Goal: Task Accomplishment & Management: Manage account settings

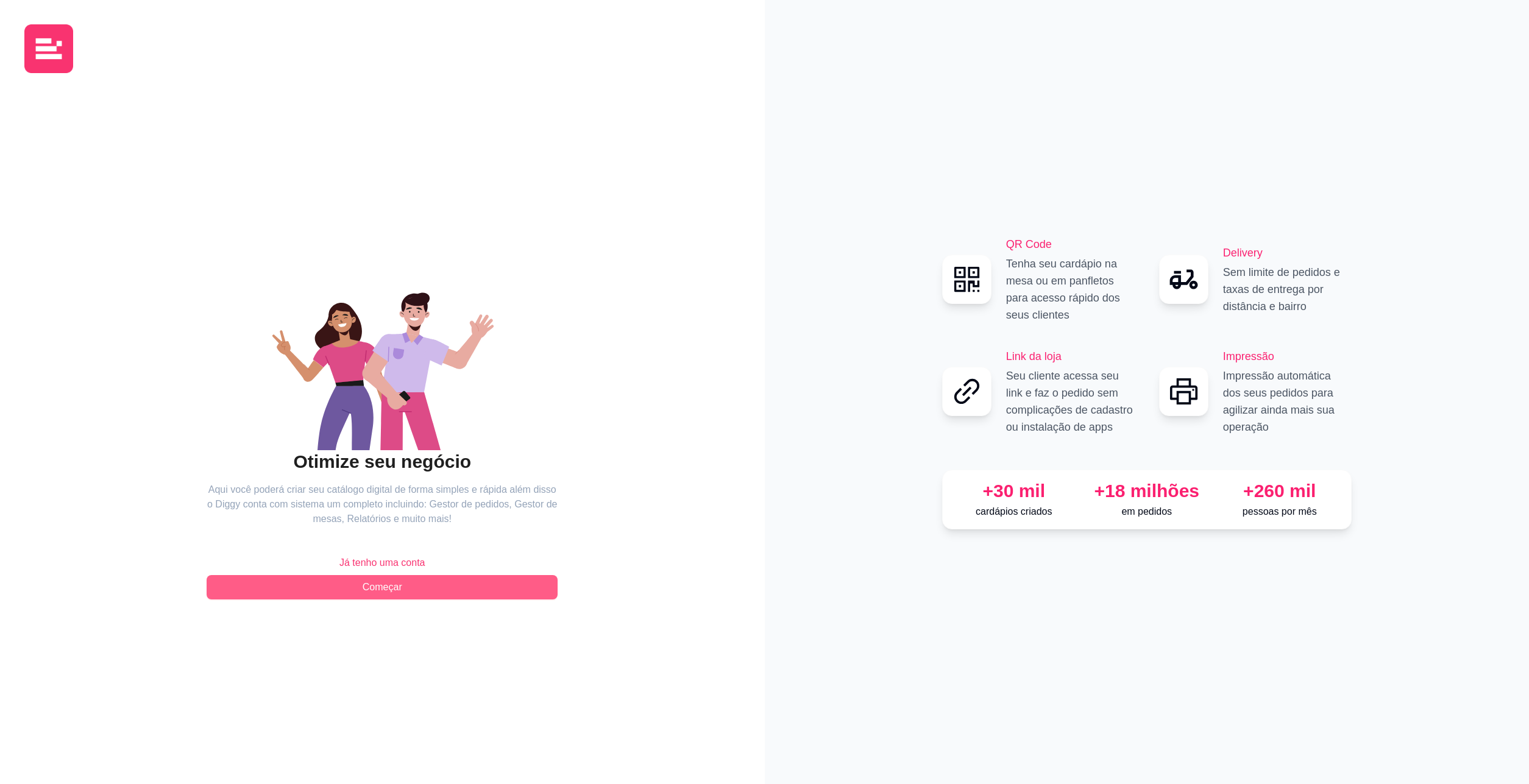
click at [393, 591] on span "Começar" at bounding box center [382, 588] width 40 height 15
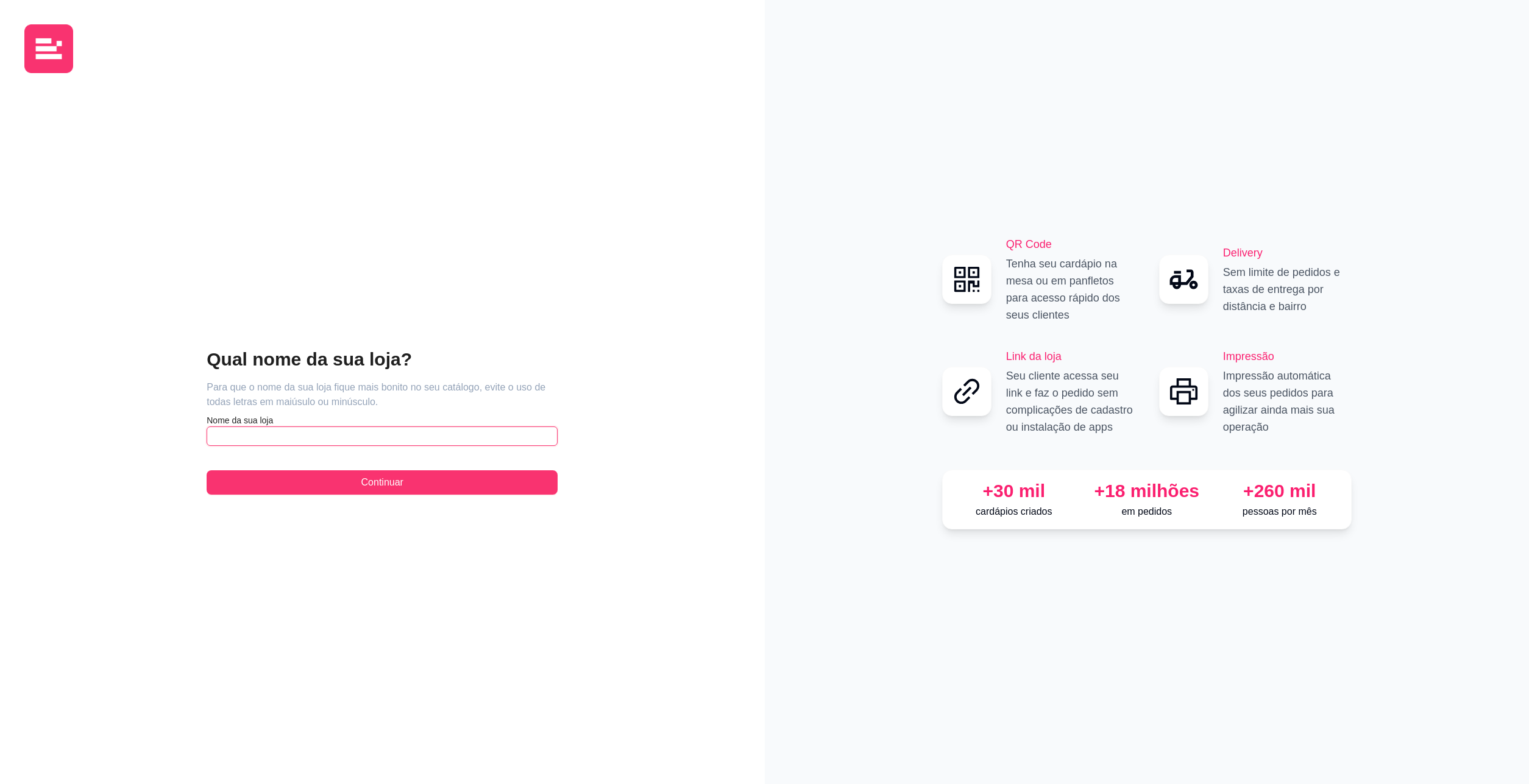
click at [277, 432] on input "text" at bounding box center [383, 436] width 351 height 20
type input "Swag Grill"
click at [360, 482] on button "Continuar" at bounding box center [383, 483] width 351 height 24
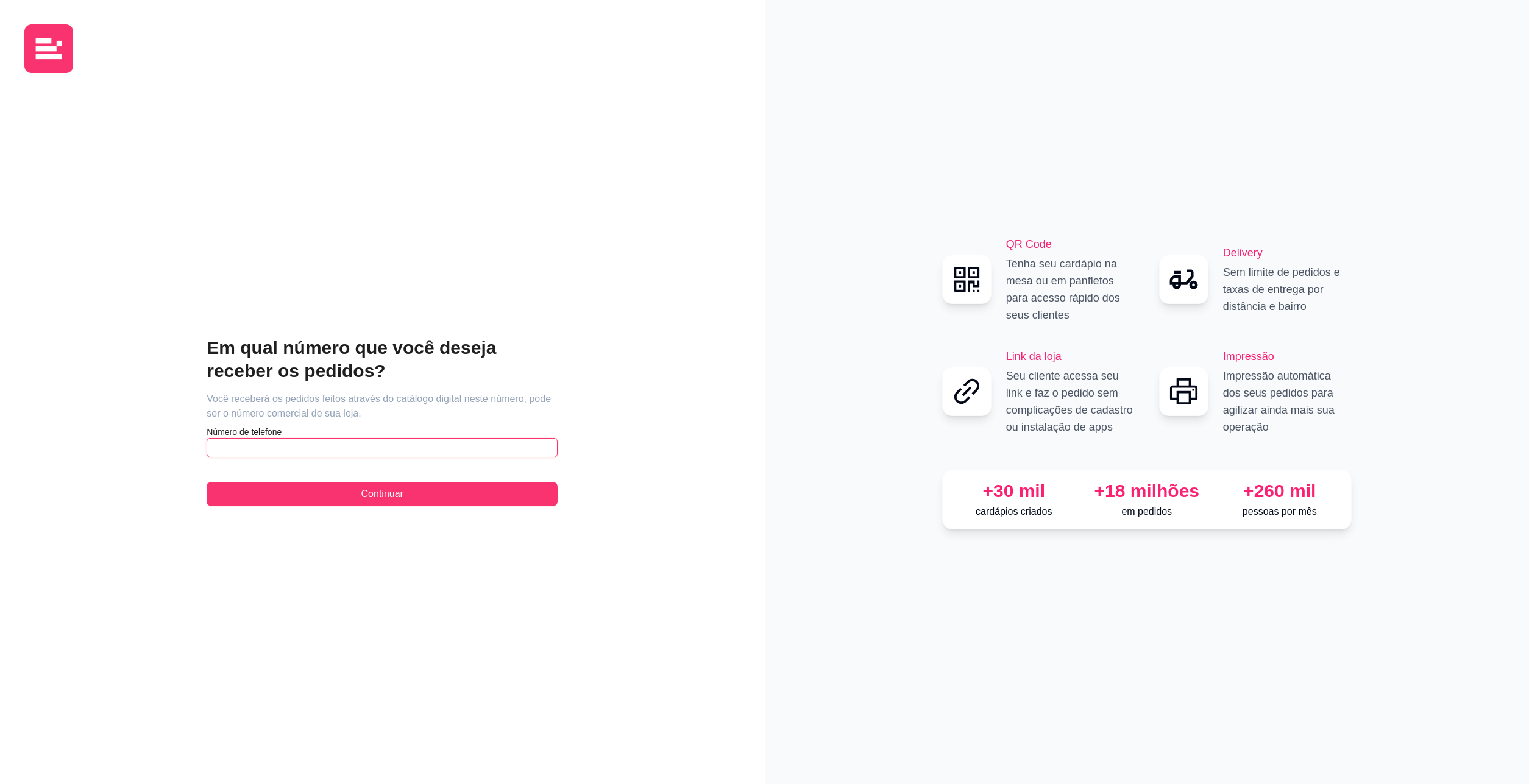
click at [299, 446] on input "text" at bounding box center [383, 448] width 351 height 20
type input "[PHONE_NUMBER]"
click at [373, 502] on button "Continuar" at bounding box center [383, 495] width 351 height 24
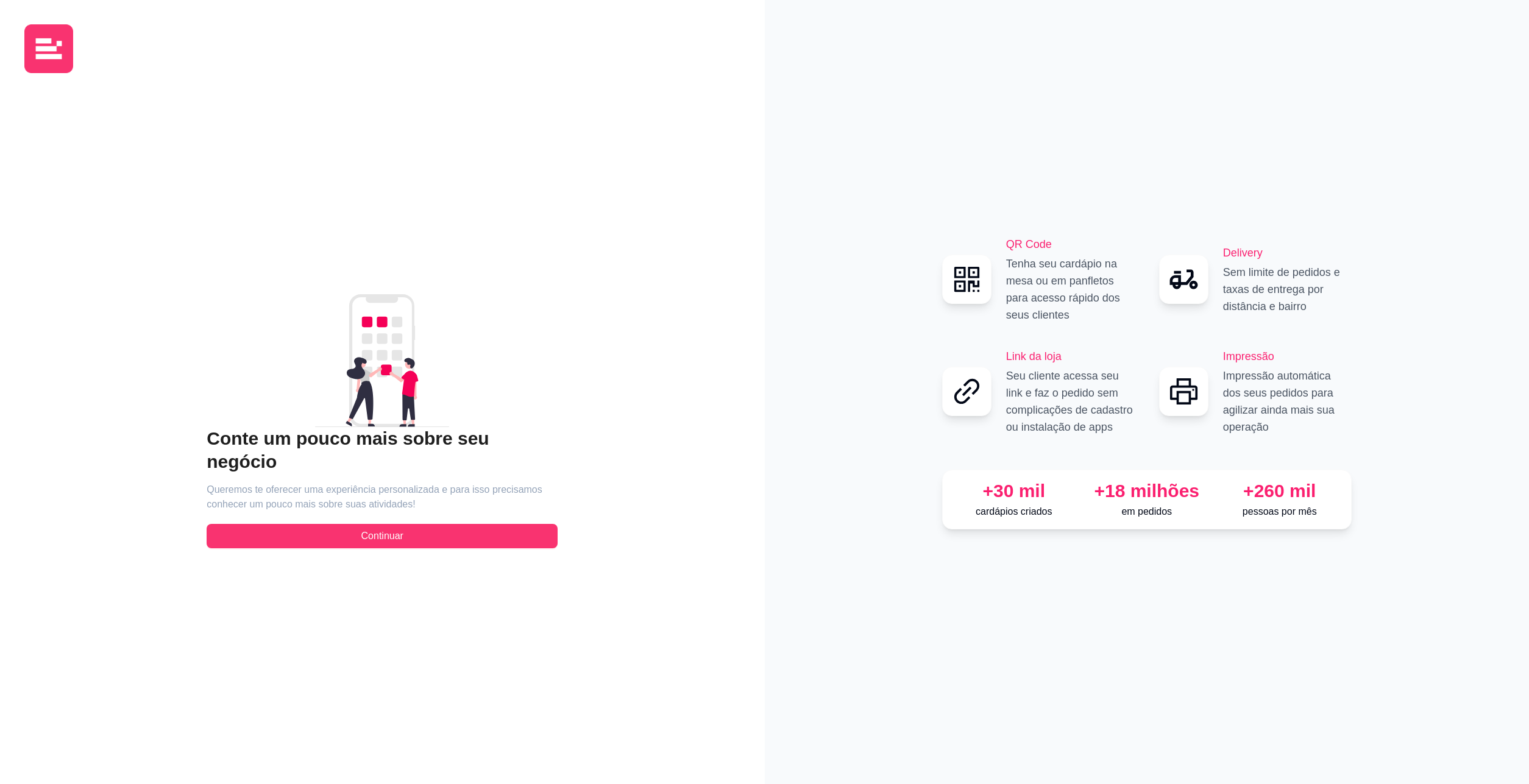
click at [678, 293] on div "Conte um pouco mais sobre seu negócio Queremos te oferecer uma experiência pers…" at bounding box center [383, 421] width 716 height 677
click at [433, 528] on button "Continuar" at bounding box center [383, 536] width 351 height 24
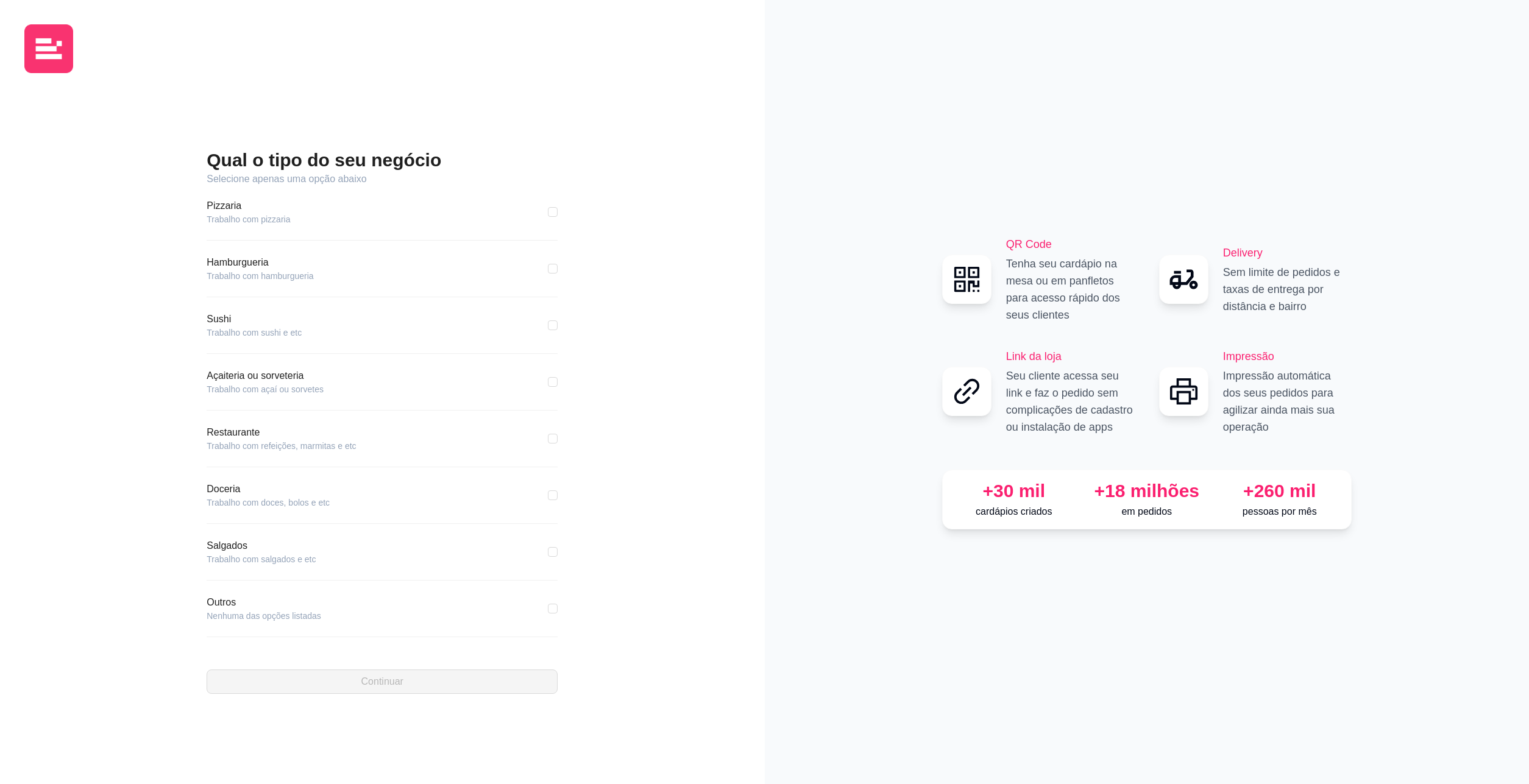
click at [272, 278] on article "Trabalho com hamburgueria" at bounding box center [260, 276] width 107 height 12
click at [241, 268] on article "Hamburgueria" at bounding box center [260, 263] width 107 height 15
drag, startPoint x: 229, startPoint y: 276, endPoint x: 394, endPoint y: 277, distance: 165.0
click at [394, 277] on div "Hamburgueria Trabalho com hamburgueria" at bounding box center [383, 269] width 351 height 27
click at [338, 275] on div "Hamburgueria Trabalho com hamburgueria" at bounding box center [383, 269] width 351 height 27
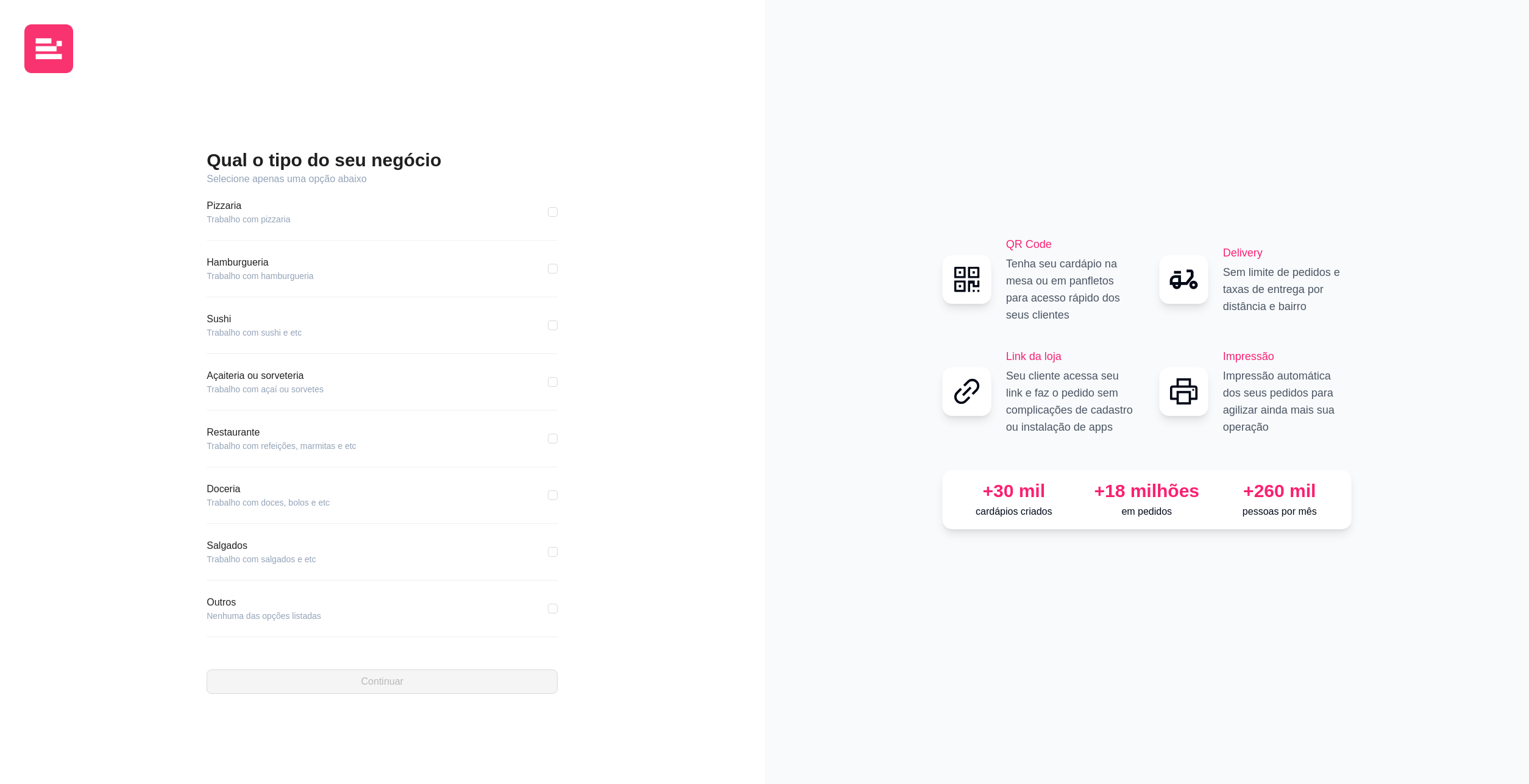
click at [187, 277] on div "Qual o tipo do seu negócio Selecione apenas uma opção abaixo Pizzaria Trabalho …" at bounding box center [383, 421] width 716 height 677
drag, startPoint x: 135, startPoint y: 228, endPoint x: 431, endPoint y: 397, distance: 340.8
click at [435, 406] on div "Qual o tipo do seu negócio Selecione apenas uma opção abaixo Pizzaria Trabalho …" at bounding box center [383, 421] width 716 height 677
click at [261, 262] on article "Hamburgueria" at bounding box center [260, 263] width 107 height 15
click at [234, 286] on div "Hamburgueria Trabalho com hamburgueria" at bounding box center [383, 276] width 351 height 42
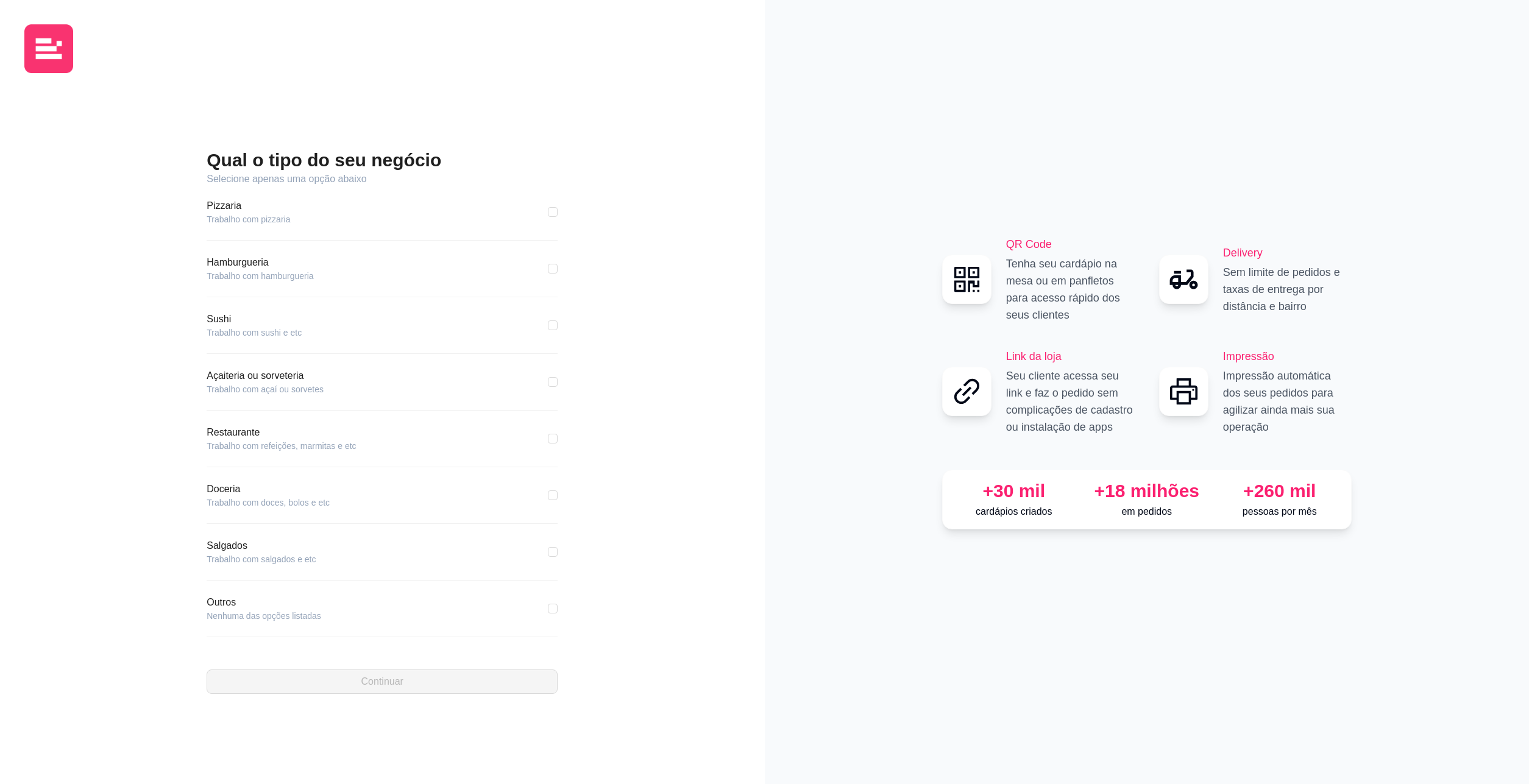
click at [236, 274] on article "Trabalho com hamburgueria" at bounding box center [260, 276] width 107 height 12
drag, startPoint x: 557, startPoint y: 271, endPoint x: 572, endPoint y: 289, distance: 23.4
click at [556, 272] on input "checkbox" at bounding box center [553, 269] width 10 height 10
checkbox input "true"
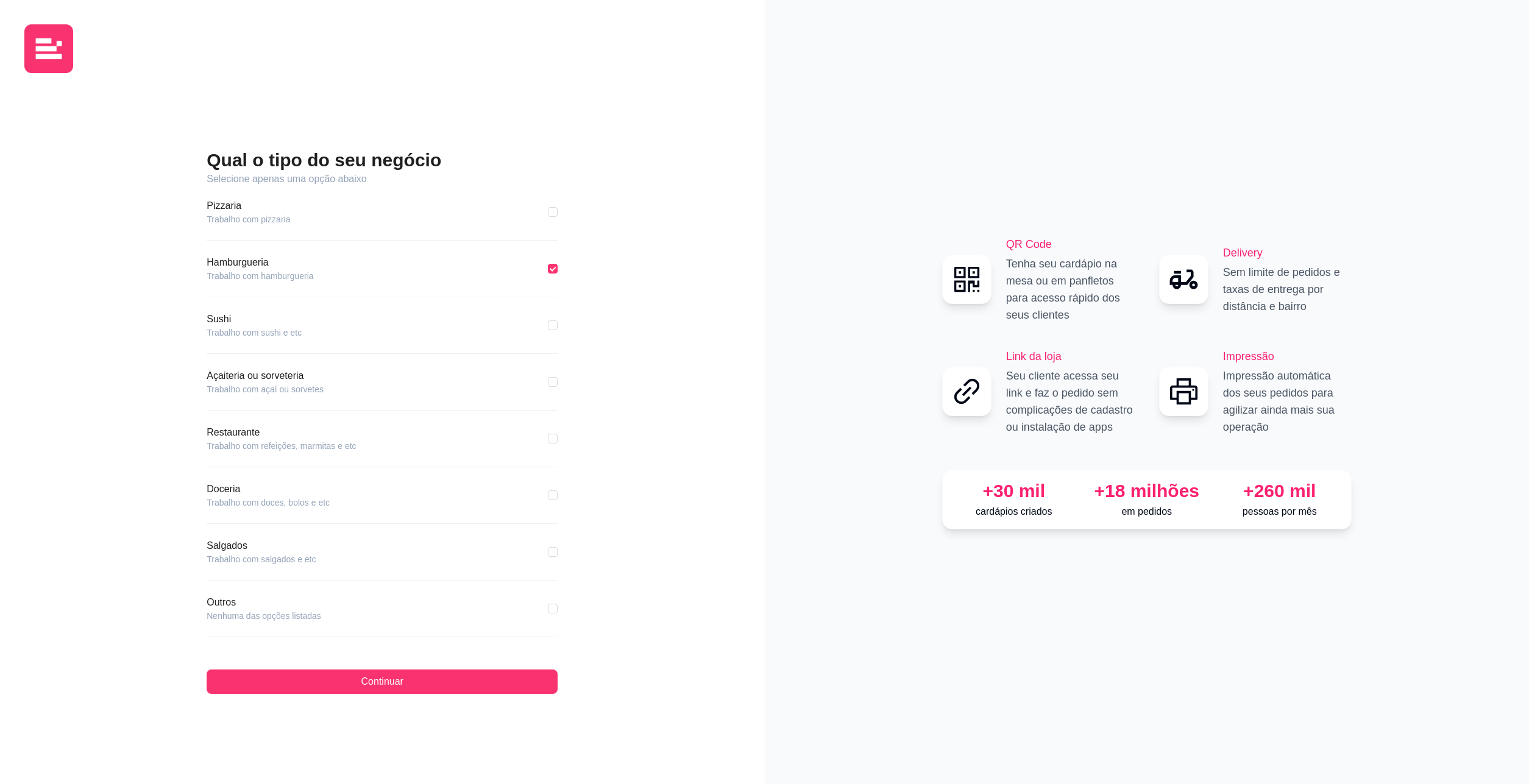
click at [435, 695] on div "Qual o tipo do seu negócio Selecione apenas uma opção abaixo Pizzaria Trabalho …" at bounding box center [383, 421] width 716 height 677
click at [434, 689] on button "Continuar" at bounding box center [383, 682] width 351 height 24
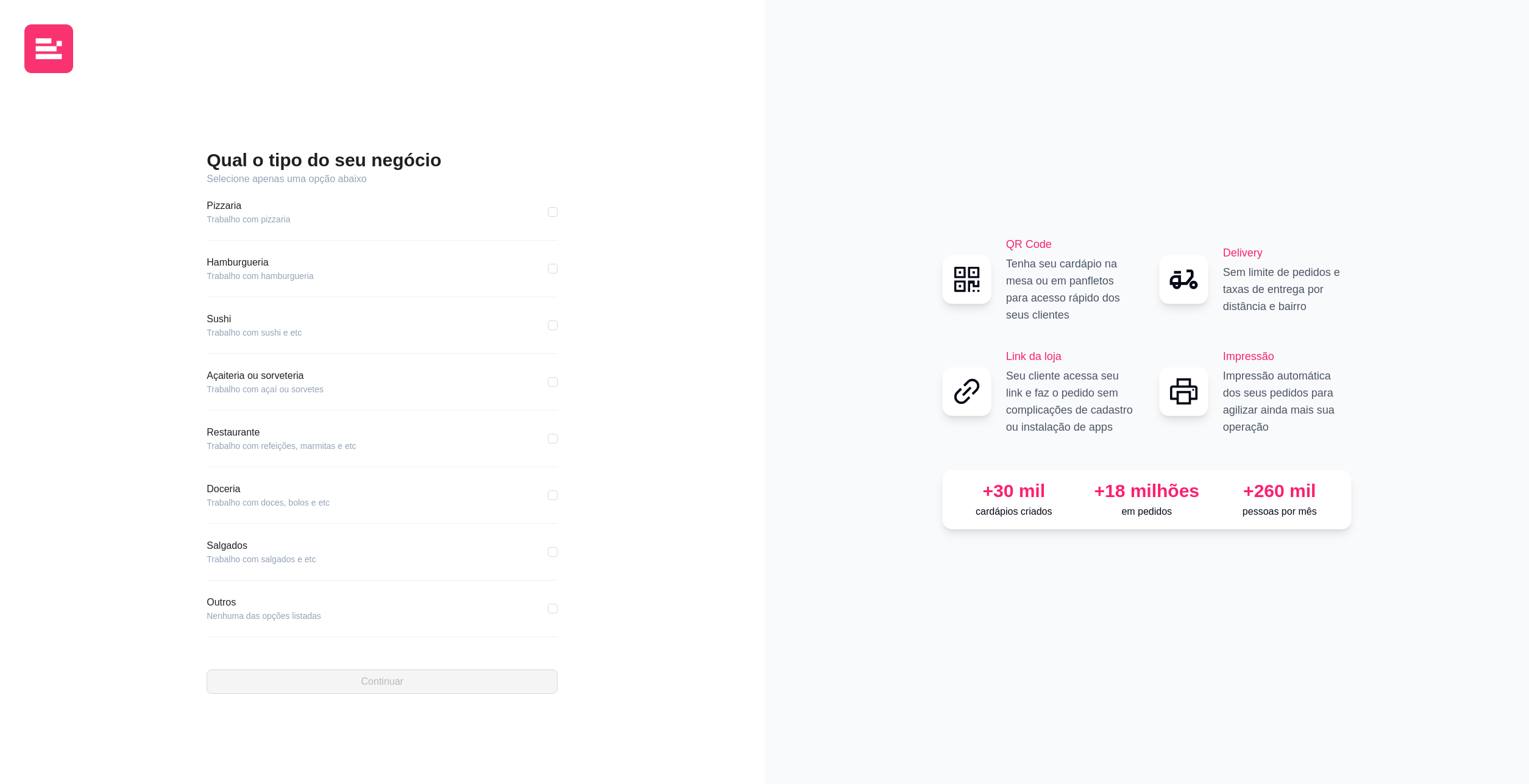
click at [728, 441] on div "Qual o tipo do seu negócio Selecione apenas uma opção abaixo Pizzaria Trabalho …" at bounding box center [383, 421] width 716 height 677
click at [554, 441] on input "checkbox" at bounding box center [553, 439] width 10 height 10
checkbox input "true"
click at [400, 679] on span "Continuar" at bounding box center [382, 682] width 42 height 15
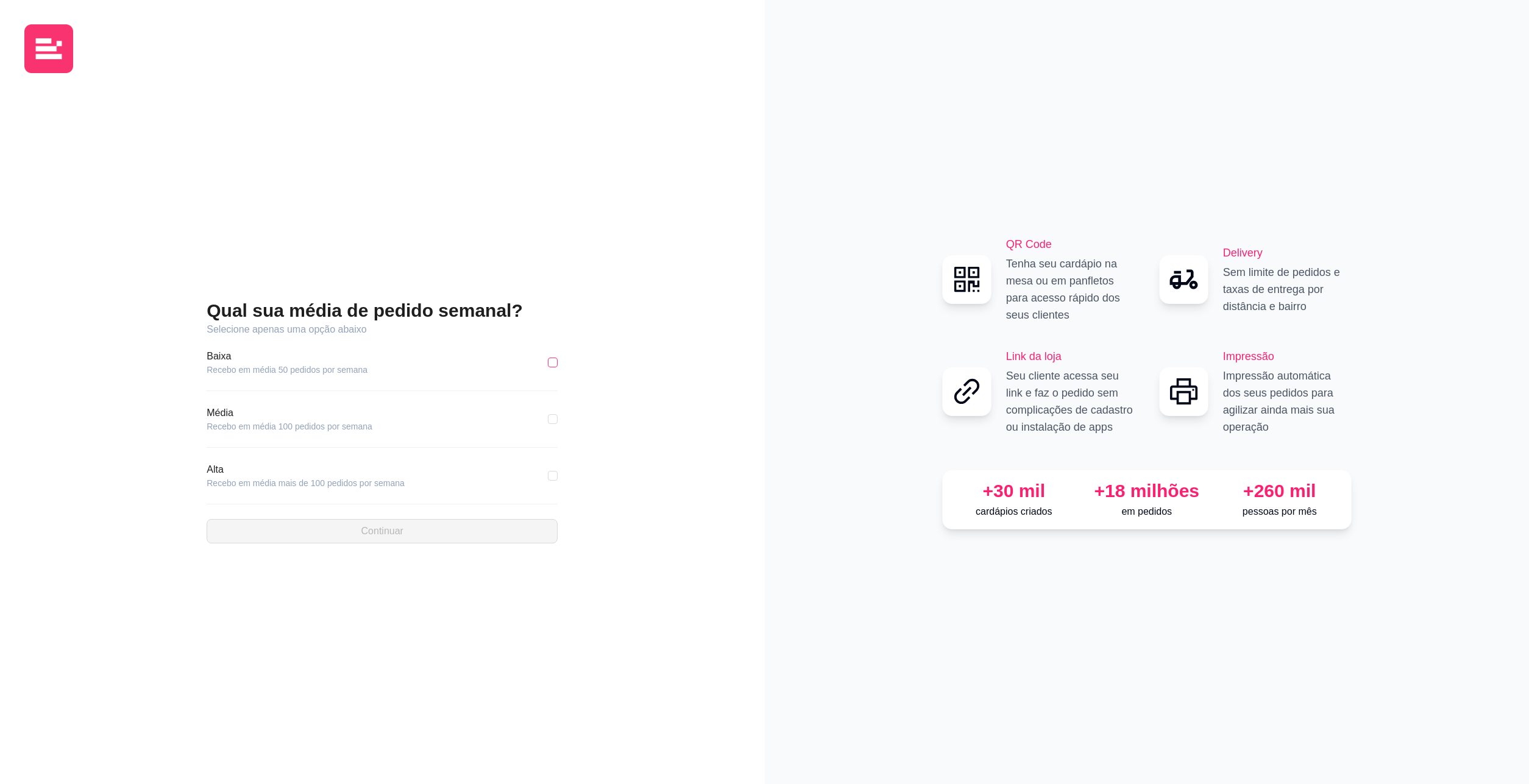
click at [550, 364] on input "checkbox" at bounding box center [553, 362] width 10 height 10
checkbox input "true"
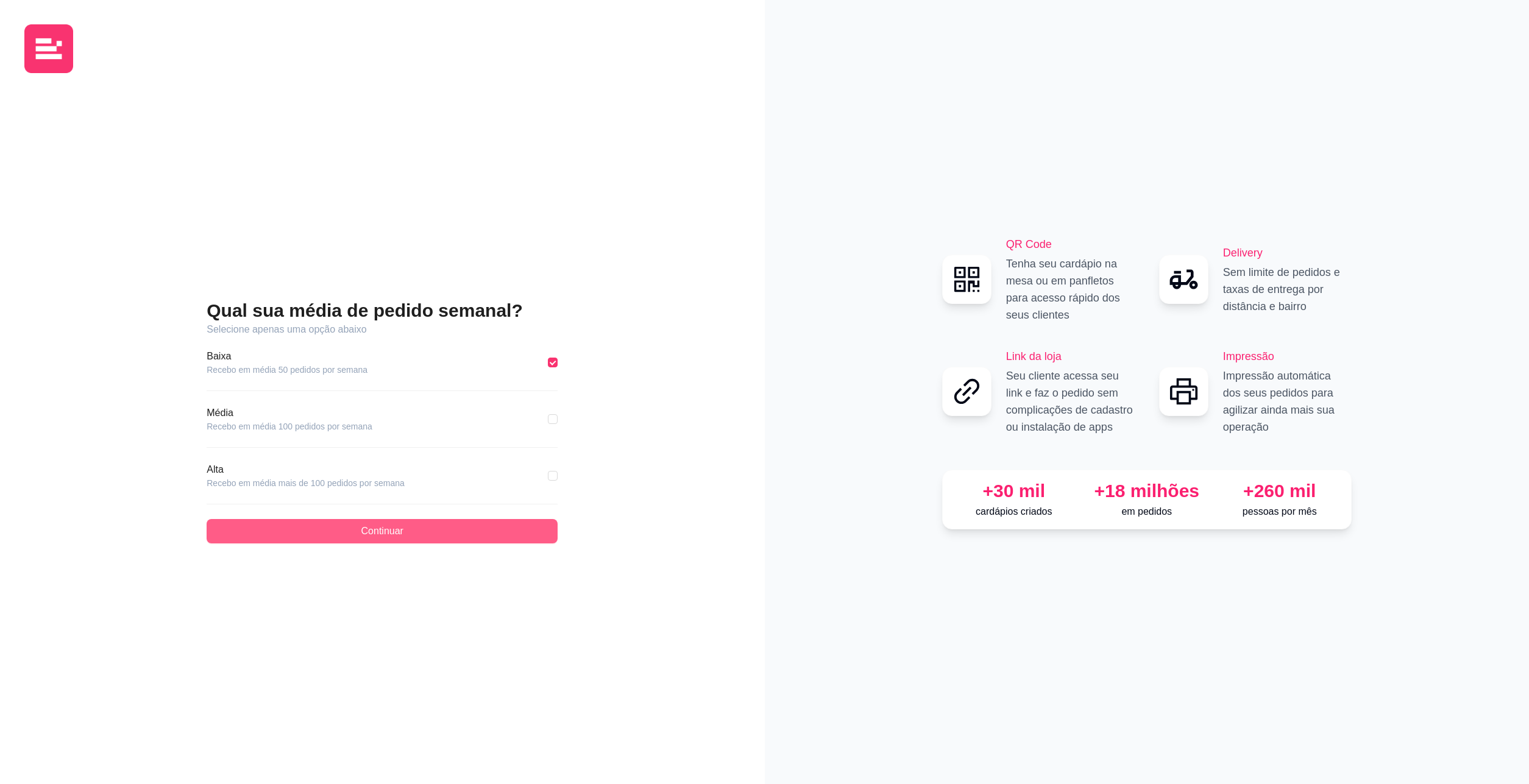
click at [364, 528] on span "Continuar" at bounding box center [382, 531] width 42 height 15
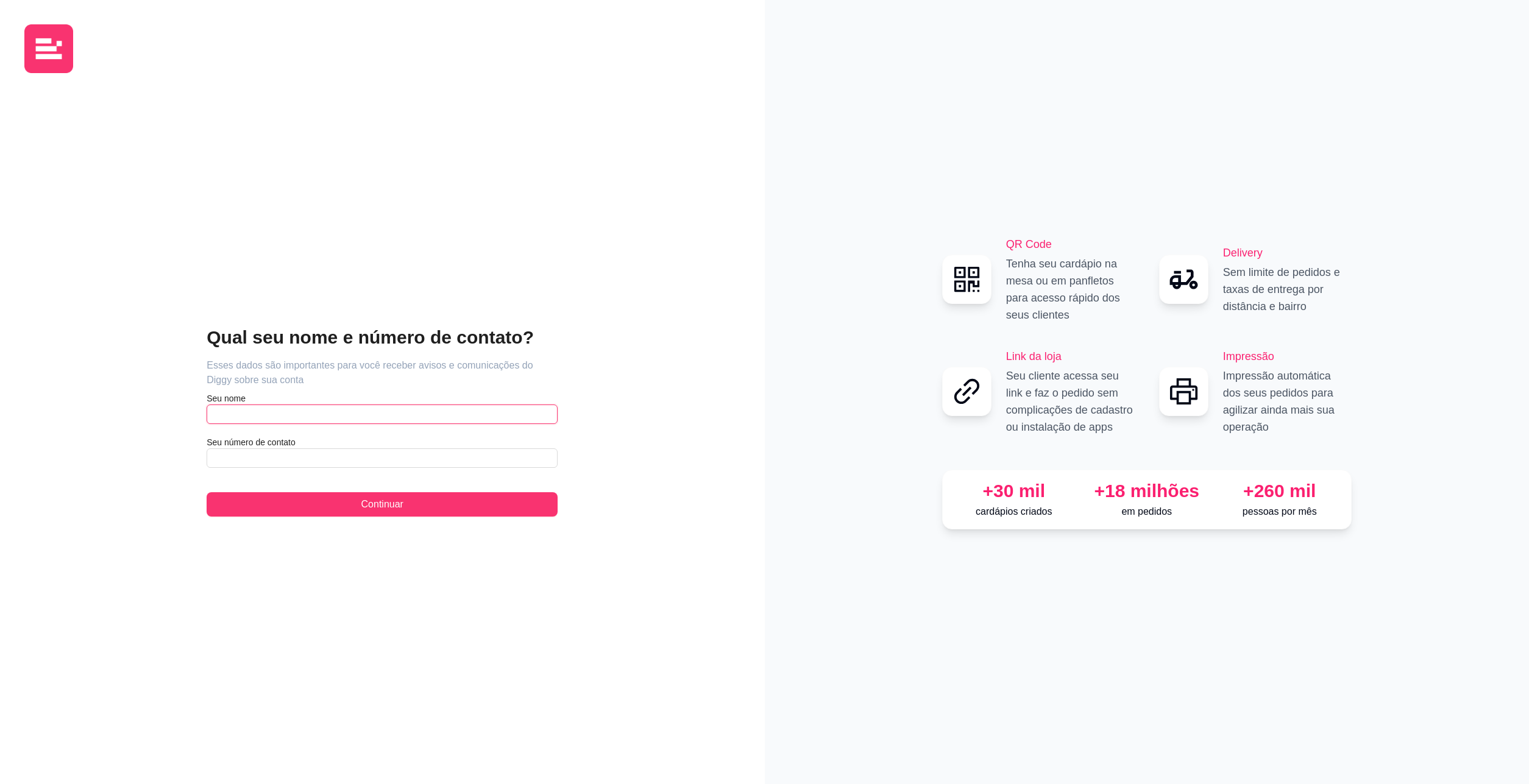
click at [255, 411] on input "text" at bounding box center [383, 414] width 351 height 20
type input "[DEMOGRAPHIC_DATA]"
type input "[PHONE_NUMBER]"
click at [317, 624] on div "Qual seu nome e número de contato? Esses dados são importantes para você recebe…" at bounding box center [383, 421] width 716 height 677
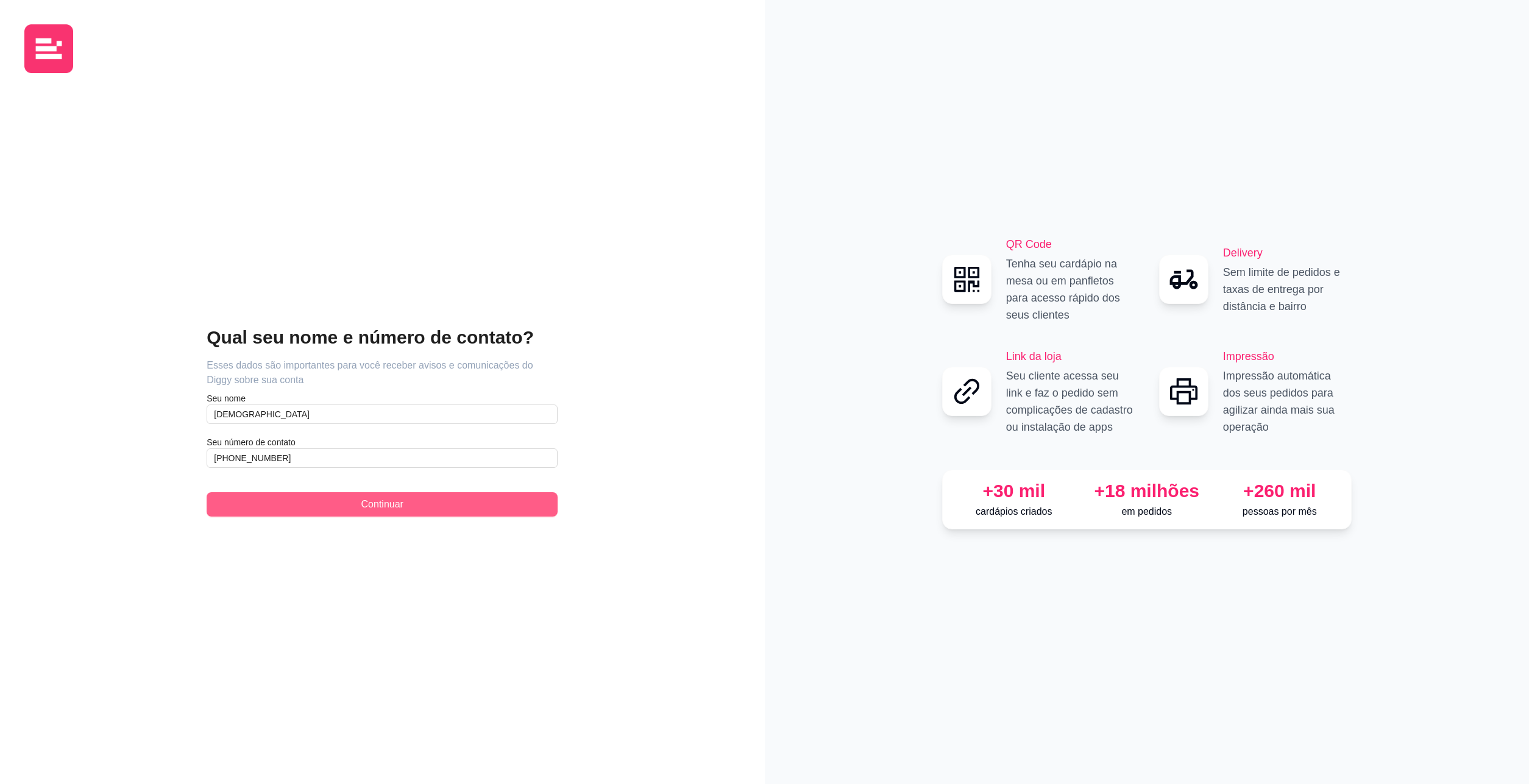
click at [362, 507] on span "Continuar" at bounding box center [382, 505] width 42 height 15
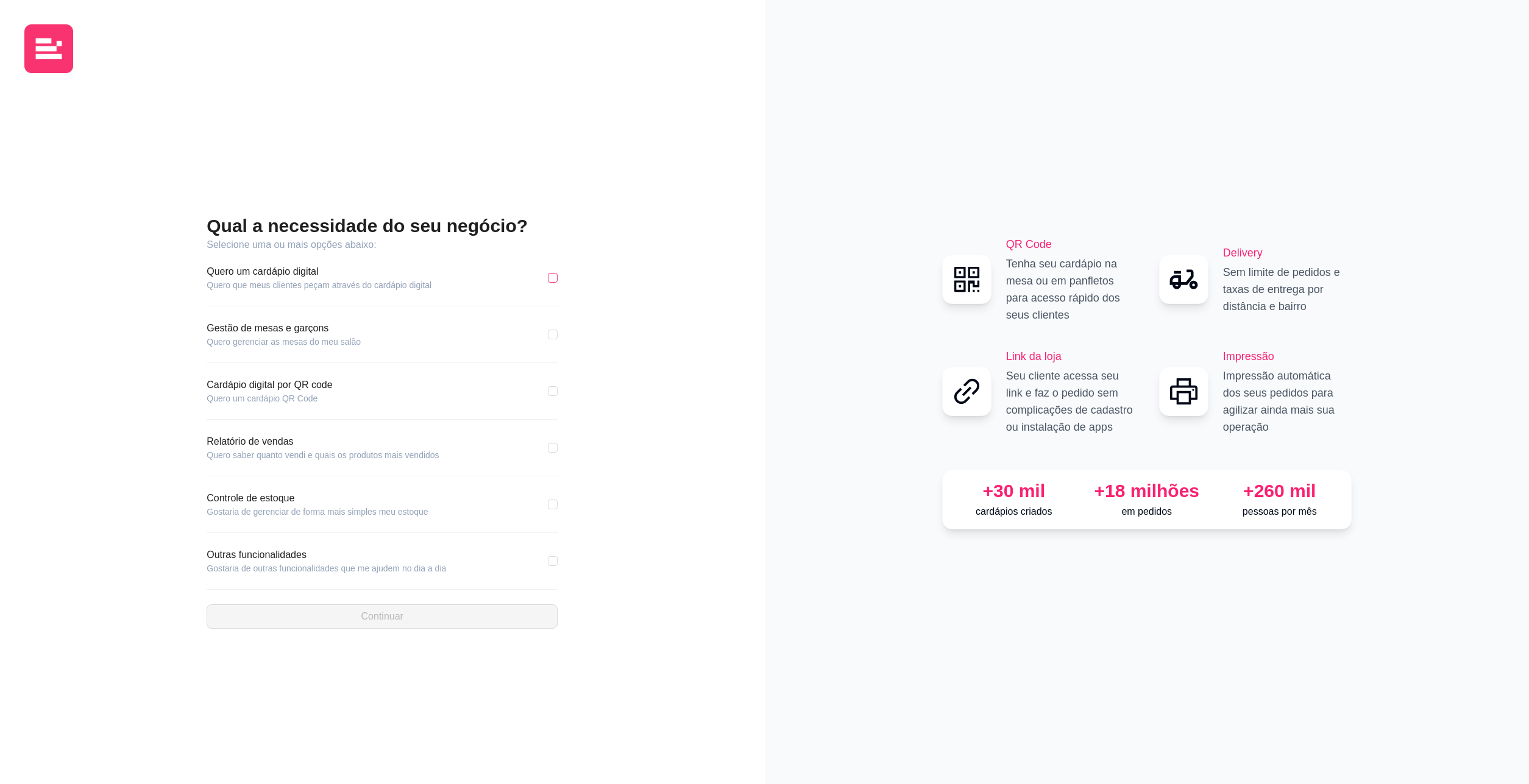
click at [551, 282] on input "checkbox" at bounding box center [553, 278] width 10 height 10
checkbox input "true"
click at [551, 452] on input "checkbox" at bounding box center [553, 448] width 10 height 10
checkbox input "true"
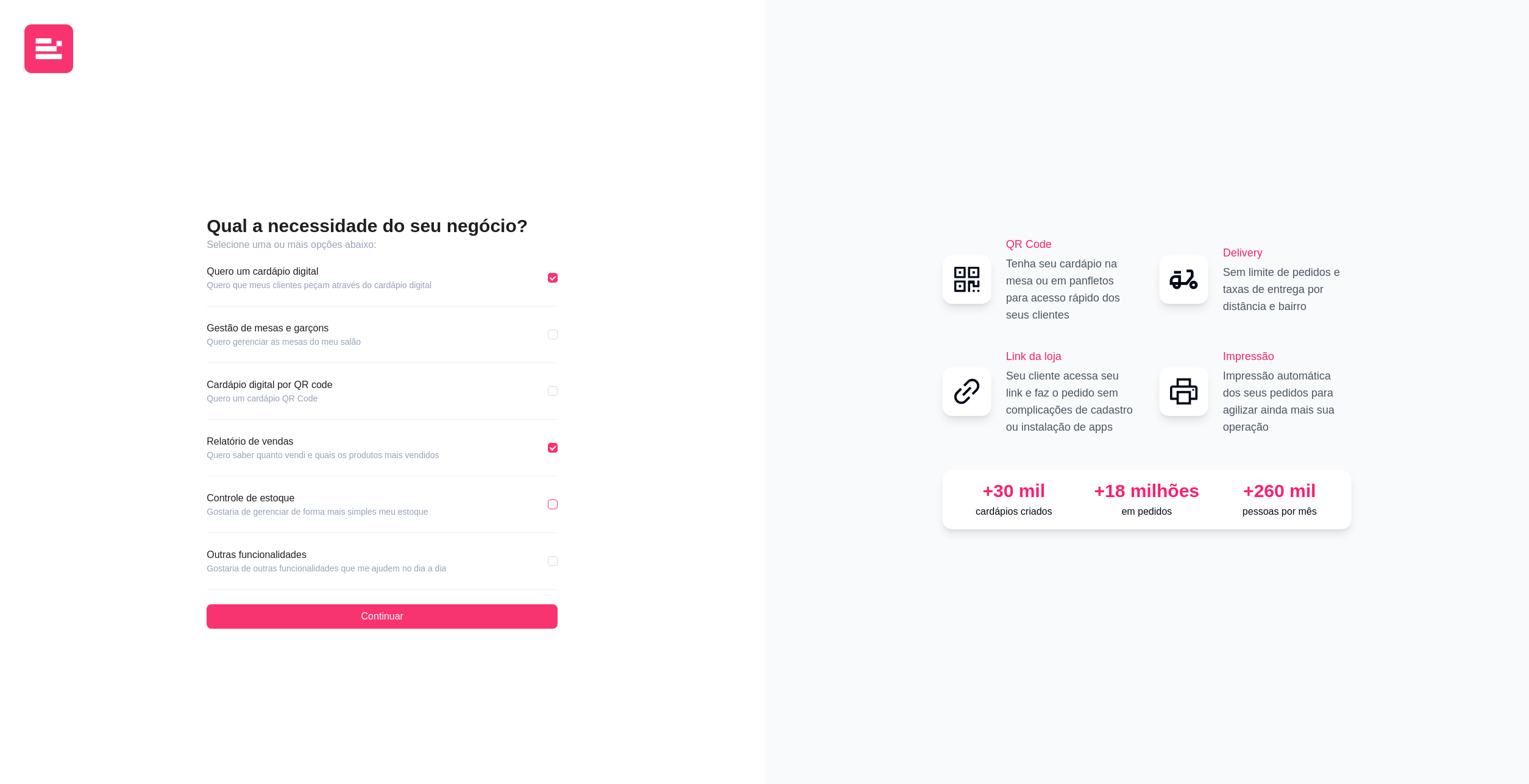
click at [554, 507] on input "checkbox" at bounding box center [553, 504] width 10 height 10
checkbox input "true"
click at [553, 564] on input "checkbox" at bounding box center [553, 561] width 10 height 10
checkbox input "true"
click at [465, 620] on button "Continuar" at bounding box center [383, 617] width 351 height 24
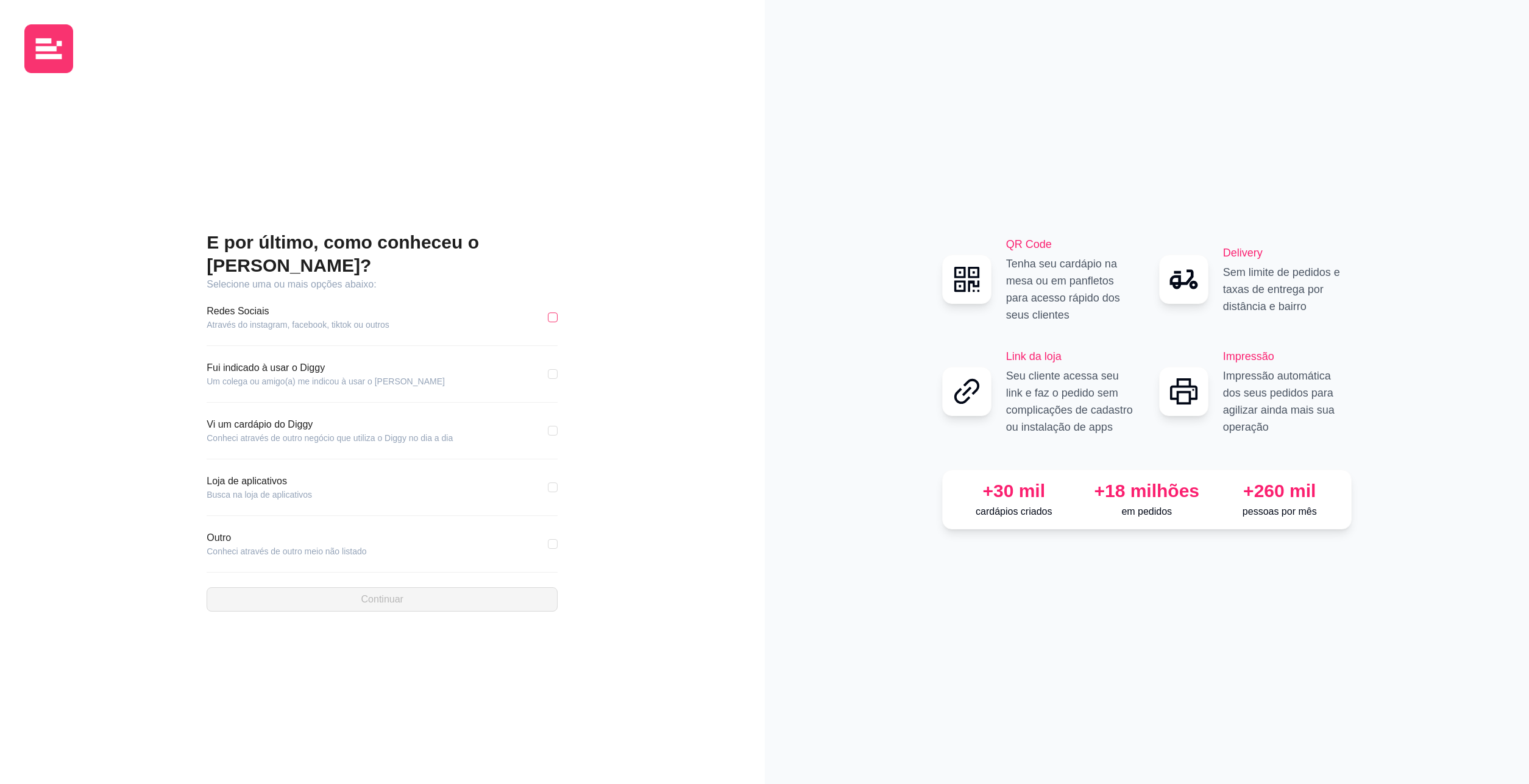
click at [551, 313] on input "checkbox" at bounding box center [553, 318] width 10 height 10
checkbox input "true"
click at [378, 592] on span "Continuar" at bounding box center [382, 600] width 42 height 15
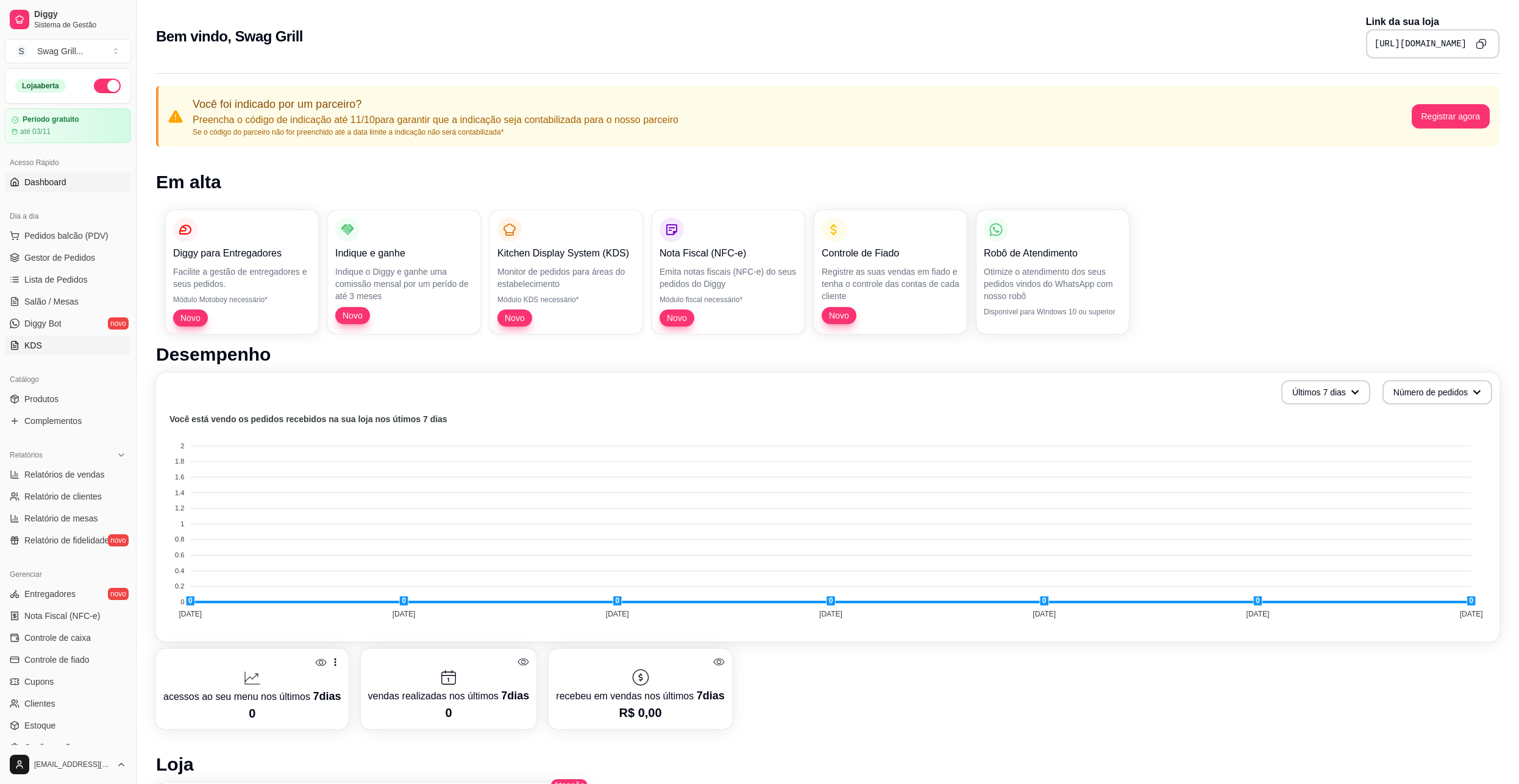
click at [37, 353] on link "KDS" at bounding box center [68, 346] width 126 height 20
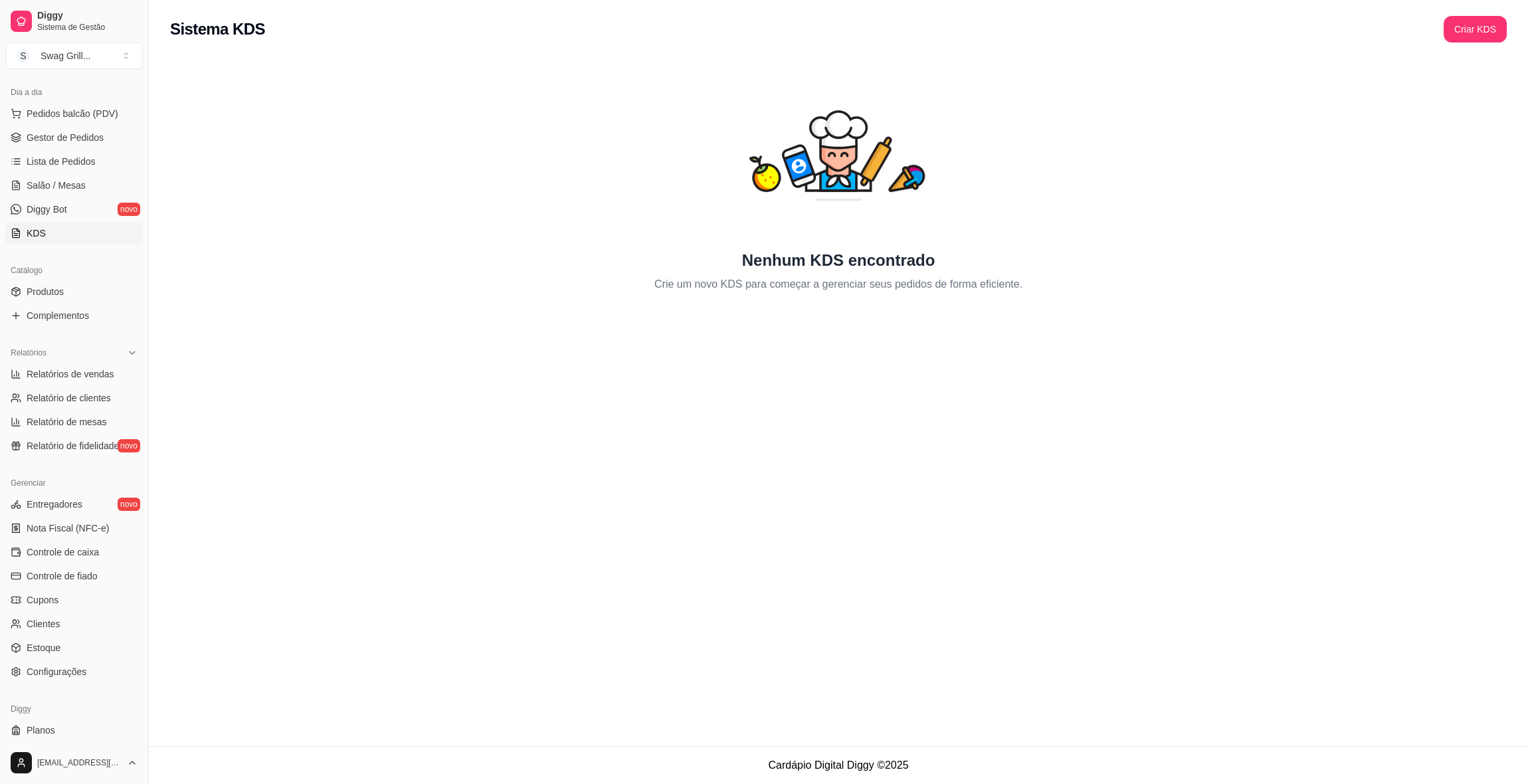
scroll to position [172, 0]
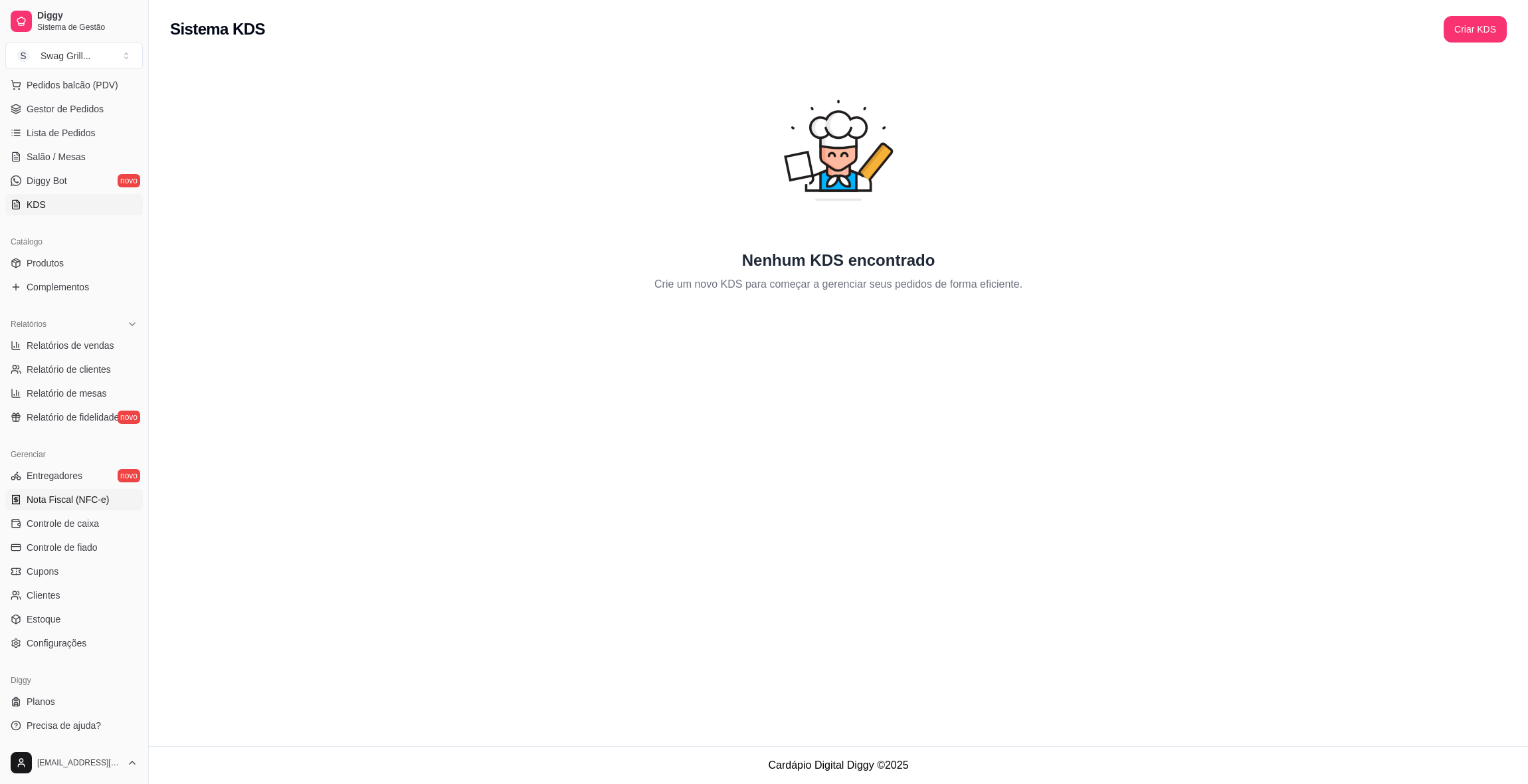
click at [67, 498] on span "Nota Fiscal (NFC-e)" at bounding box center [67, 500] width 82 height 13
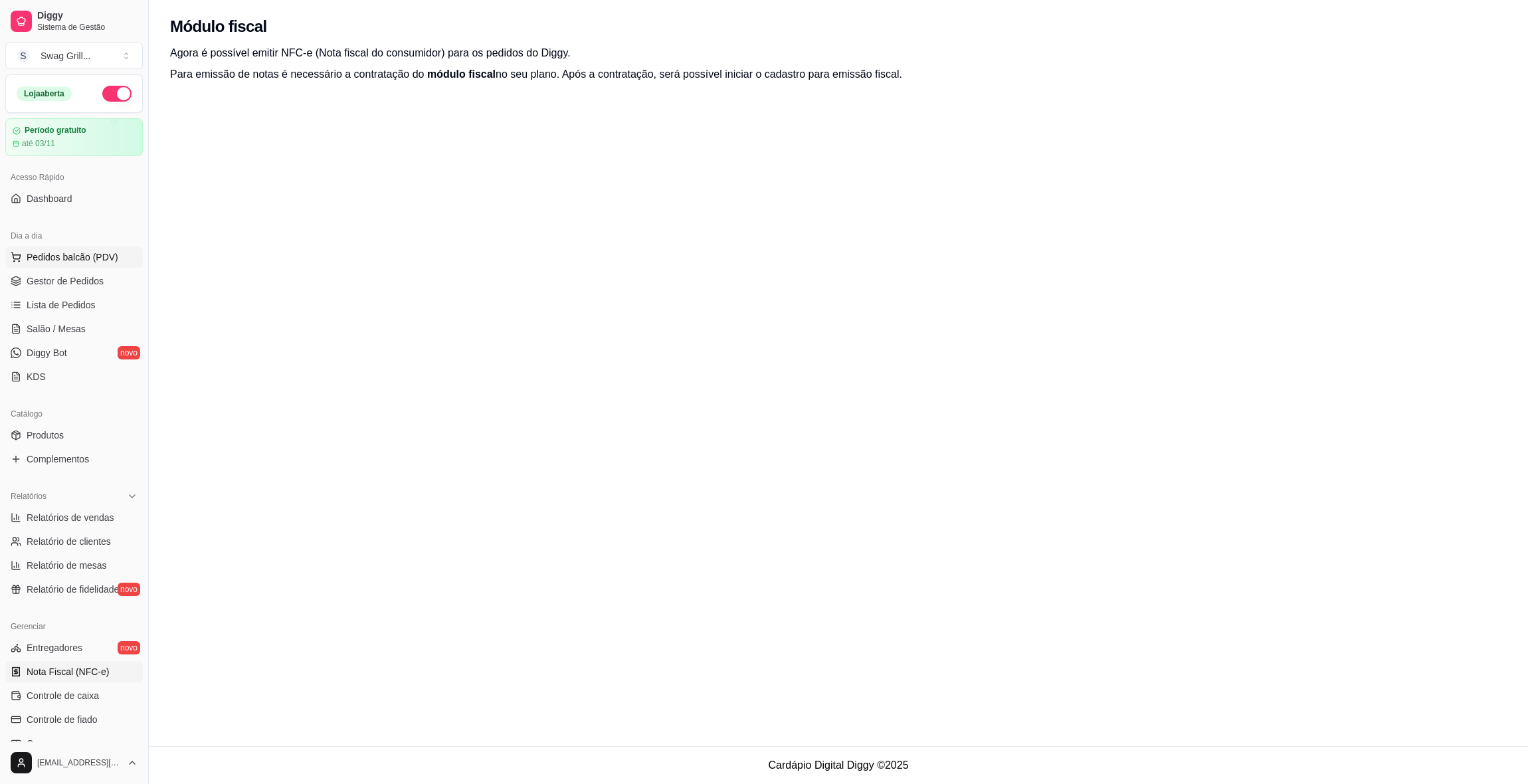
click at [107, 253] on span "Pedidos balcão (PDV)" at bounding box center [72, 257] width 91 height 13
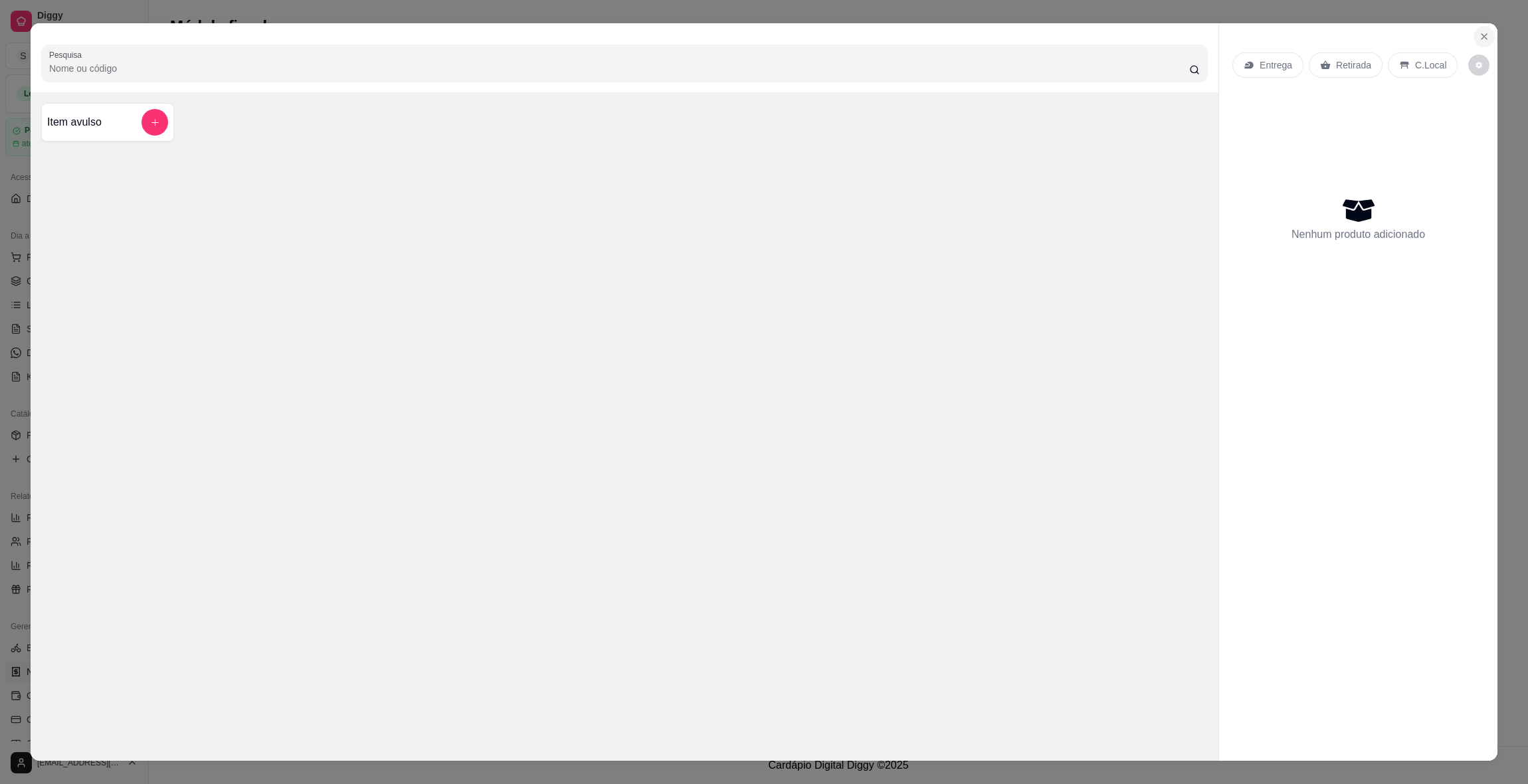
click at [1479, 39] on icon "Close" at bounding box center [1484, 37] width 11 height 11
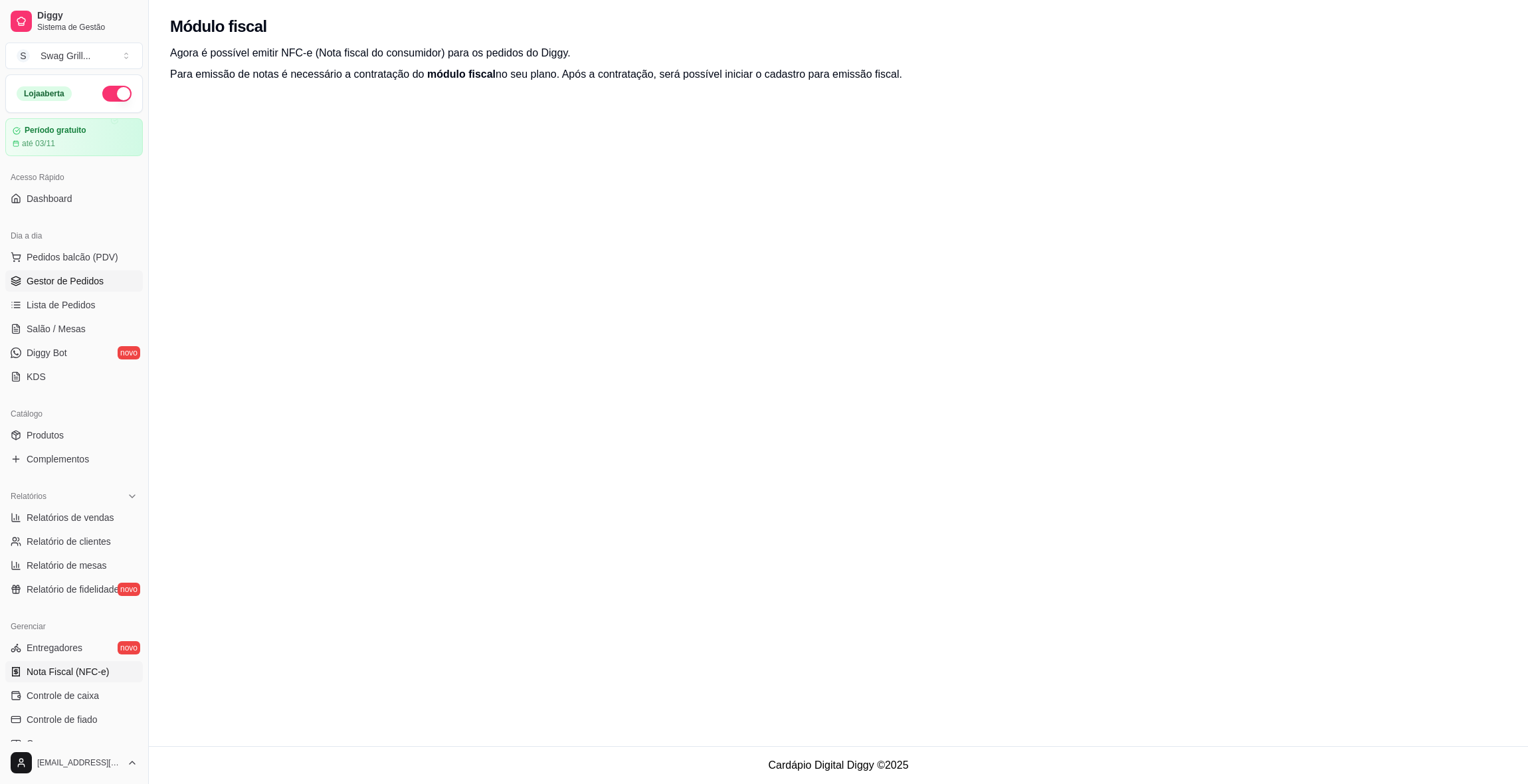
click at [63, 287] on span "Gestor de Pedidos" at bounding box center [65, 281] width 77 height 13
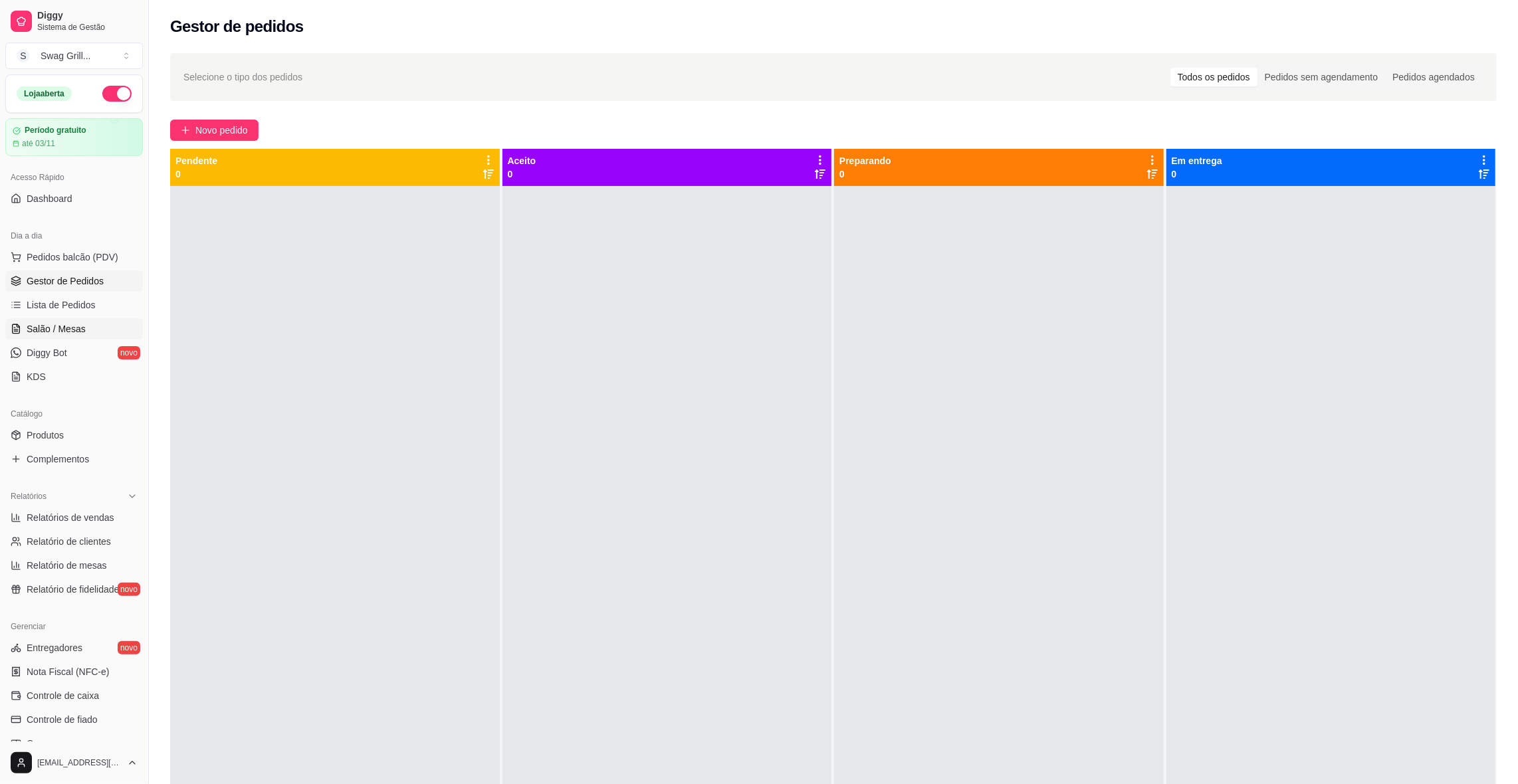
click at [68, 336] on link "Salão / Mesas" at bounding box center [74, 329] width 138 height 21
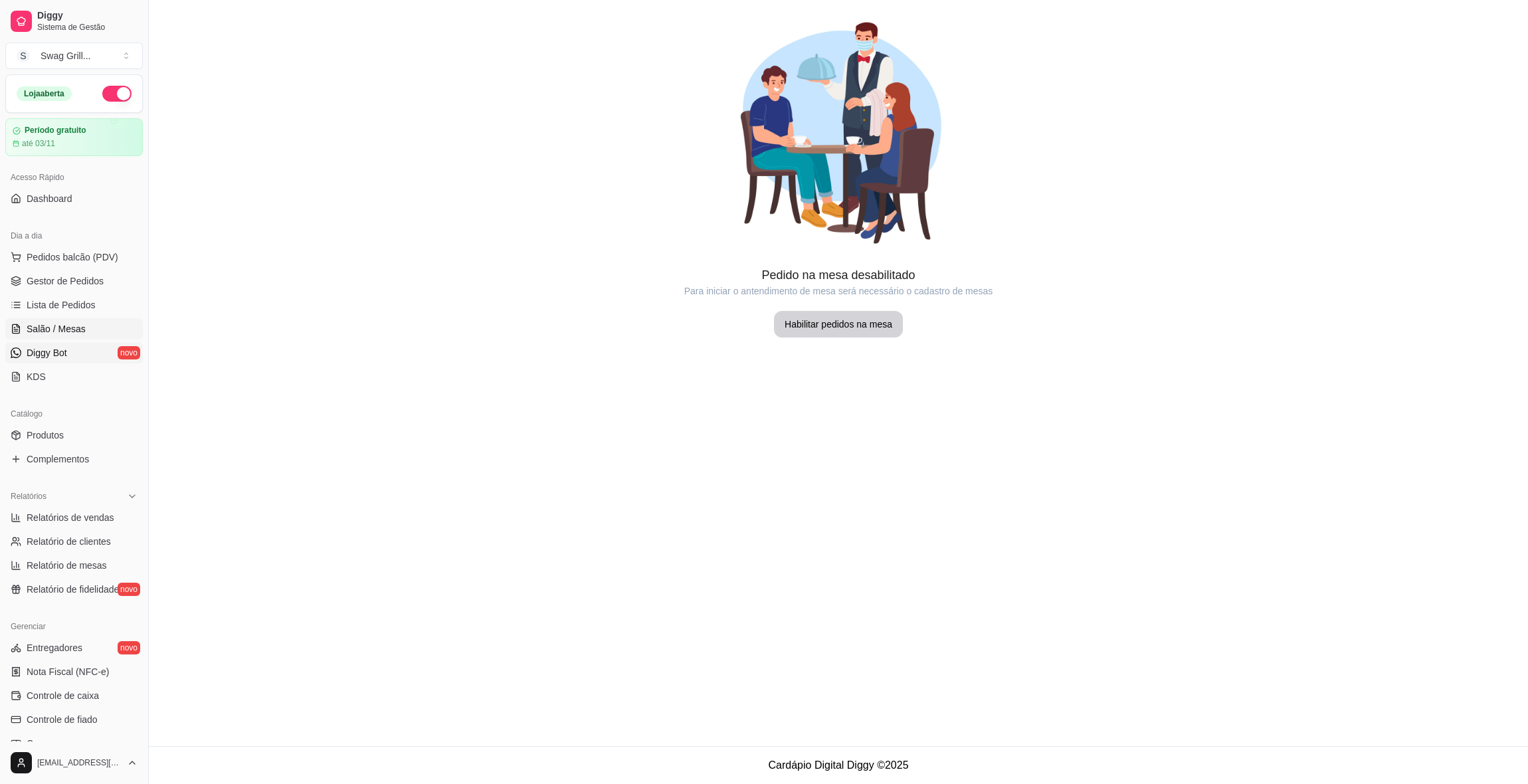
click at [58, 350] on span "Diggy Bot" at bounding box center [47, 353] width 41 height 13
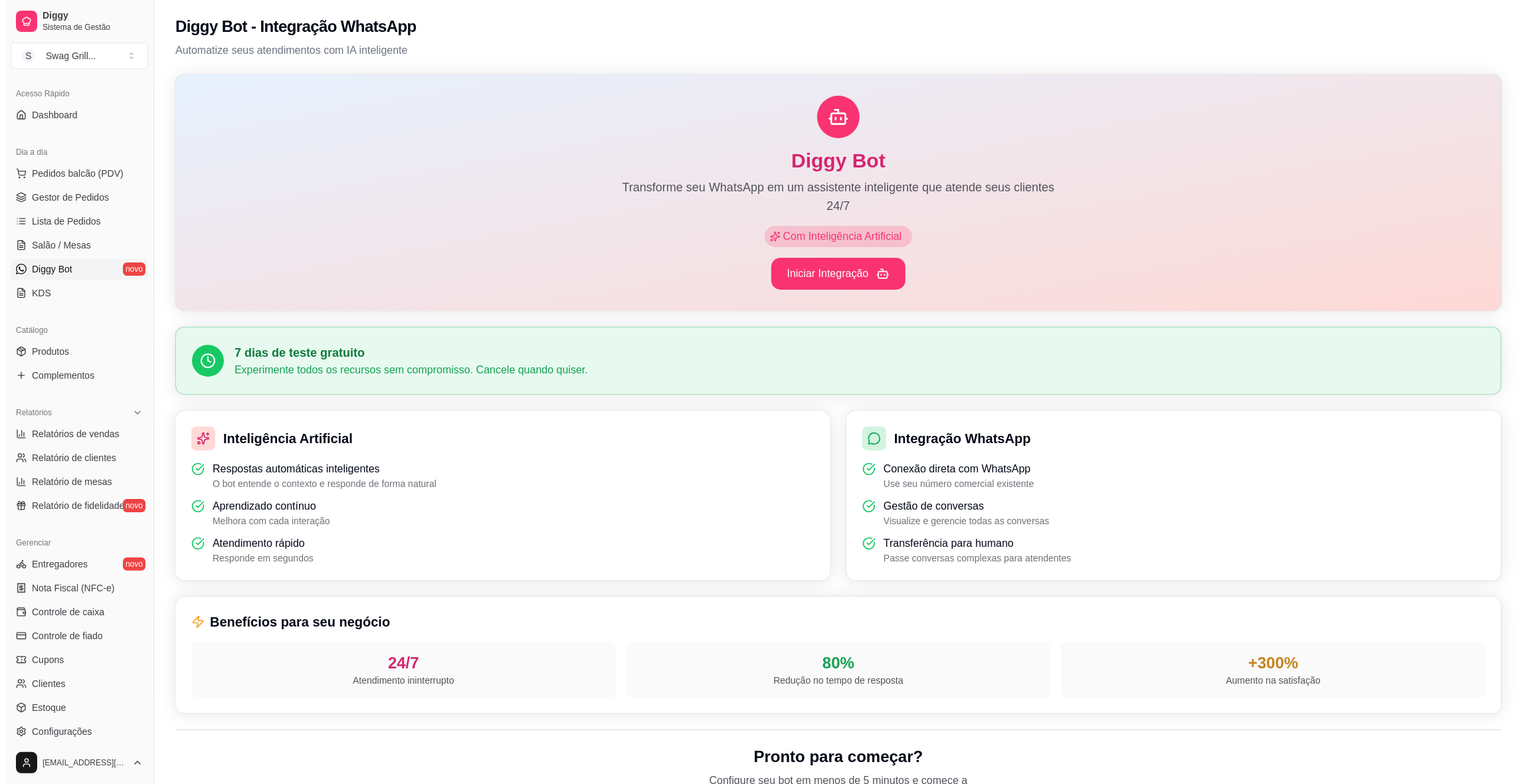
scroll to position [168, 0]
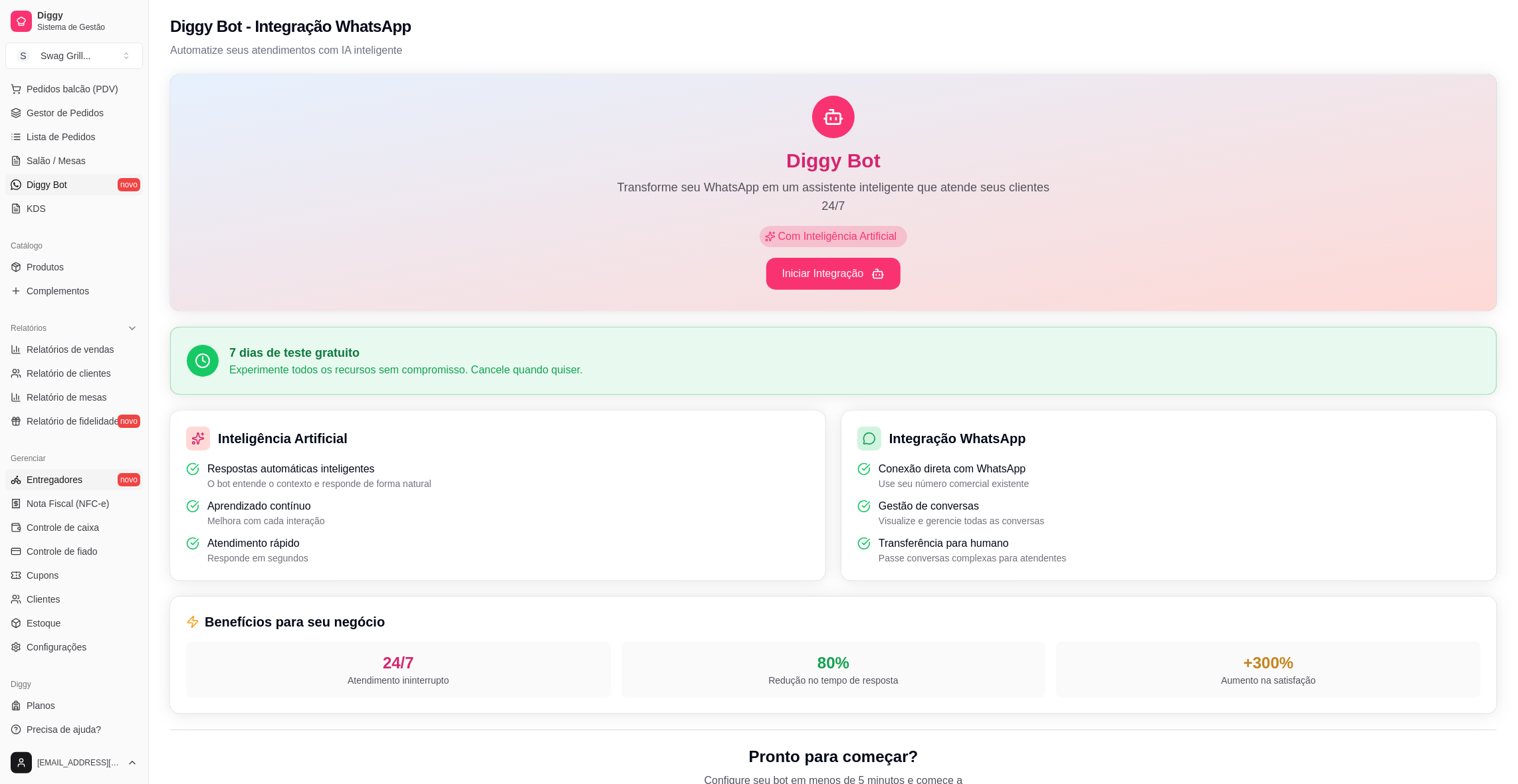
click at [68, 478] on span "Entregadores" at bounding box center [55, 480] width 56 height 13
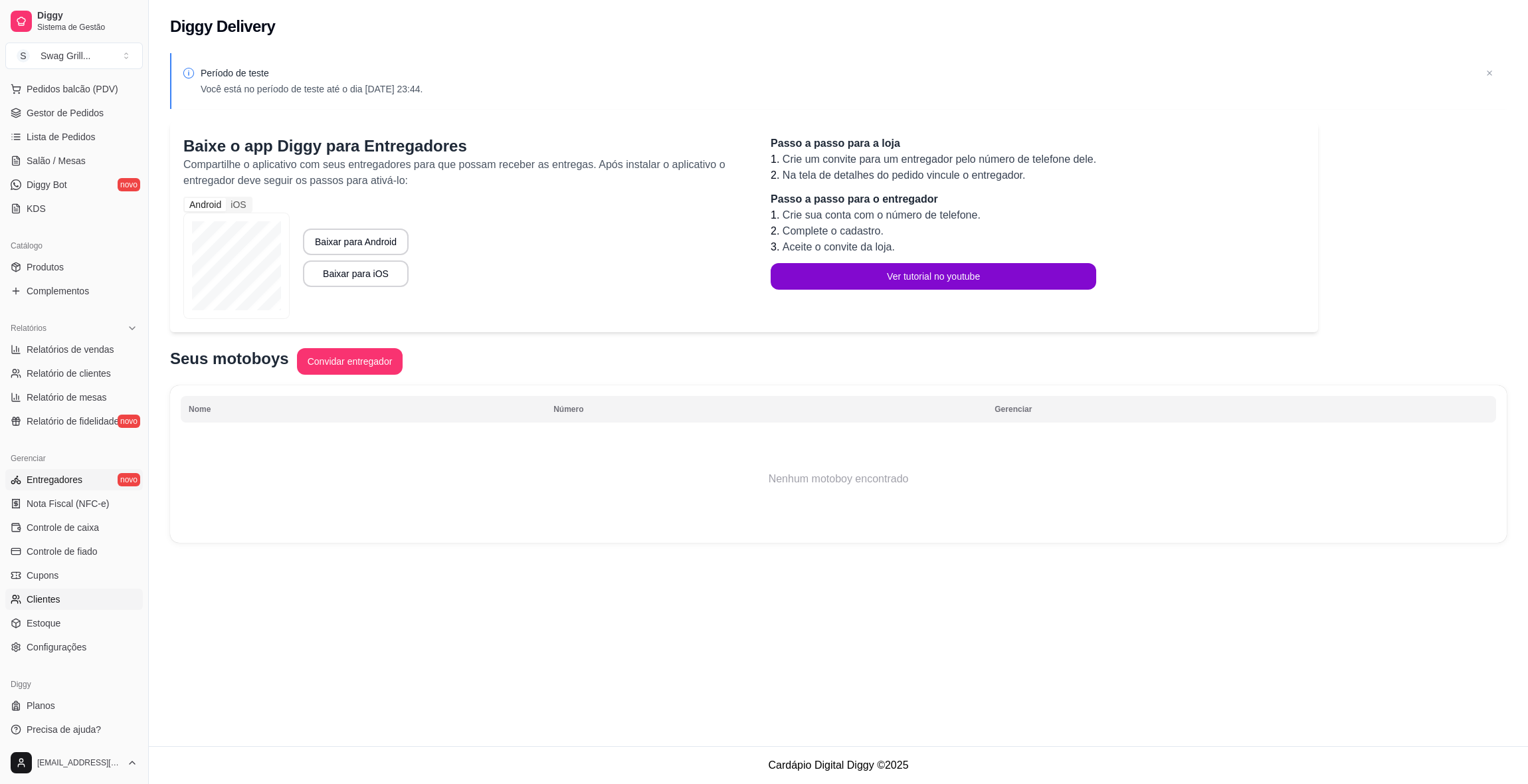
scroll to position [172, 0]
click at [65, 648] on span "Configurações" at bounding box center [57, 643] width 60 height 13
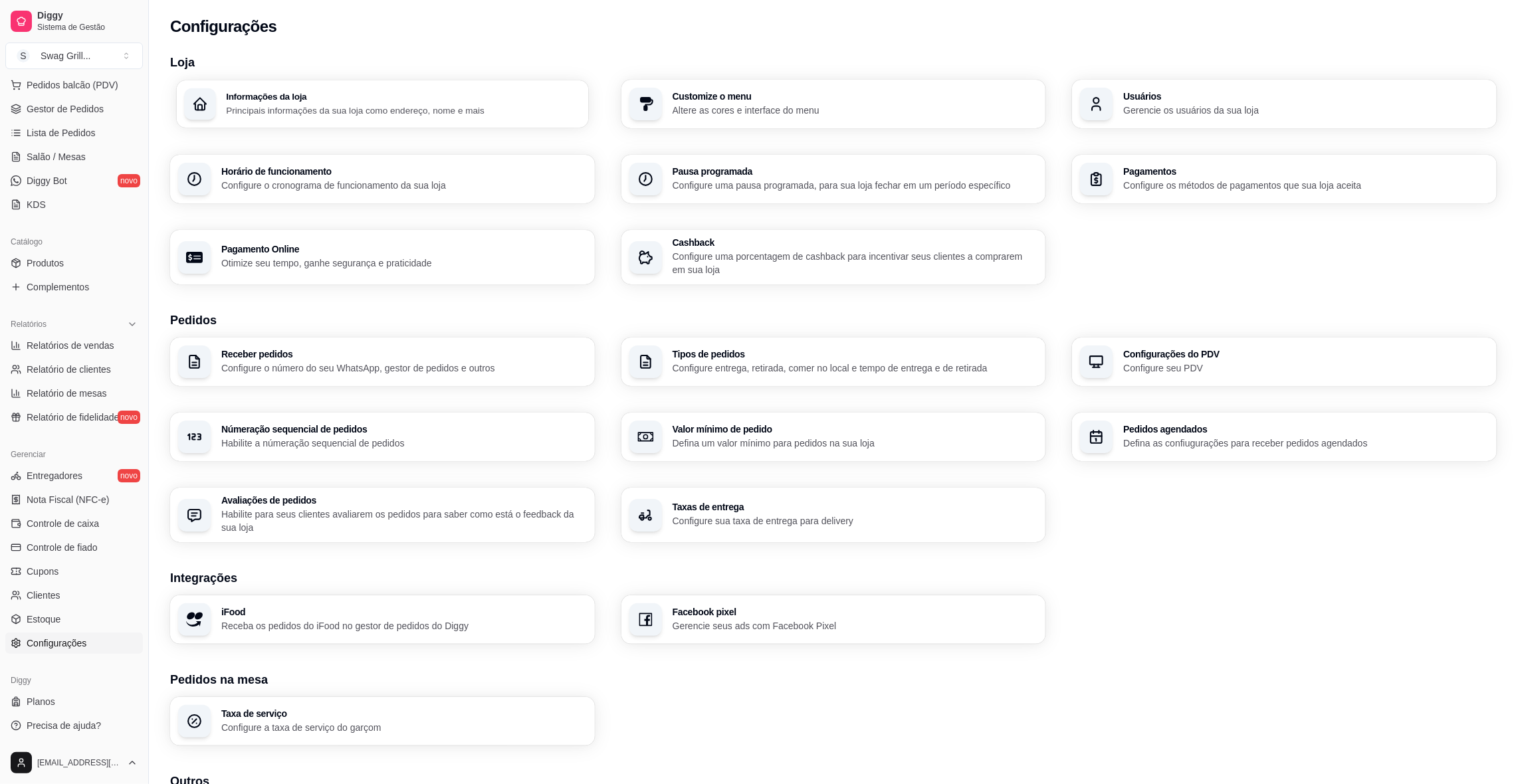
click at [465, 106] on p "Principais informações da sua loja como endereço, nome e mais" at bounding box center [403, 109] width 354 height 13
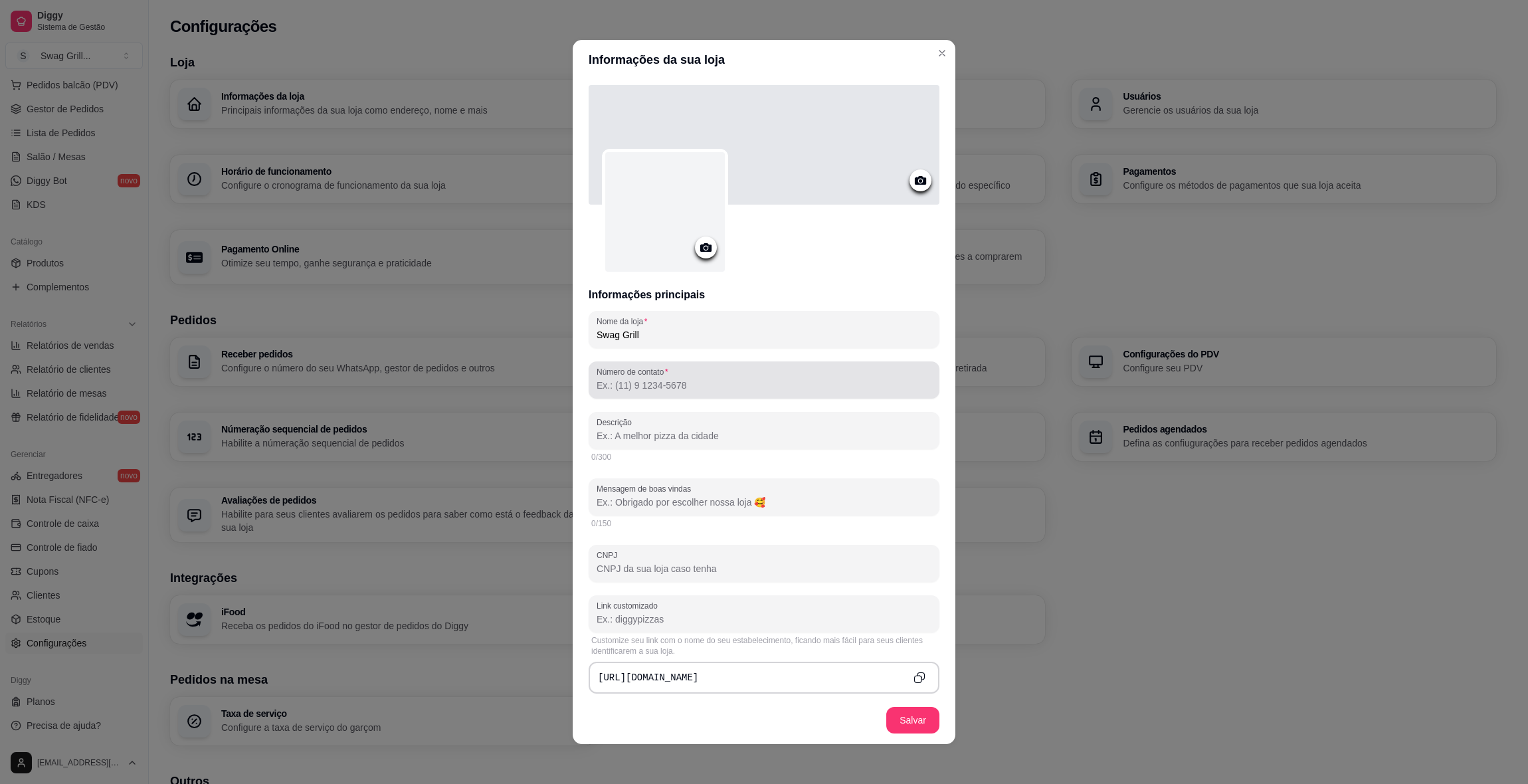
click at [628, 389] on input "Número de contato" at bounding box center [764, 386] width 335 height 13
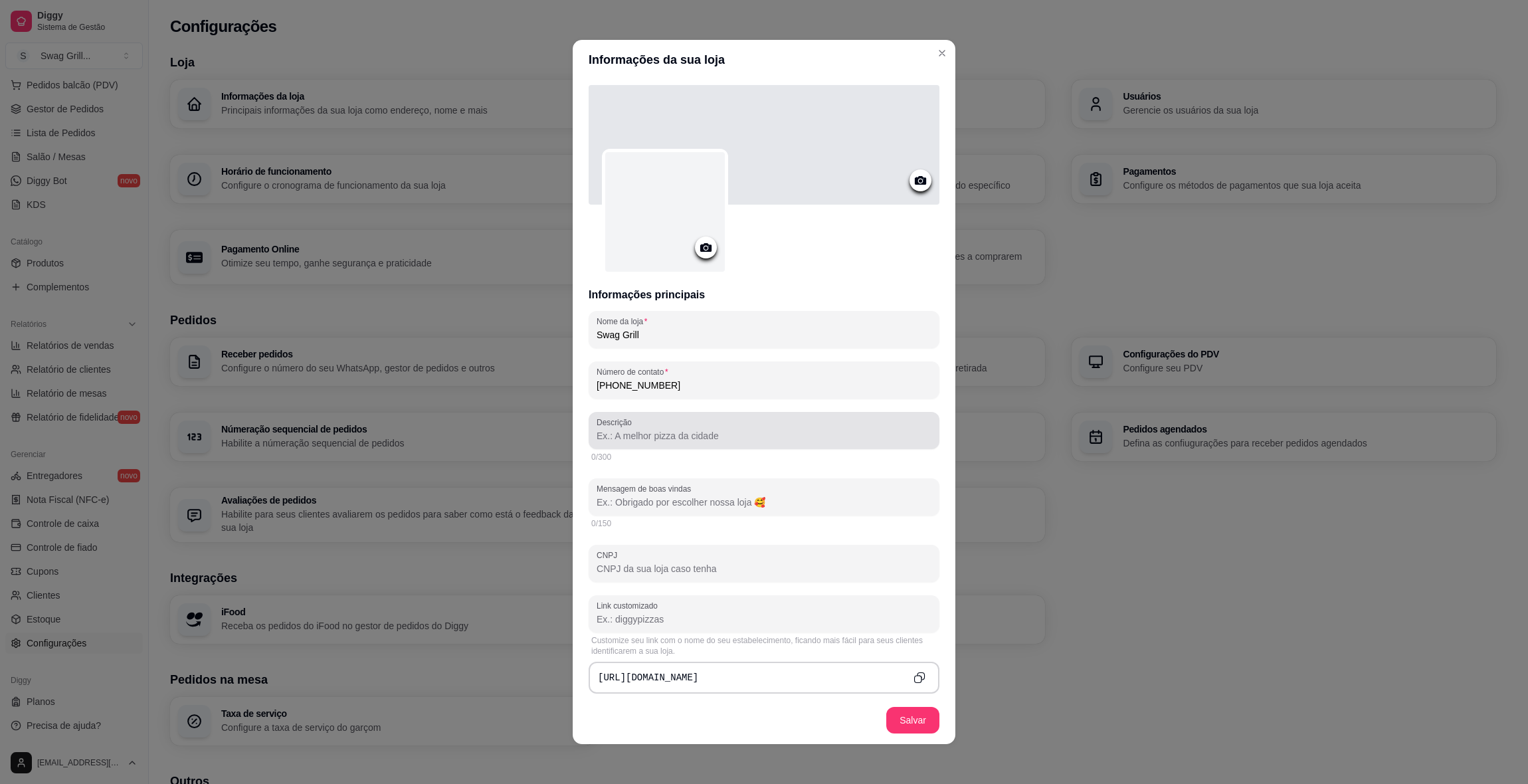
type input "[PHONE_NUMBER]"
click at [629, 438] on input "Descrição" at bounding box center [764, 436] width 335 height 13
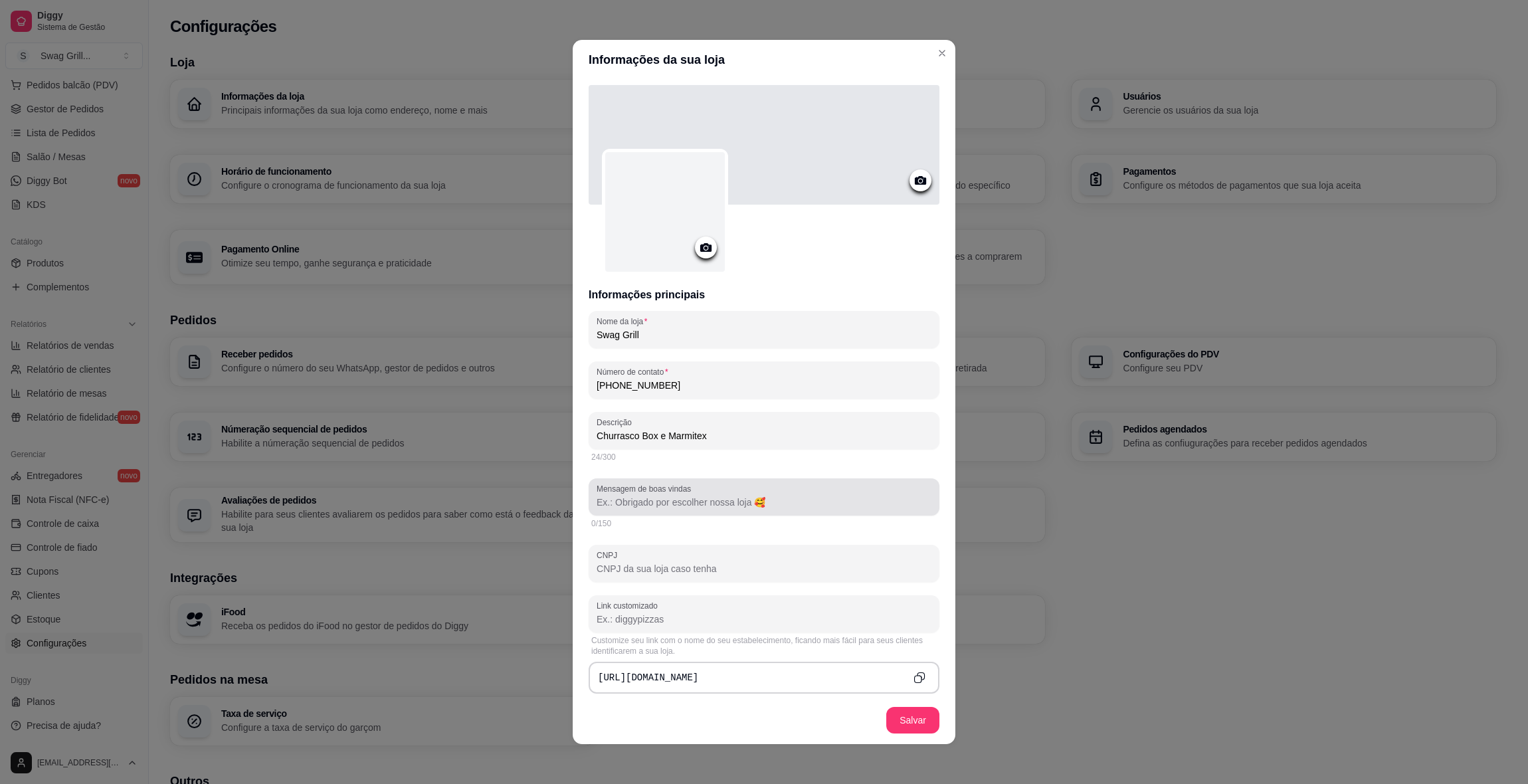
type input "Churrasco Box e Marmitex"
click at [681, 500] on input "Mensagem de boas vindas" at bounding box center [764, 502] width 335 height 13
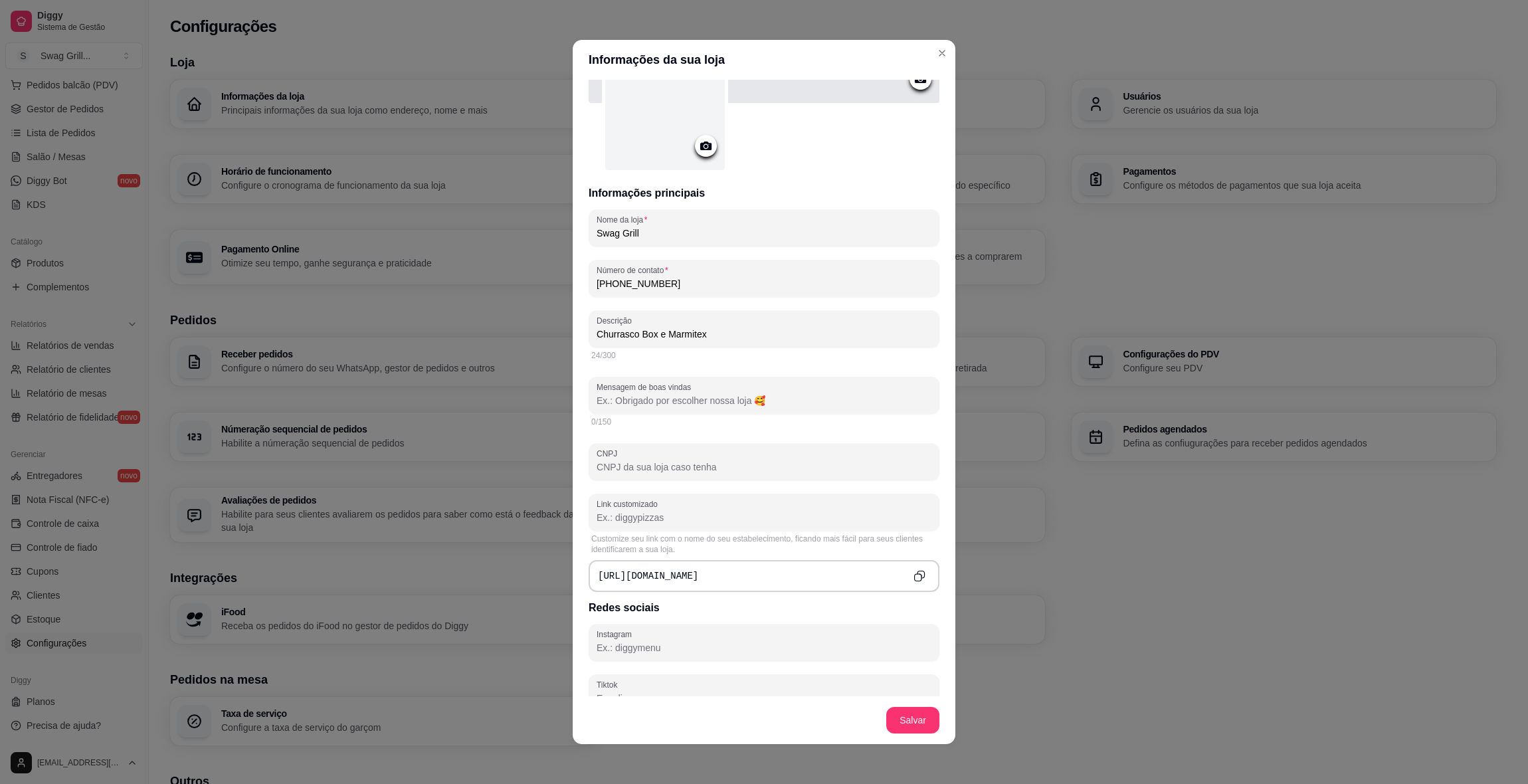
scroll to position [168, 0]
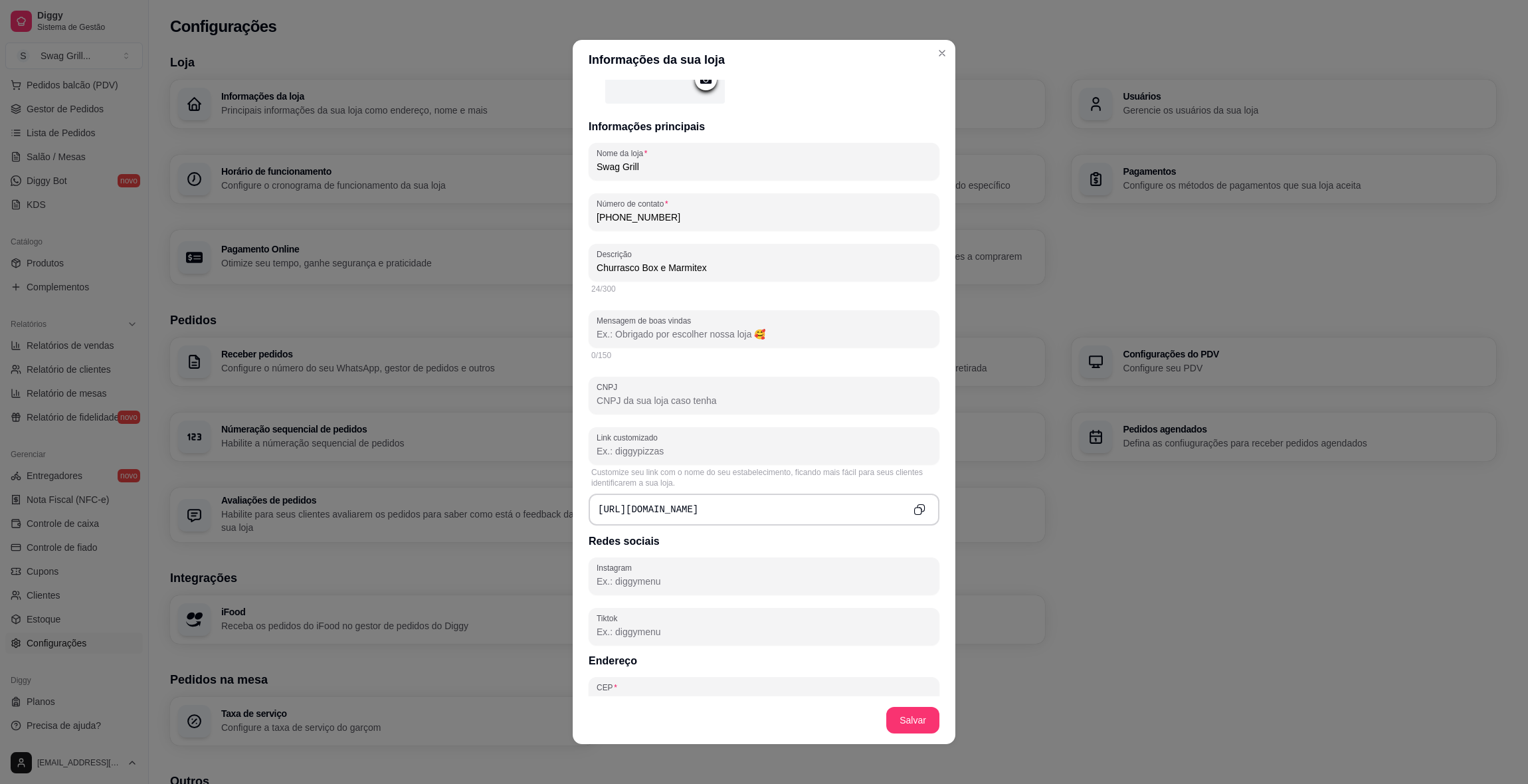
click at [637, 452] on input "Link customizado" at bounding box center [764, 451] width 335 height 13
type input "swaggrill"
click at [804, 538] on h3 "Redes sociais" at bounding box center [764, 542] width 351 height 16
click at [705, 449] on input "swaggrill" at bounding box center [764, 451] width 335 height 13
click at [769, 538] on h3 "Redes sociais" at bounding box center [764, 542] width 351 height 16
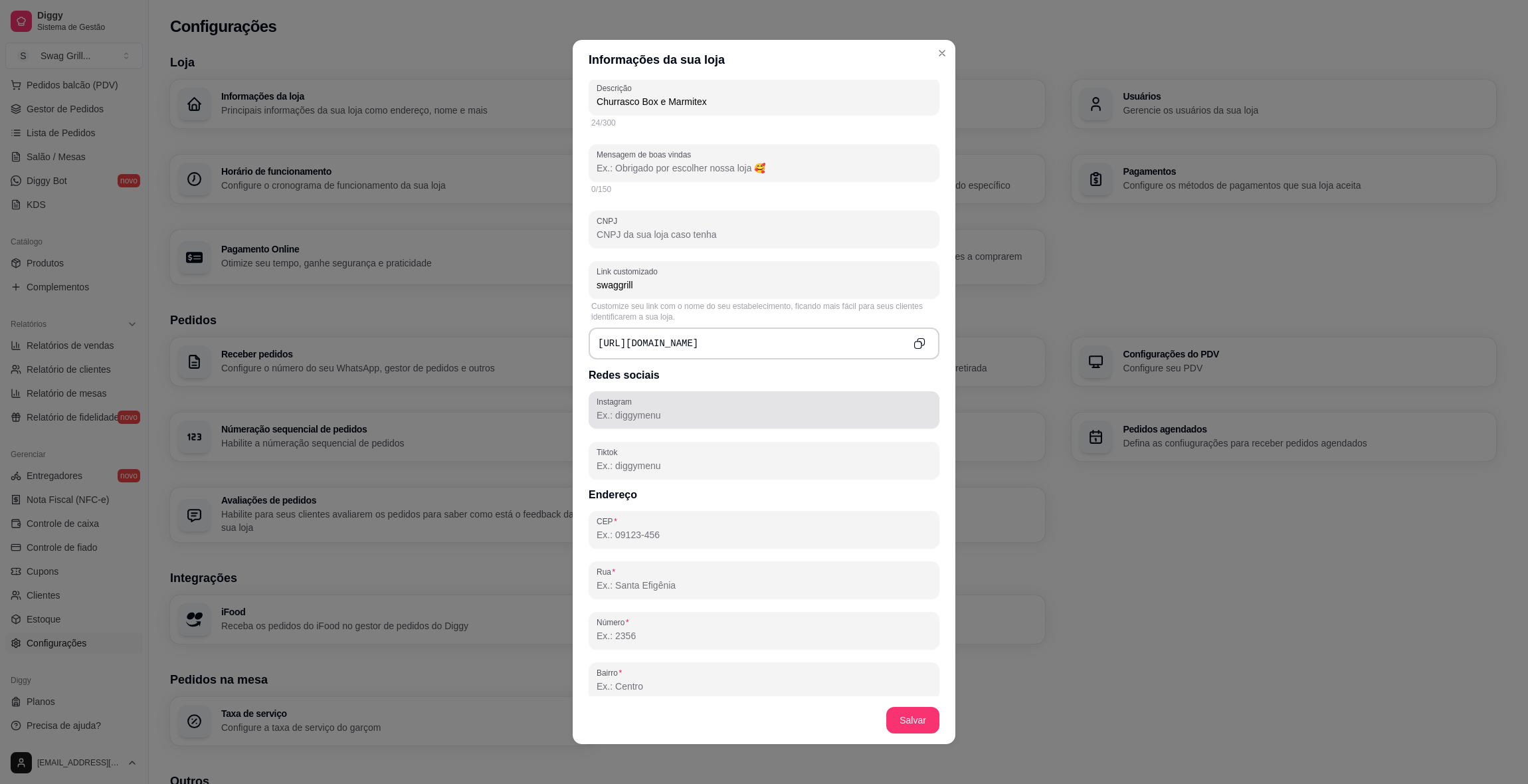
scroll to position [420, 0]
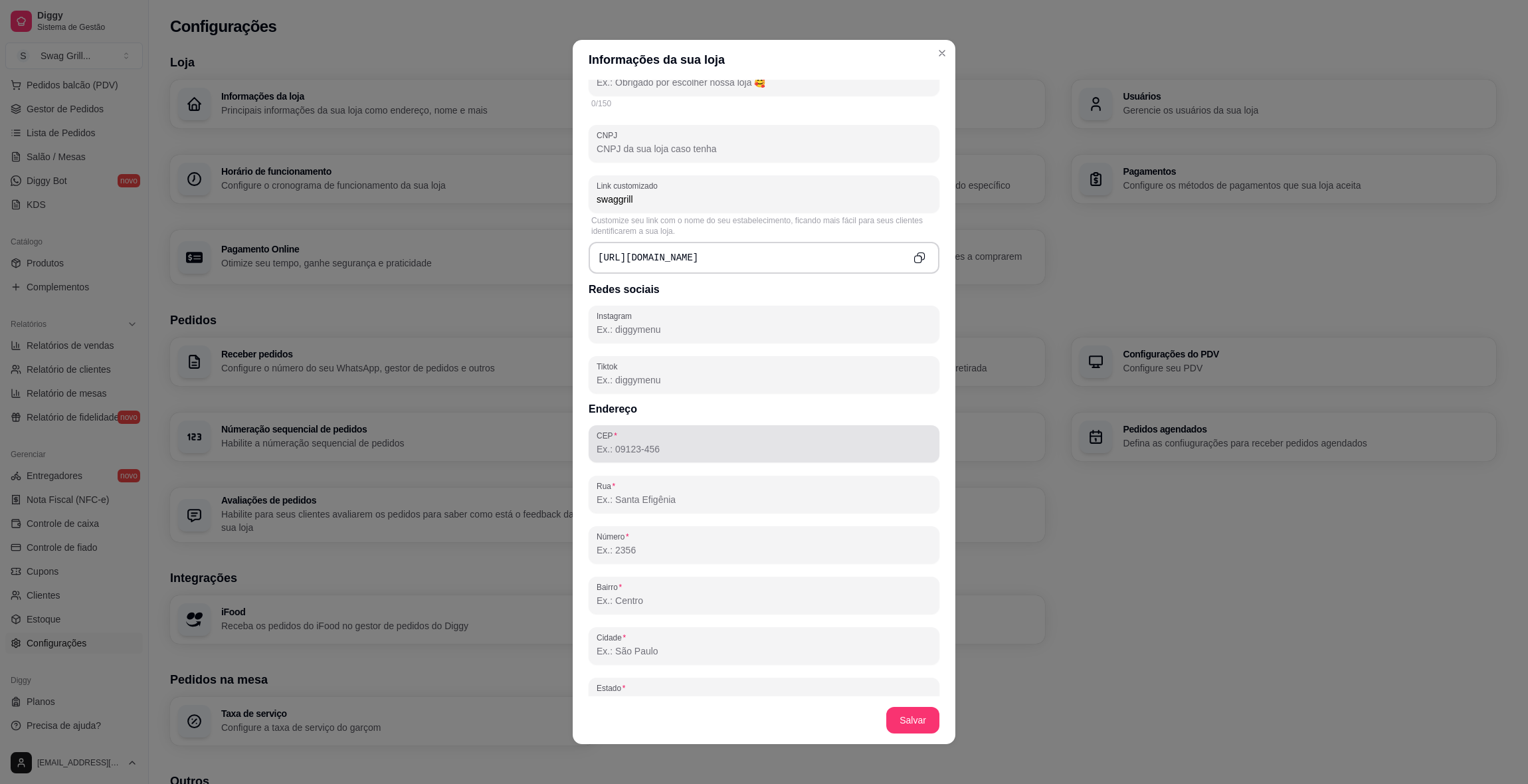
click at [643, 442] on div at bounding box center [764, 444] width 335 height 27
type input "12502-010"
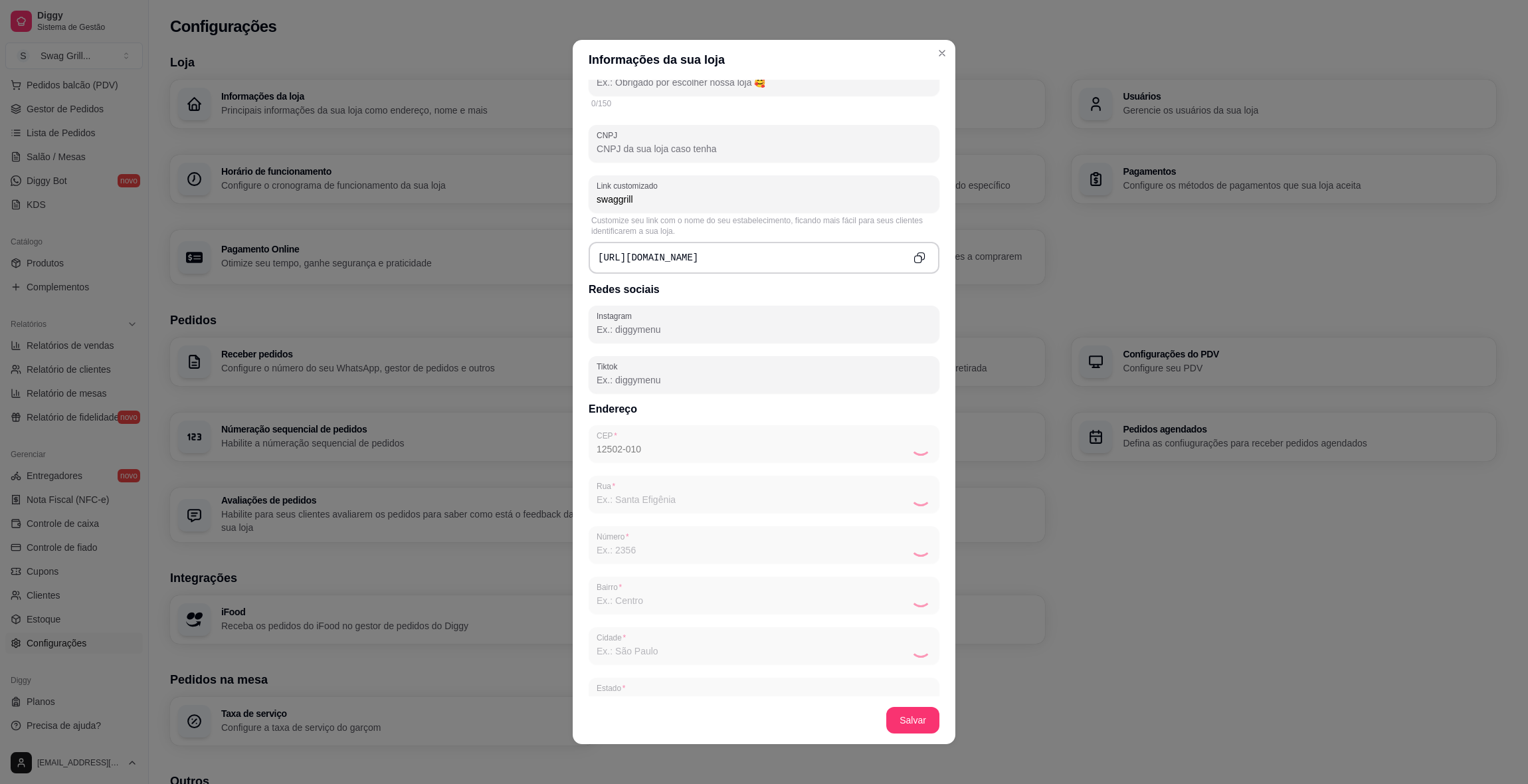
type input "[GEOGRAPHIC_DATA][PERSON_NAME]"
type input "Santa Rita"
type input "Guaratinguetá"
type input "SP"
click at [640, 565] on div "CEP 12502-010 [GEOGRAPHIC_DATA][PERSON_NAME] [GEOGRAPHIC_DATA] Estado SP Comple…" at bounding box center [764, 595] width 351 height 340
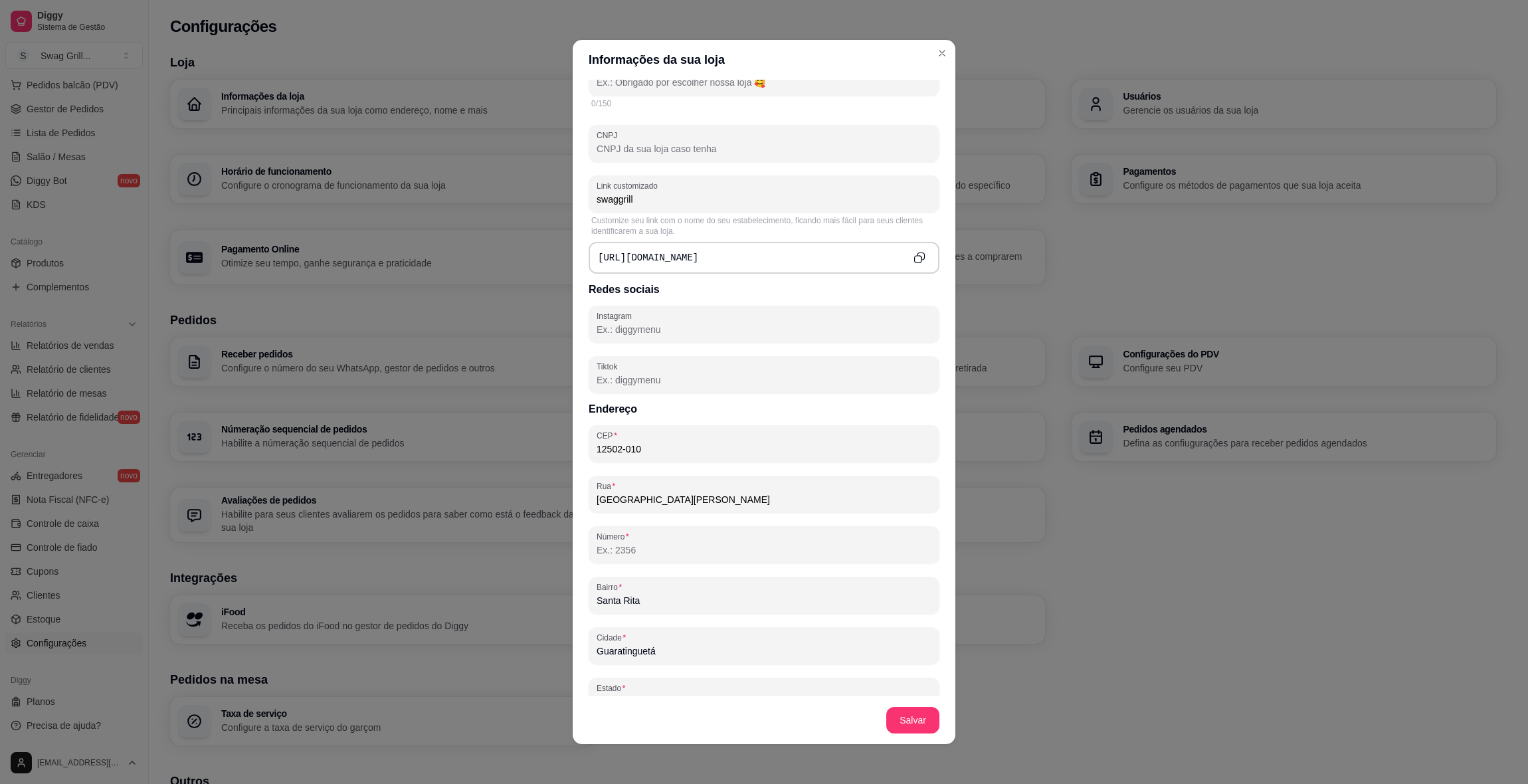
click at [628, 552] on input "Número" at bounding box center [764, 550] width 335 height 13
type input "600"
click at [895, 542] on div "600" at bounding box center [764, 545] width 335 height 27
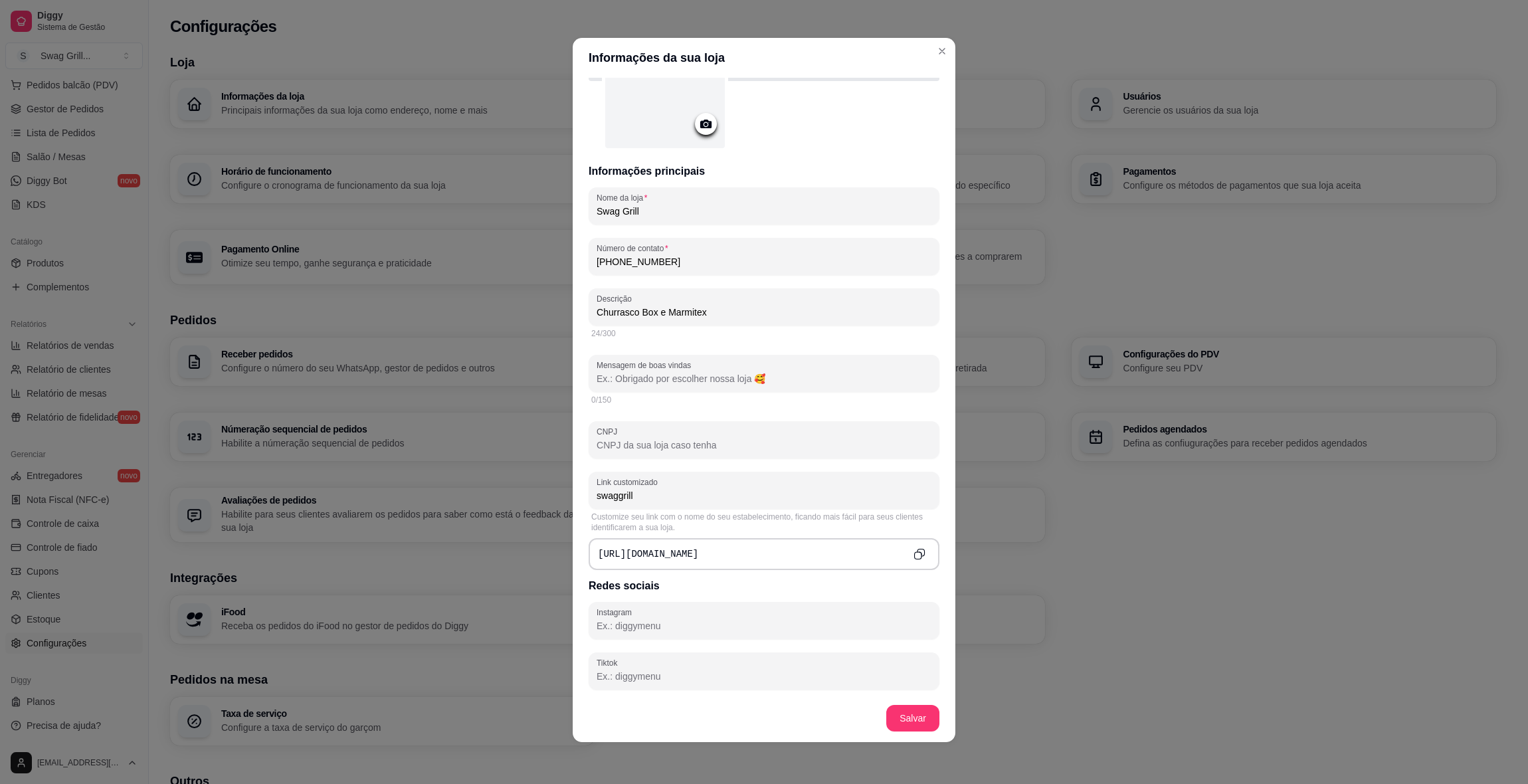
scroll to position [0, 0]
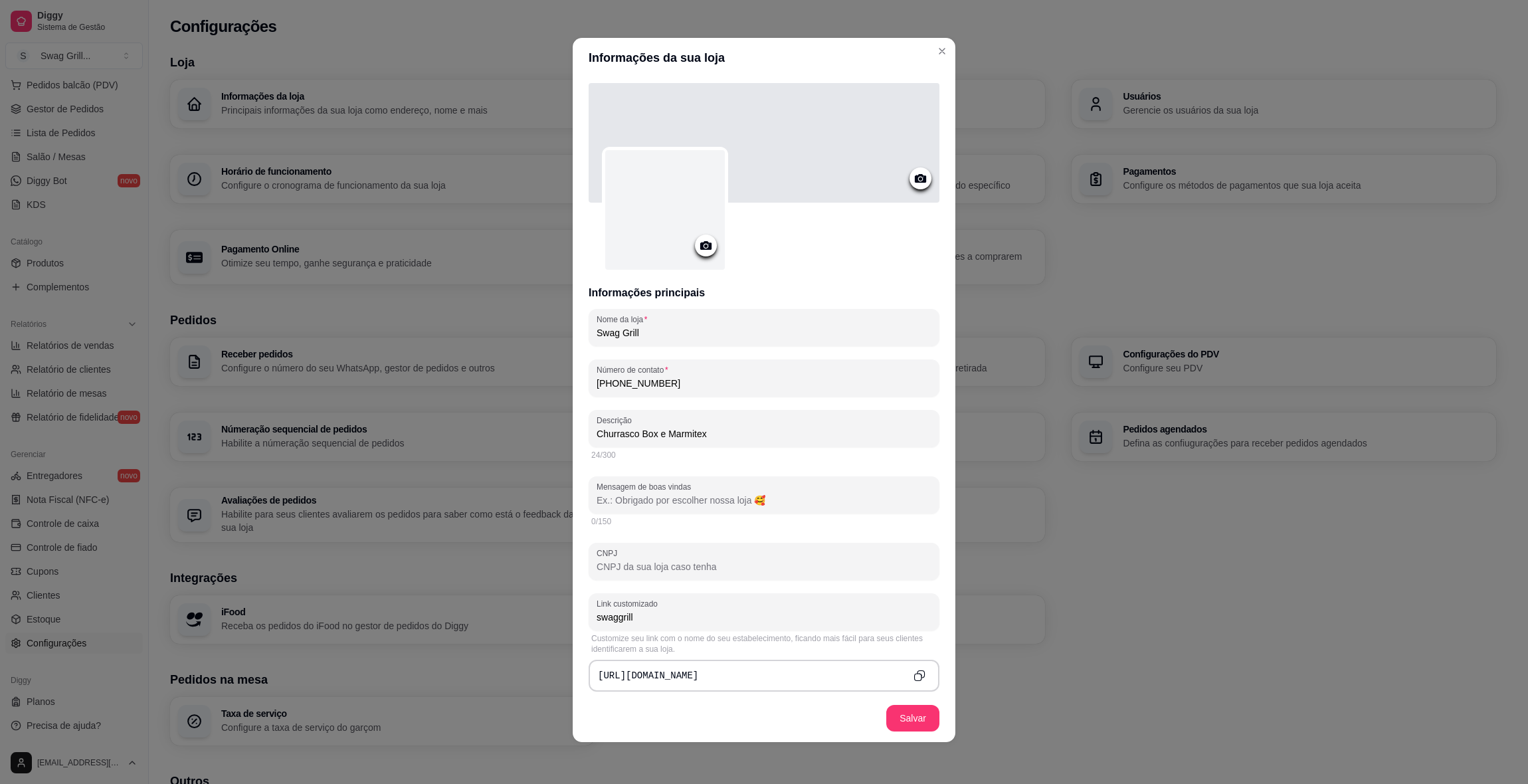
click at [913, 180] on icon at bounding box center [920, 178] width 15 height 15
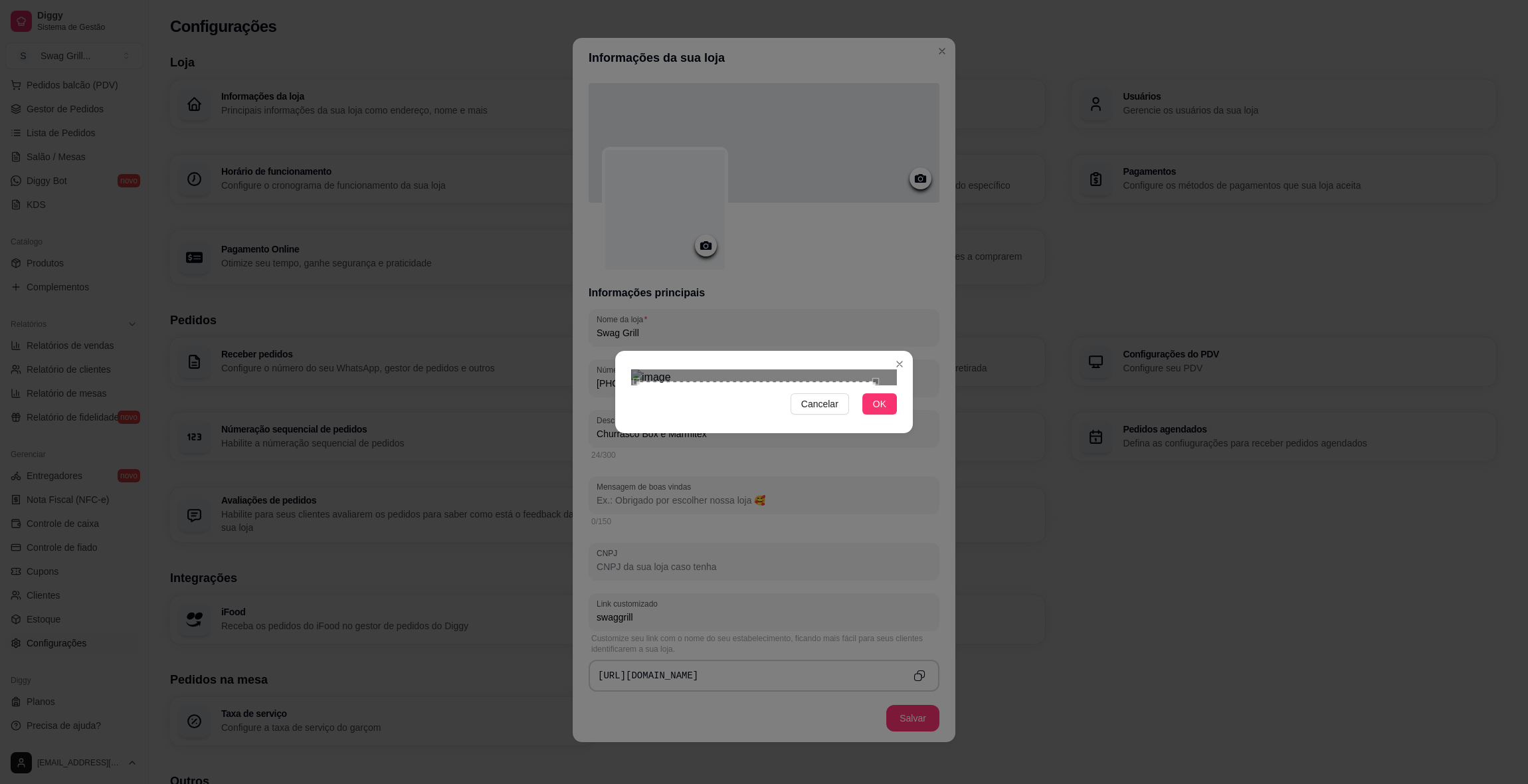
click at [762, 382] on div "Use the arrow keys to move the crop selection area" at bounding box center [756, 421] width 239 height 79
click at [917, 248] on div "Cancelar OK" at bounding box center [764, 392] width 1528 height 784
click at [824, 379] on div "Use the arrow keys to move the crop selection area" at bounding box center [767, 422] width 260 height 87
click at [879, 411] on span "OK" at bounding box center [879, 404] width 13 height 15
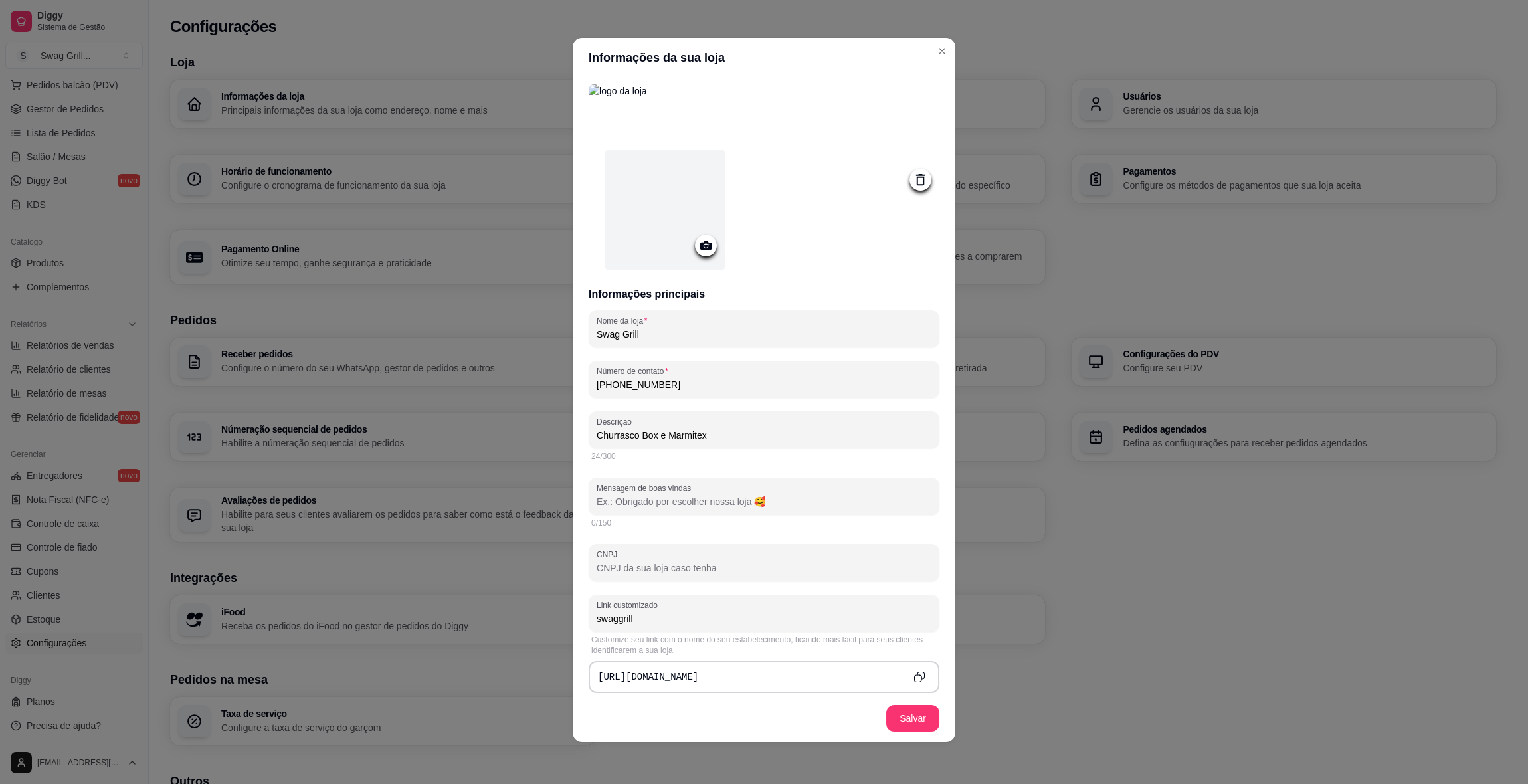
click at [703, 246] on icon at bounding box center [705, 245] width 11 height 9
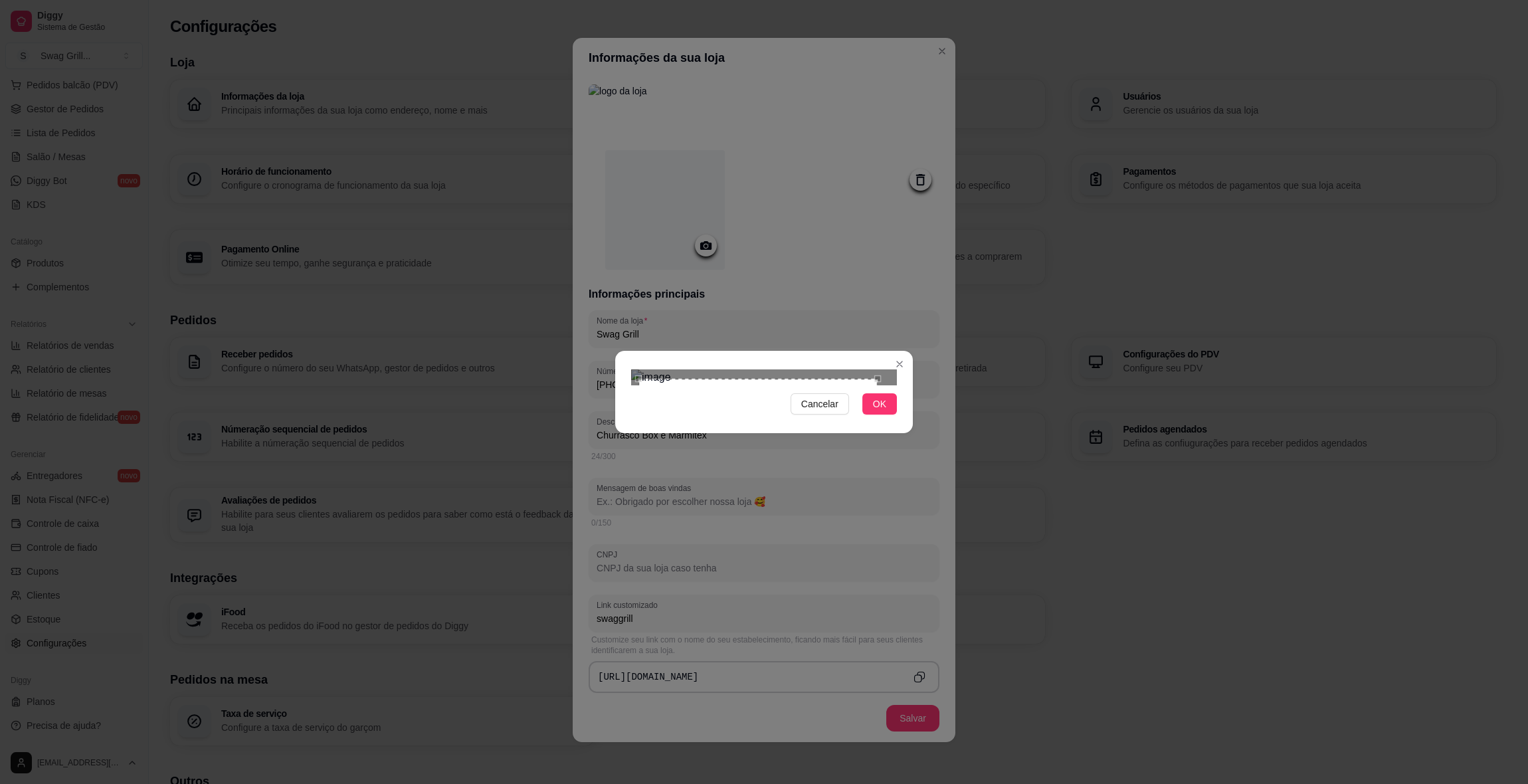
click at [779, 379] on div "Use the arrow keys to move the crop selection area" at bounding box center [758, 498] width 239 height 239
click at [905, 404] on div "Cancelar OK" at bounding box center [764, 392] width 298 height 56
click at [884, 411] on span "OK" at bounding box center [879, 404] width 13 height 15
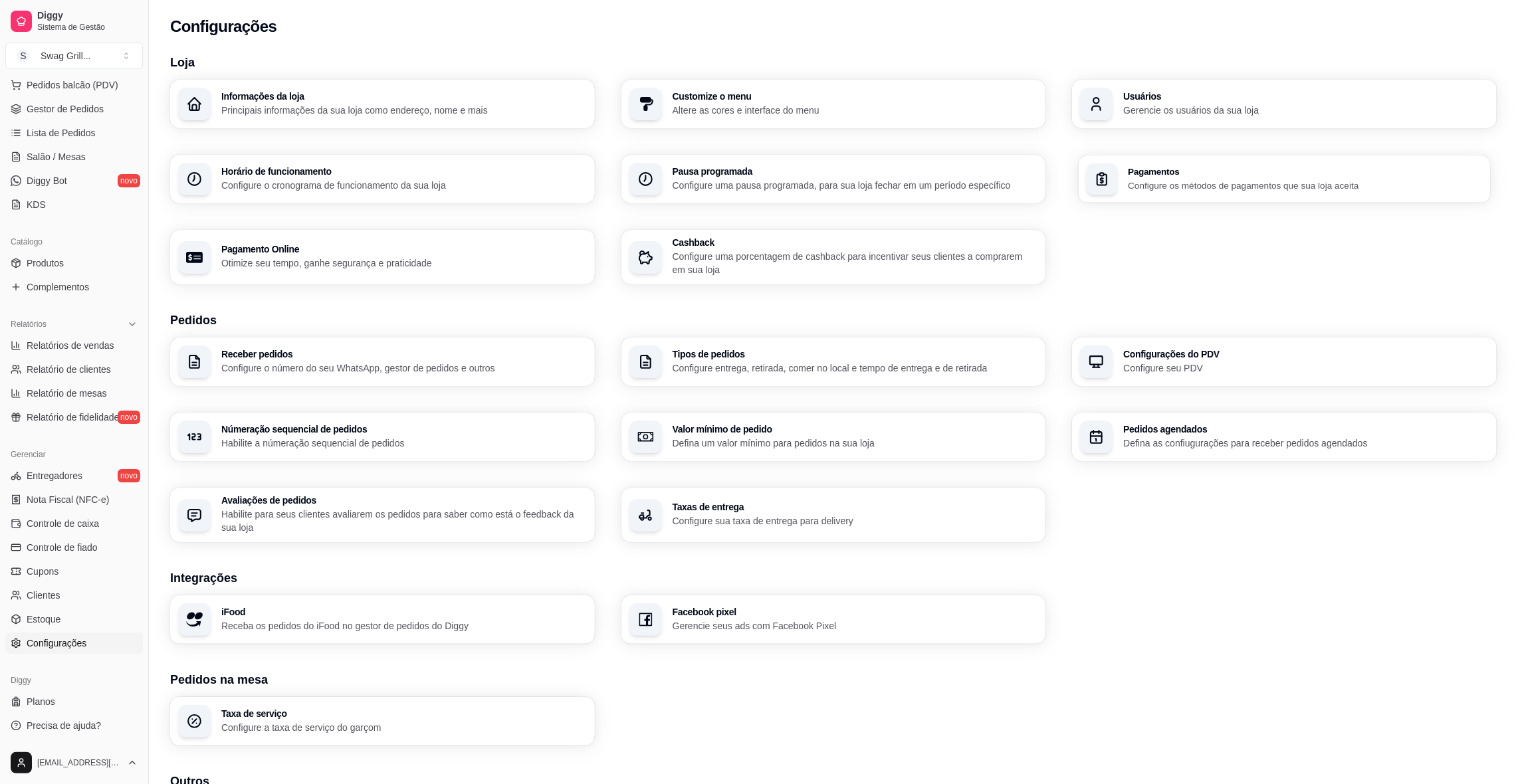
click at [1160, 181] on p "Configure os métodos de pagamentos que sua loja aceita" at bounding box center [1306, 185] width 354 height 13
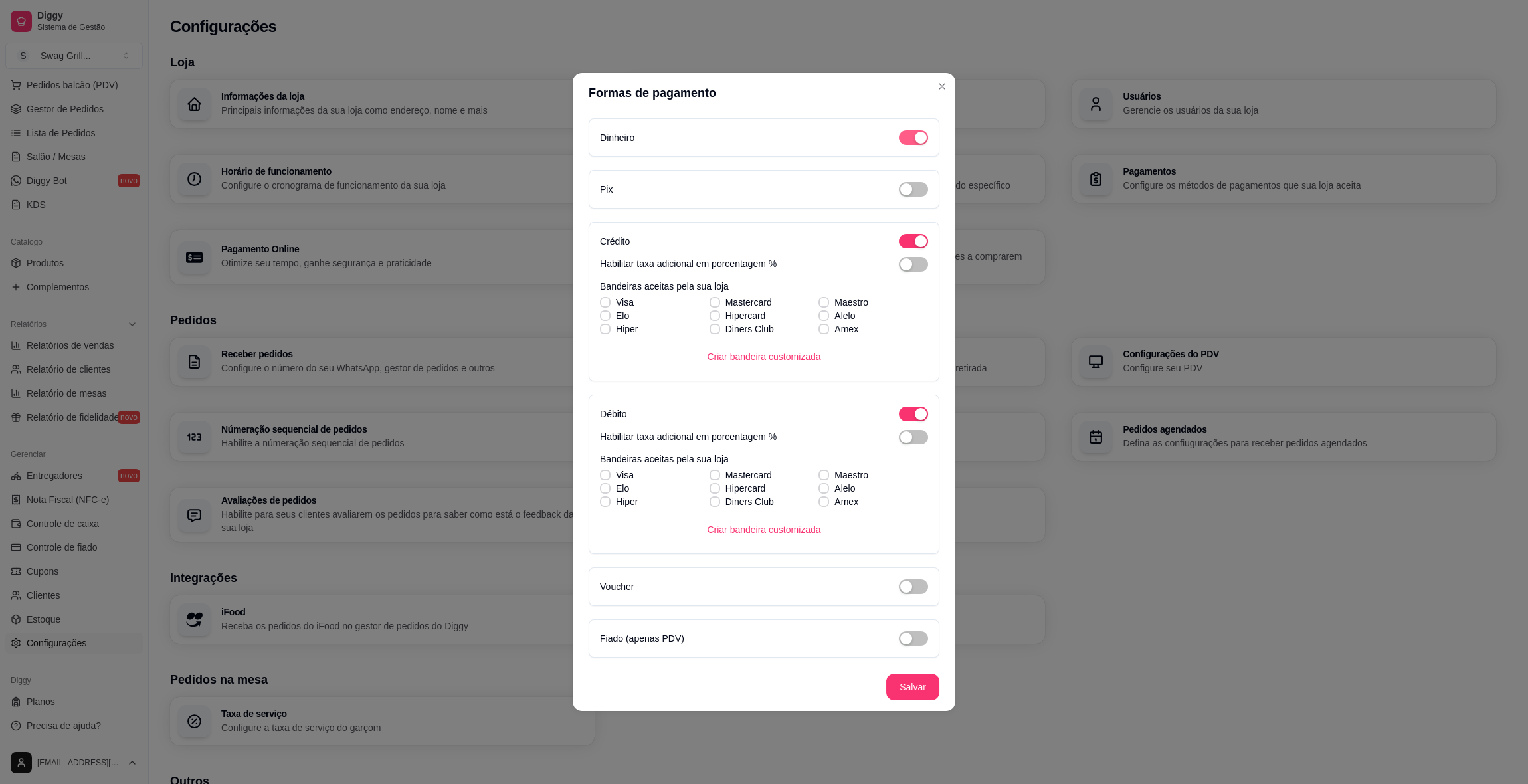
click at [915, 142] on div "button" at bounding box center [921, 137] width 12 height 12
click at [921, 244] on div "button" at bounding box center [921, 241] width 12 height 12
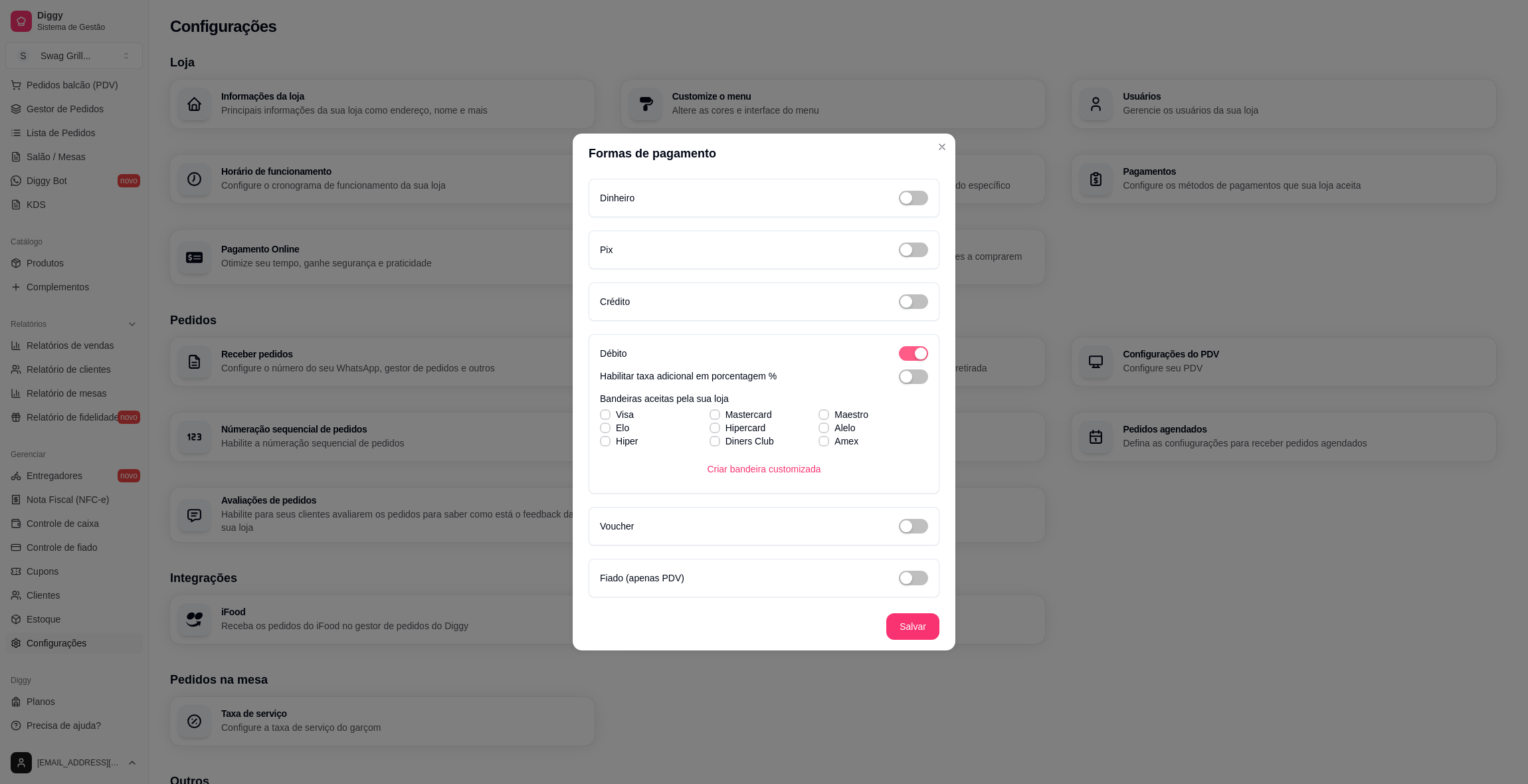
click at [917, 354] on div "button" at bounding box center [921, 354] width 12 height 12
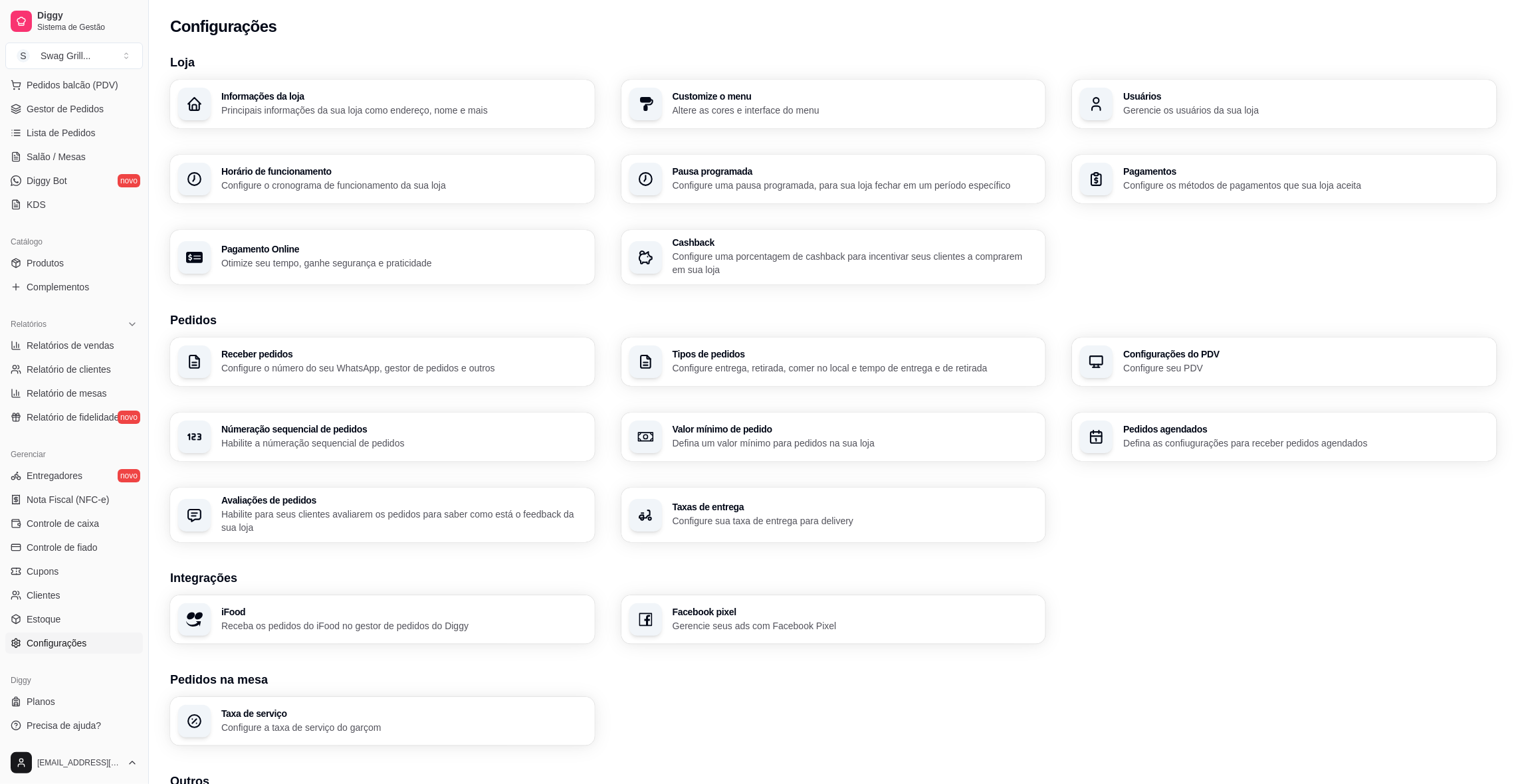
click at [383, 263] on p "Otimize seu tempo, ganhe segurança e praticidade" at bounding box center [405, 263] width 366 height 13
select select "4.98"
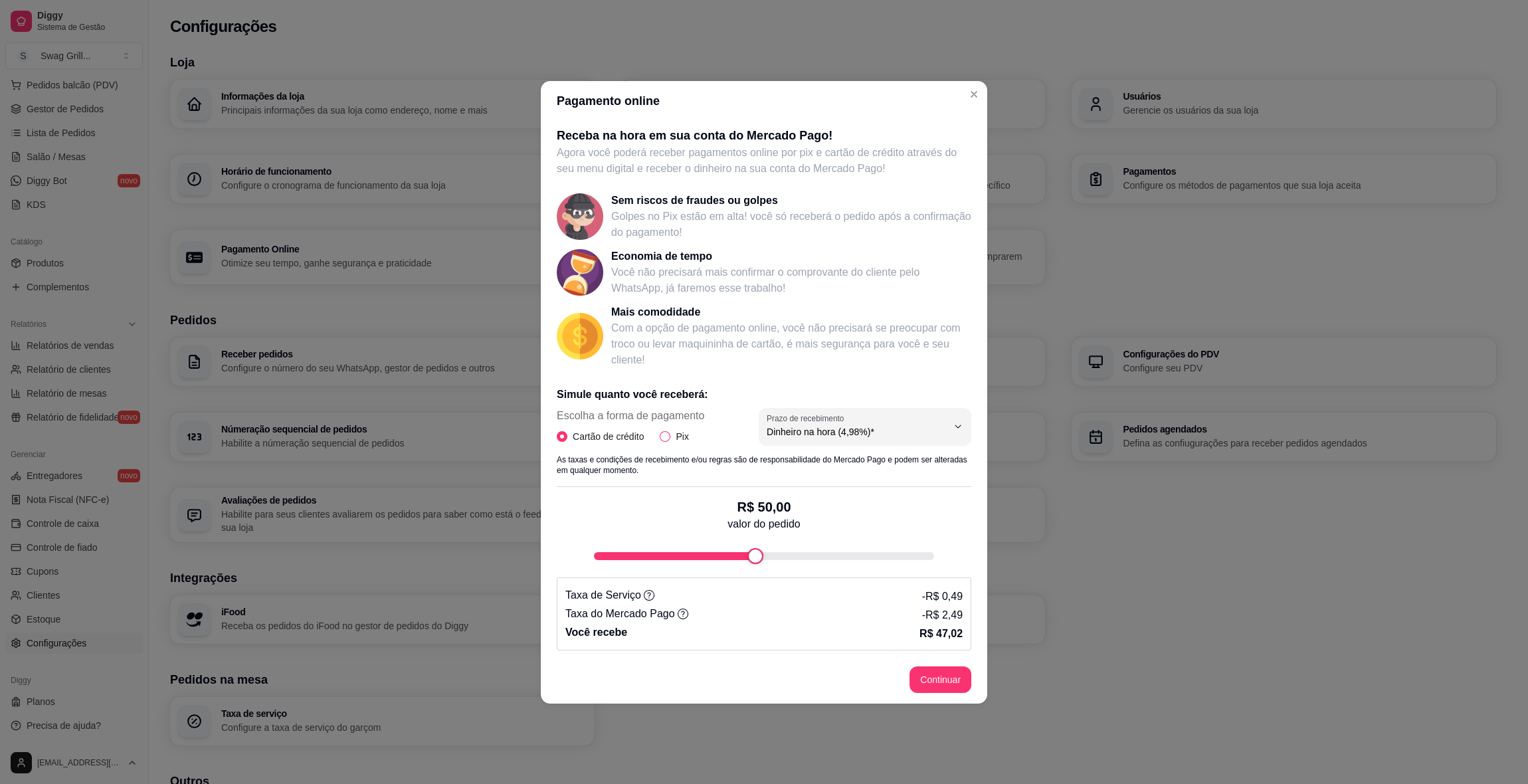
click at [665, 436] on input "Pix" at bounding box center [665, 436] width 11 height 11
radio input "true"
click at [561, 440] on input "Cartão de crédito" at bounding box center [562, 436] width 11 height 11
radio input "true"
radio input "false"
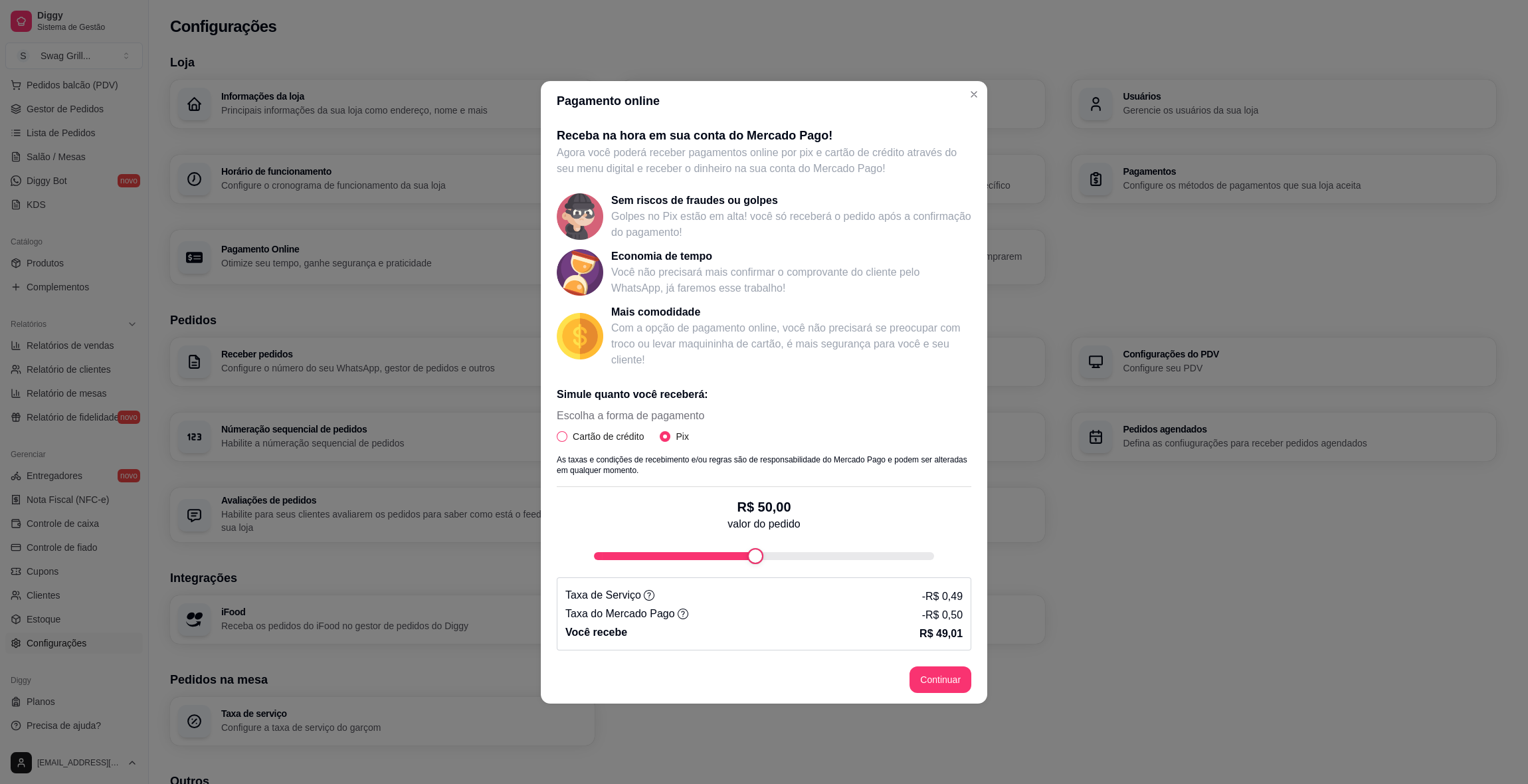
select select "4.98"
click at [955, 428] on icon "button" at bounding box center [958, 426] width 11 height 11
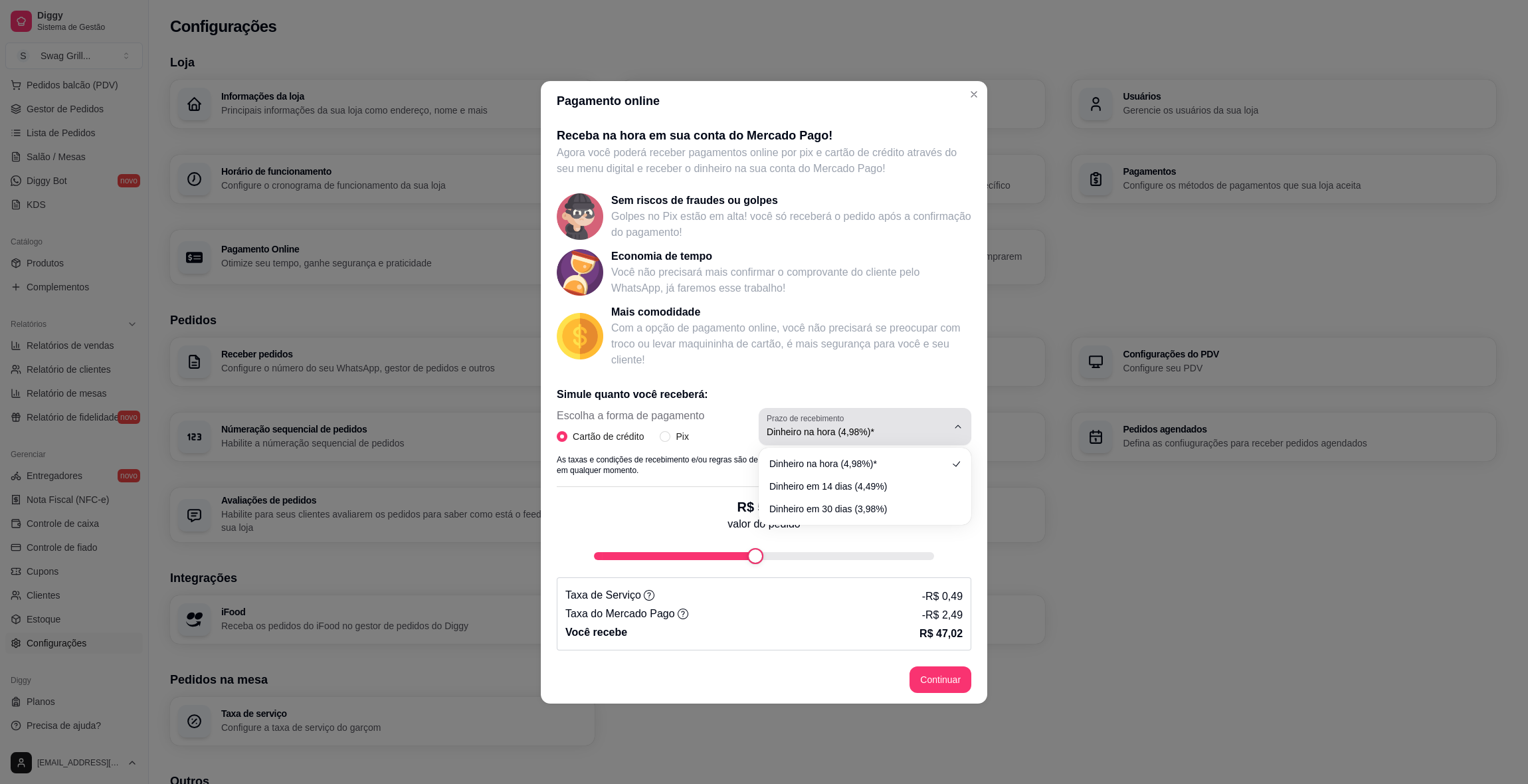
click at [955, 428] on icon "button" at bounding box center [958, 426] width 11 height 11
click at [665, 436] on input "Pix" at bounding box center [665, 436] width 11 height 11
radio input "true"
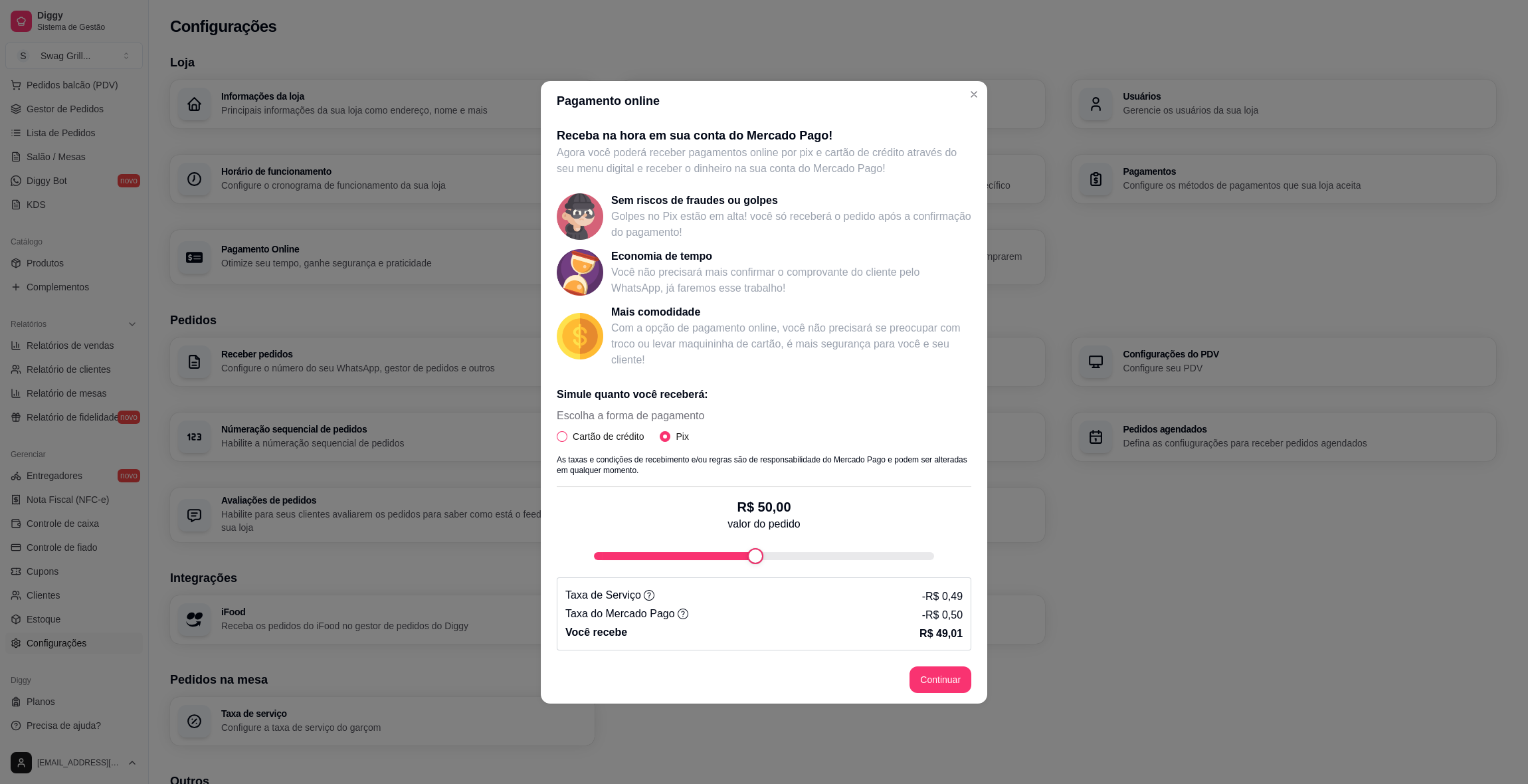
click at [561, 435] on input "Cartão de crédito" at bounding box center [562, 436] width 11 height 11
radio input "true"
radio input "false"
select select "4.98"
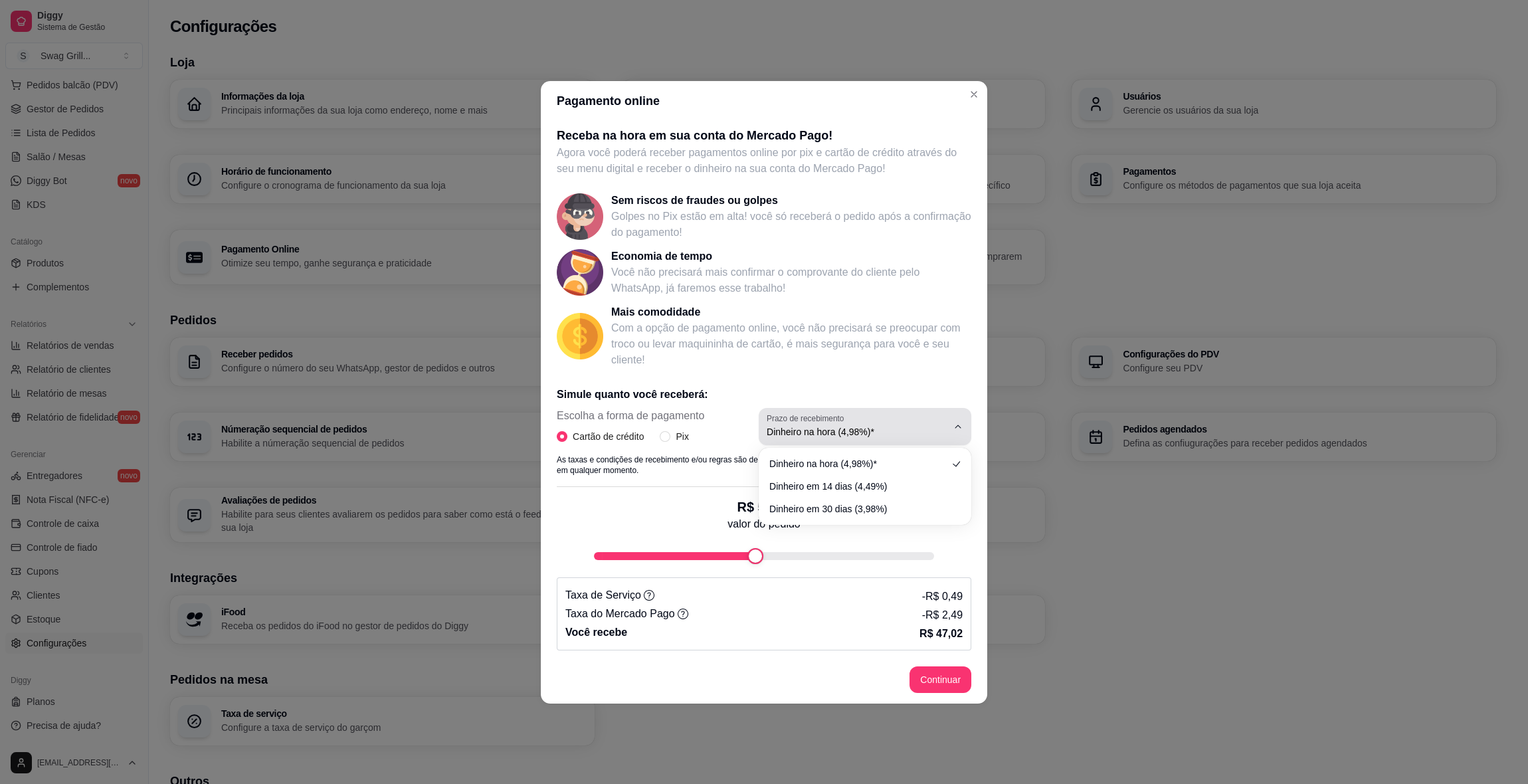
click at [920, 435] on span "Dinheiro na hora (4,98%)*" at bounding box center [857, 432] width 181 height 13
click at [895, 468] on span "Dinheiro na hora (4,98%)*" at bounding box center [859, 462] width 171 height 13
select select
type input "50"
click at [757, 551] on div "fee-calculator" at bounding box center [755, 556] width 16 height 16
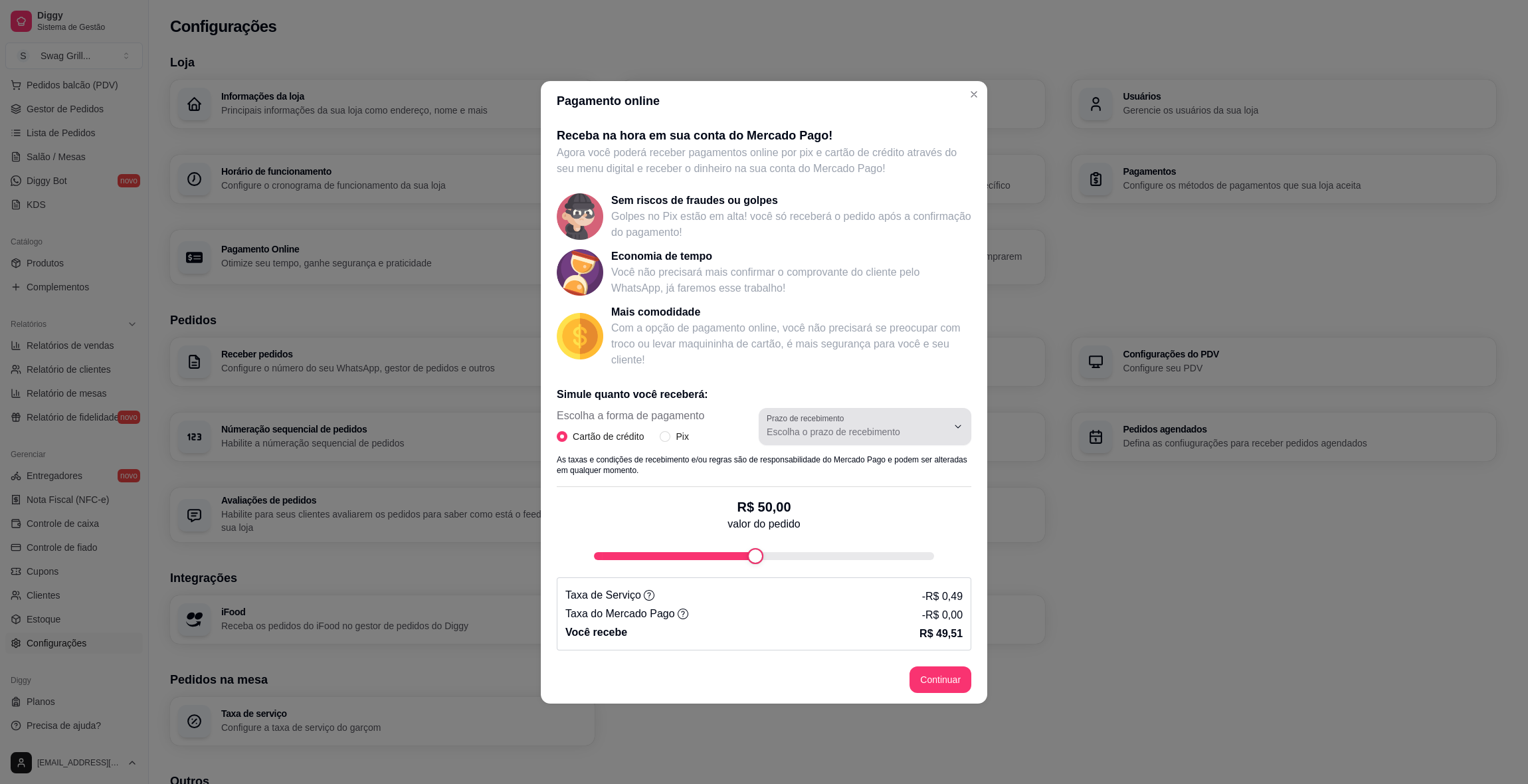
click at [859, 432] on span "Escolha o prazo de recebimento" at bounding box center [857, 432] width 181 height 13
click at [836, 464] on span "Dinheiro na hora (4,98%)*" at bounding box center [859, 462] width 171 height 13
type input "4.98"
select select "4.98"
click at [841, 423] on label "Prazo de recebimento" at bounding box center [807, 418] width 81 height 11
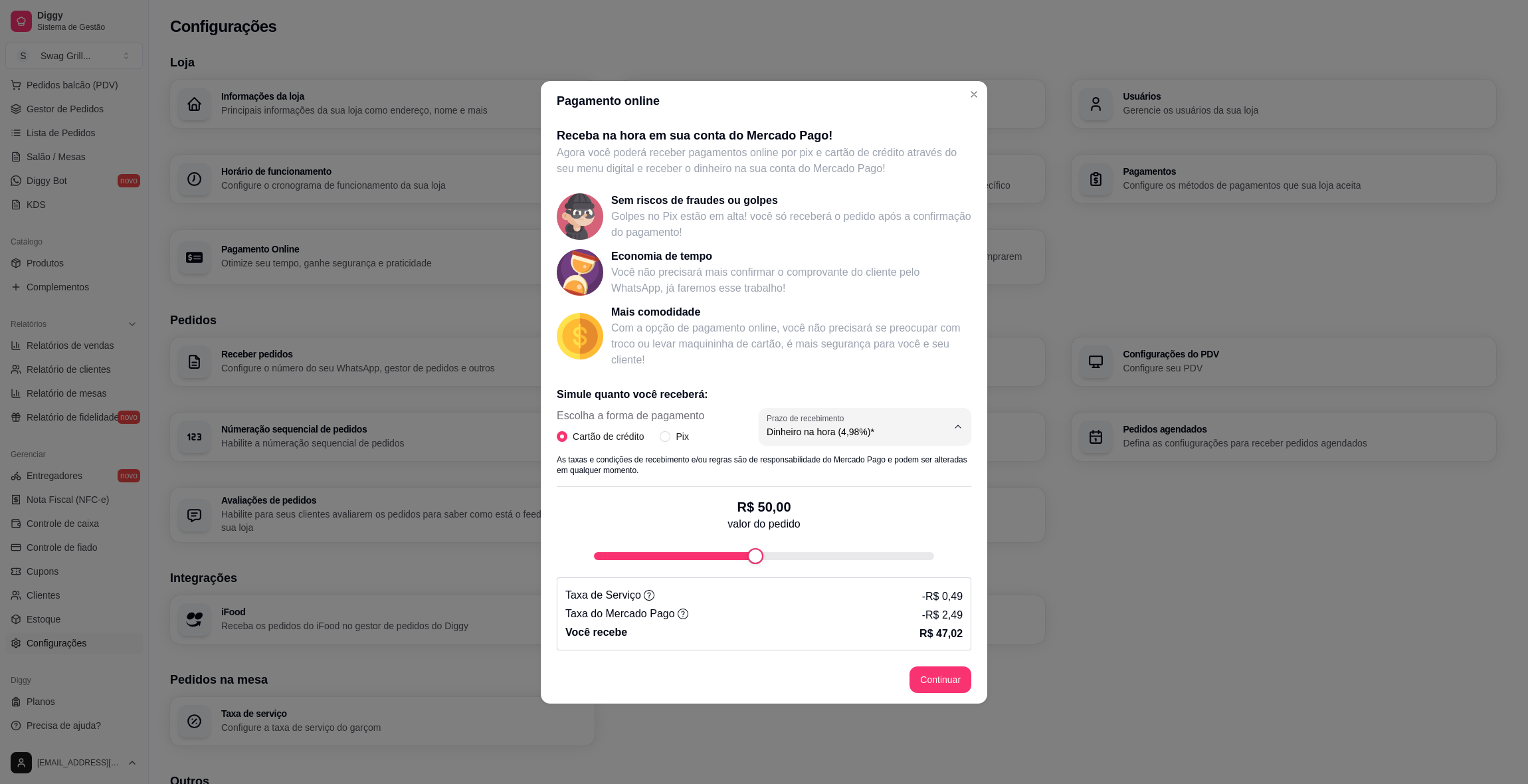
click at [838, 488] on span "Dinheiro em 14 dias (4,49%)" at bounding box center [859, 484] width 171 height 13
type input "4.49"
select select "4.49"
click at [851, 435] on span "Dinheiro em 14 dias (4,49%)" at bounding box center [857, 432] width 181 height 13
click at [845, 462] on span "Dinheiro na hora (4,98%)*" at bounding box center [859, 462] width 171 height 13
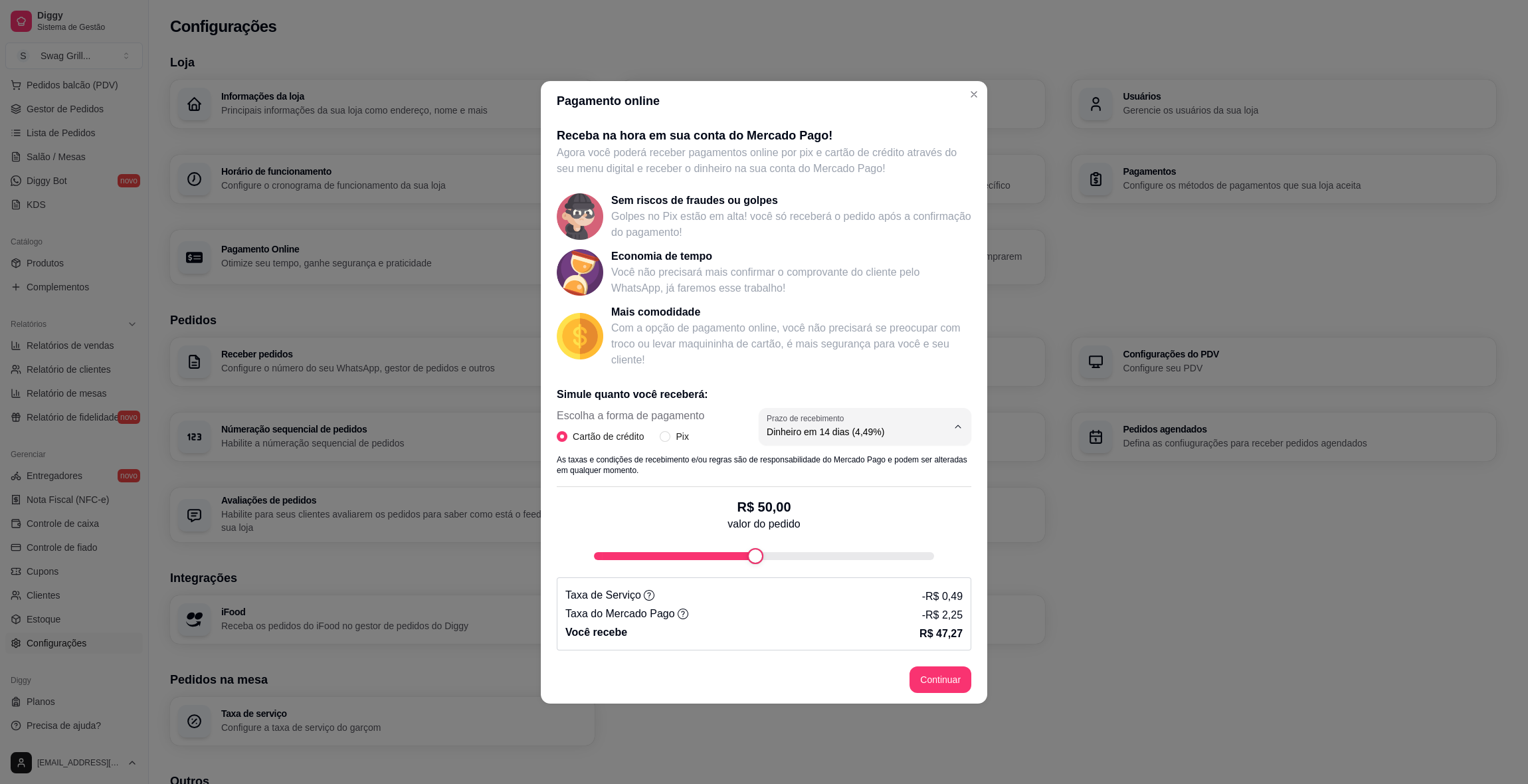
type input "4.98"
select select "4.98"
click at [667, 440] on input "Pix" at bounding box center [665, 436] width 11 height 11
radio input "true"
radio input "false"
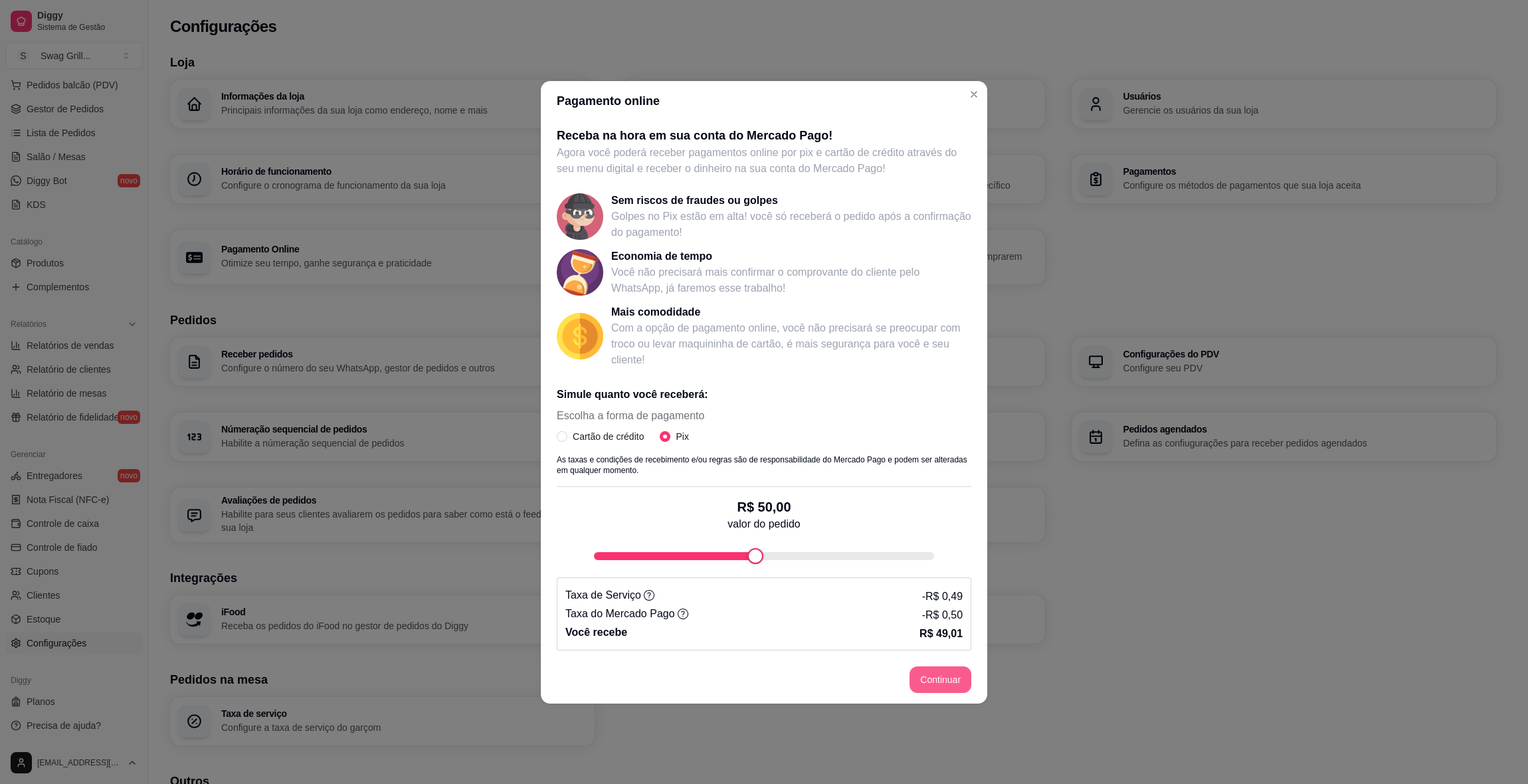
click at [950, 676] on button "Continuar" at bounding box center [940, 680] width 62 height 27
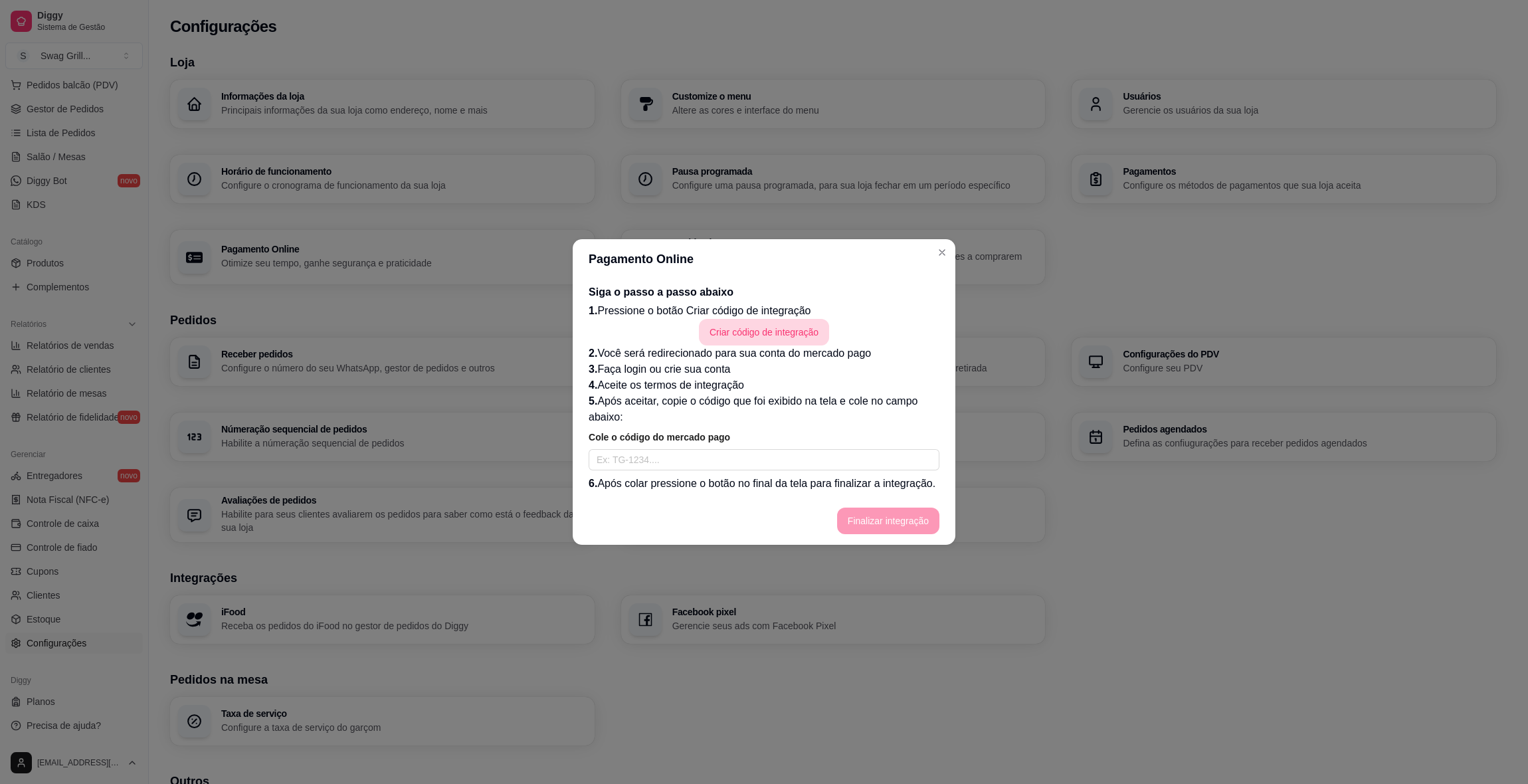
click at [747, 331] on button "Criar código de integração" at bounding box center [763, 332] width 130 height 27
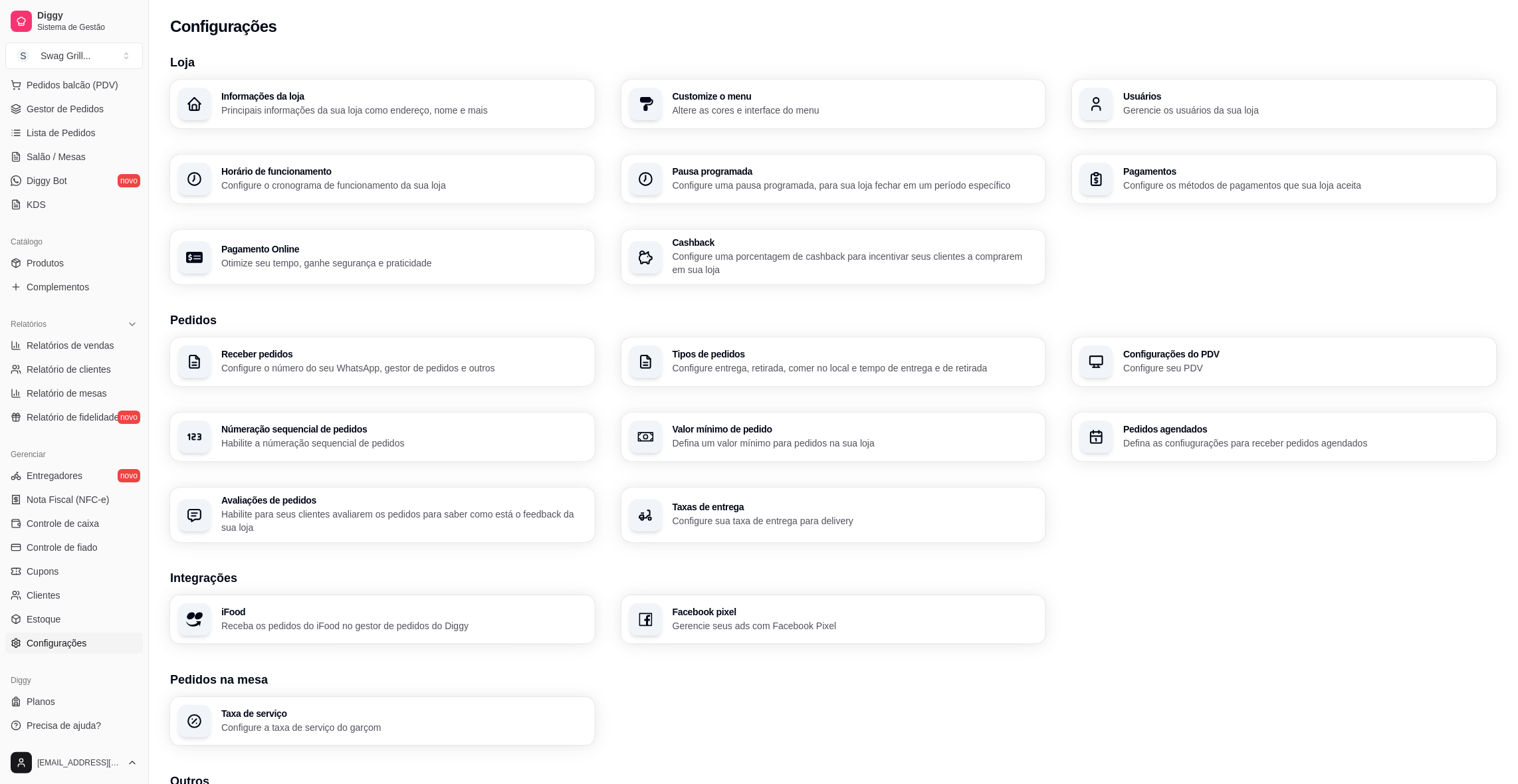
click at [1147, 99] on h3 "Usuários" at bounding box center [1306, 96] width 366 height 9
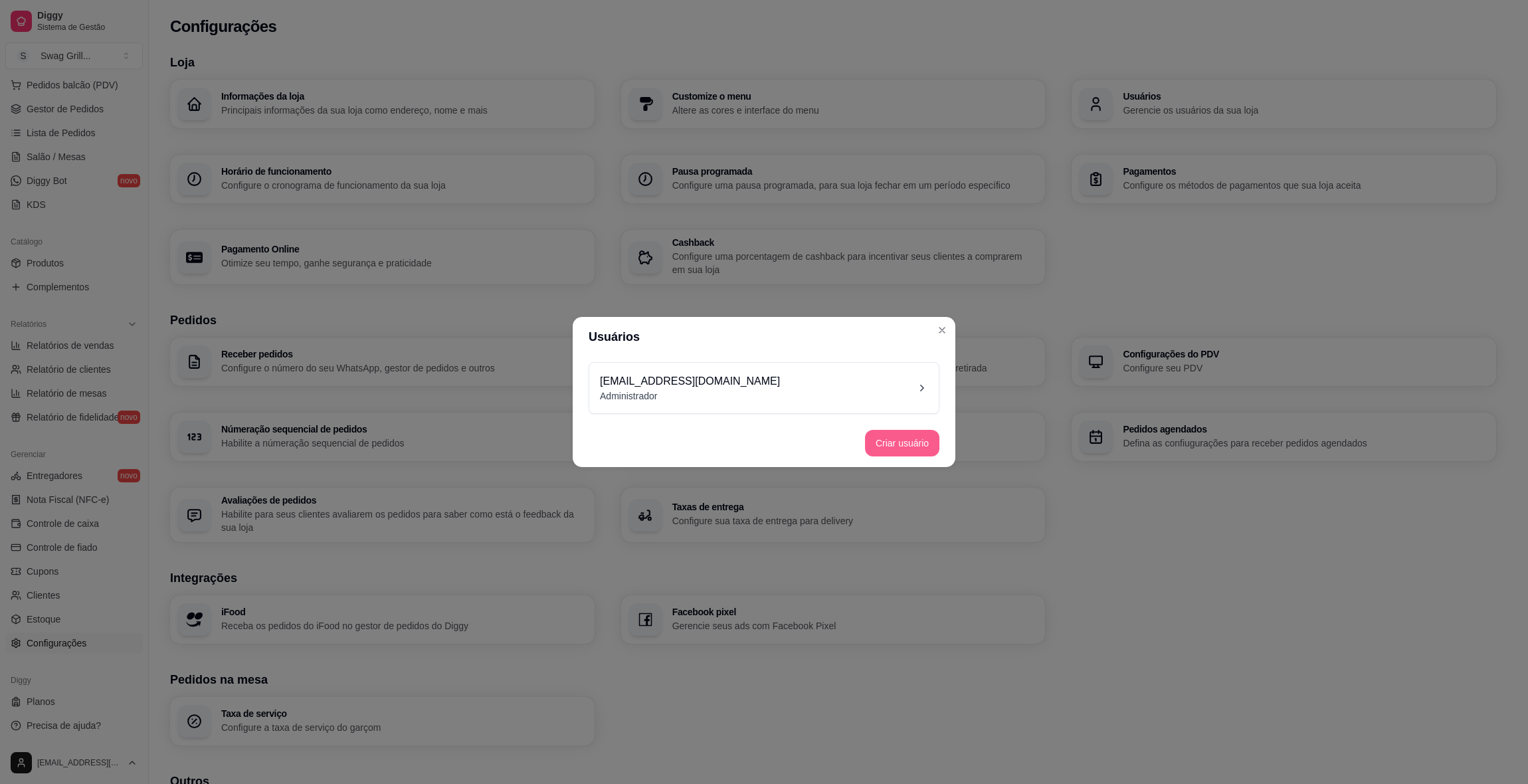
click at [879, 441] on button "Criar usuário" at bounding box center [902, 443] width 75 height 27
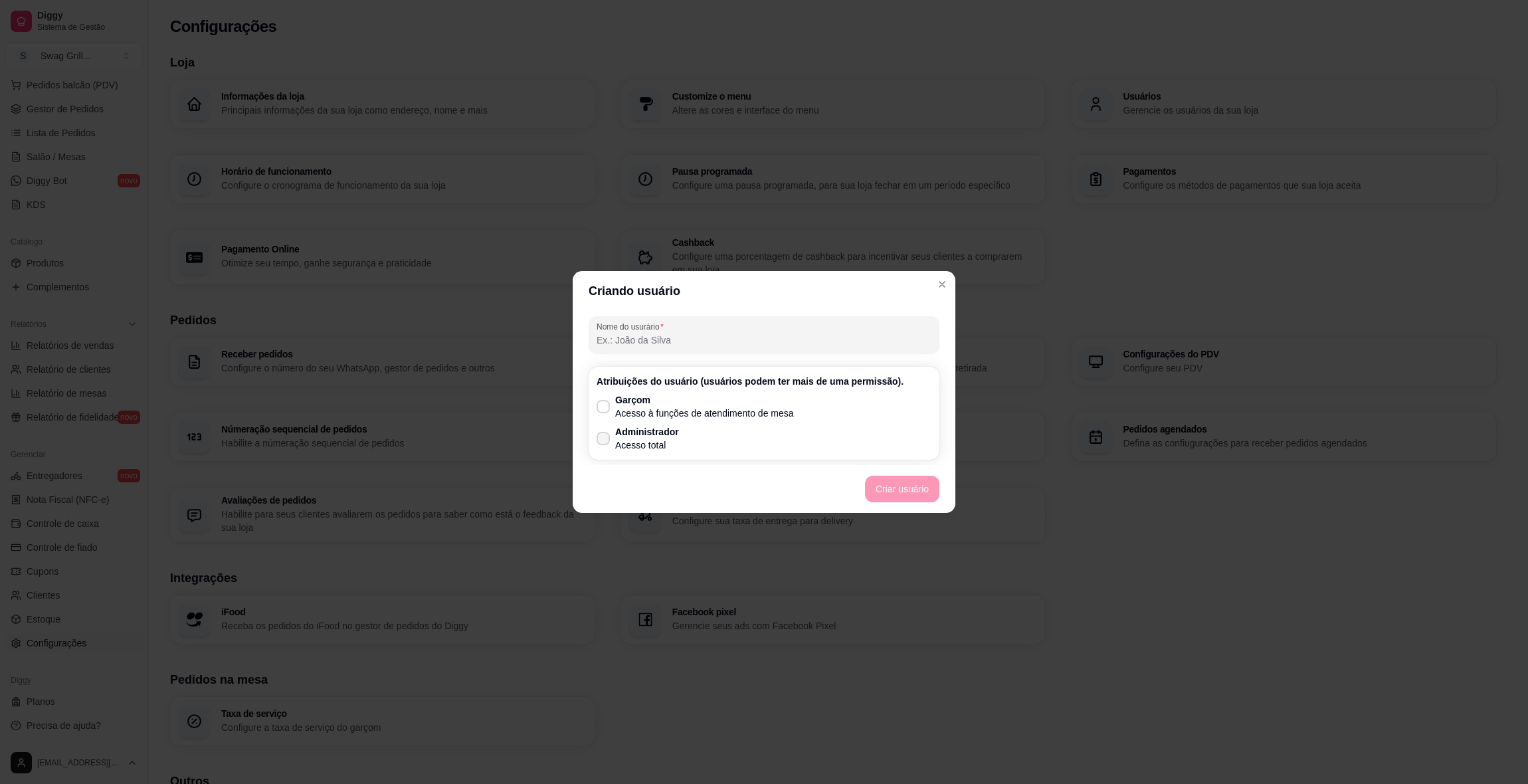
click at [603, 440] on icon at bounding box center [603, 438] width 11 height 8
click at [603, 441] on input "Administrador Acesso total" at bounding box center [600, 445] width 9 height 9
checkbox input "true"
click at [689, 335] on input "Nome do usurário" at bounding box center [764, 340] width 335 height 13
type input "Swag"
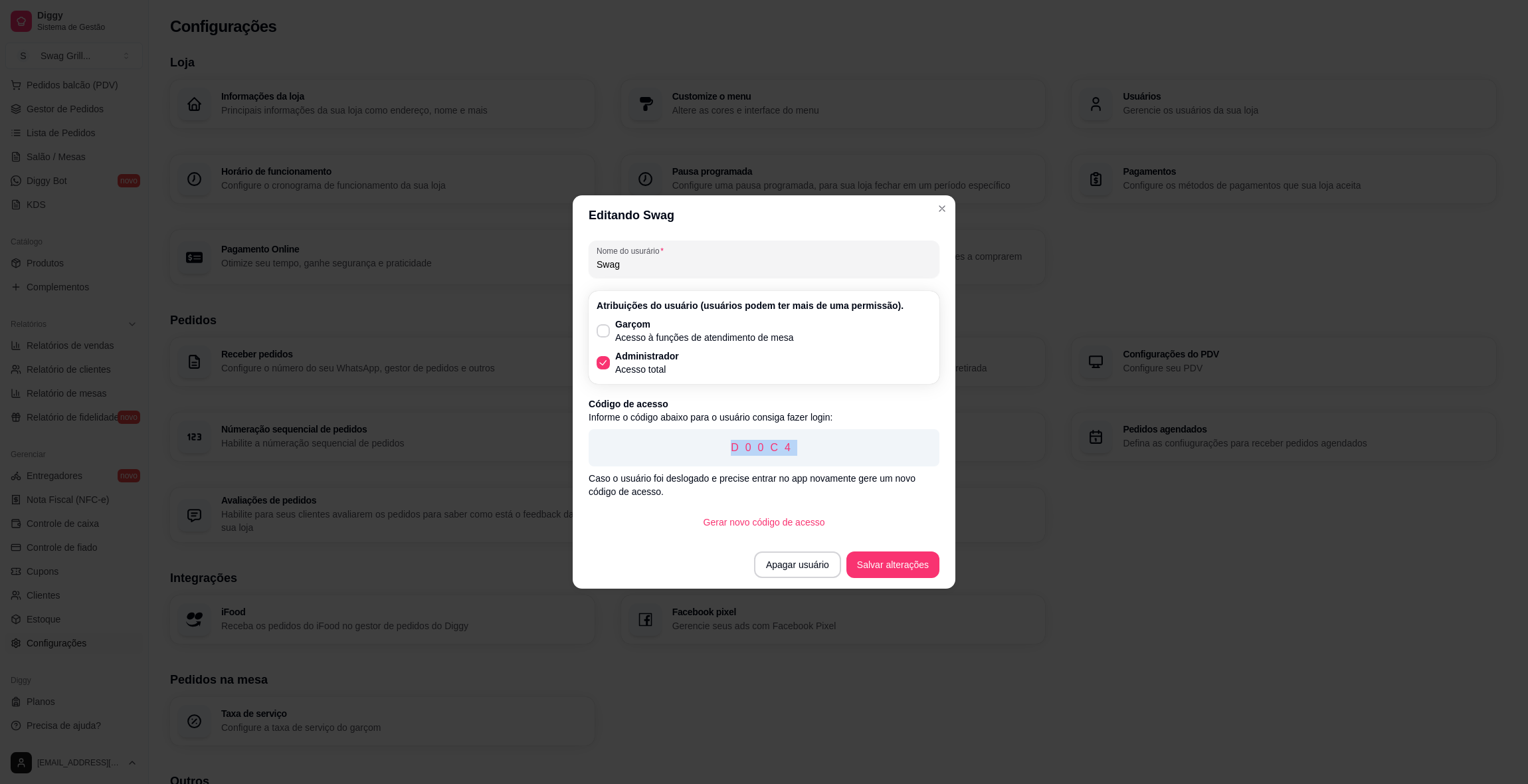
drag, startPoint x: 731, startPoint y: 450, endPoint x: 827, endPoint y: 455, distance: 96.1
click at [827, 455] on p "D00C4" at bounding box center [764, 448] width 330 height 16
copy p "D00C4"
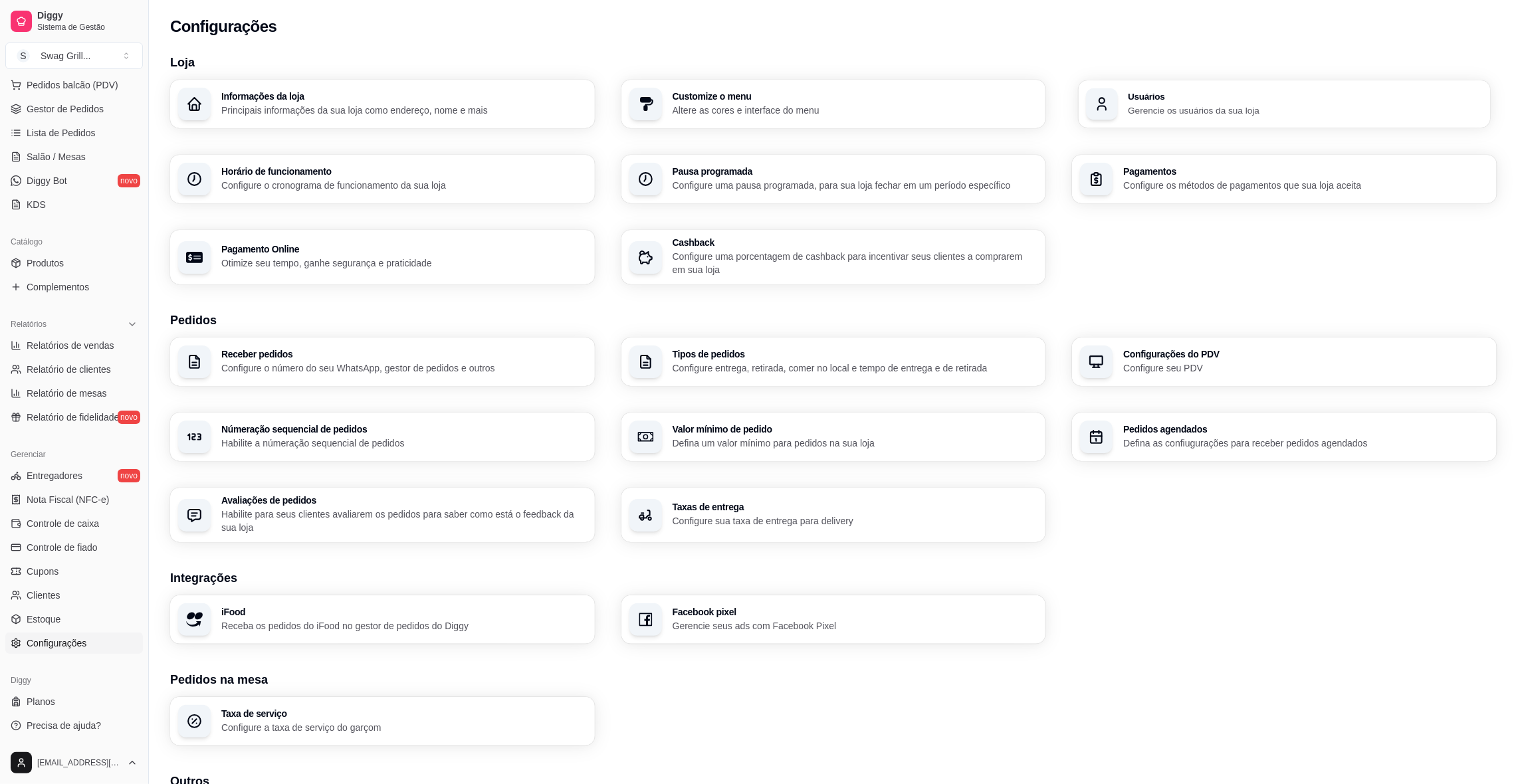
click at [1158, 109] on p "Gerencie os usuários da sua loja" at bounding box center [1306, 109] width 354 height 13
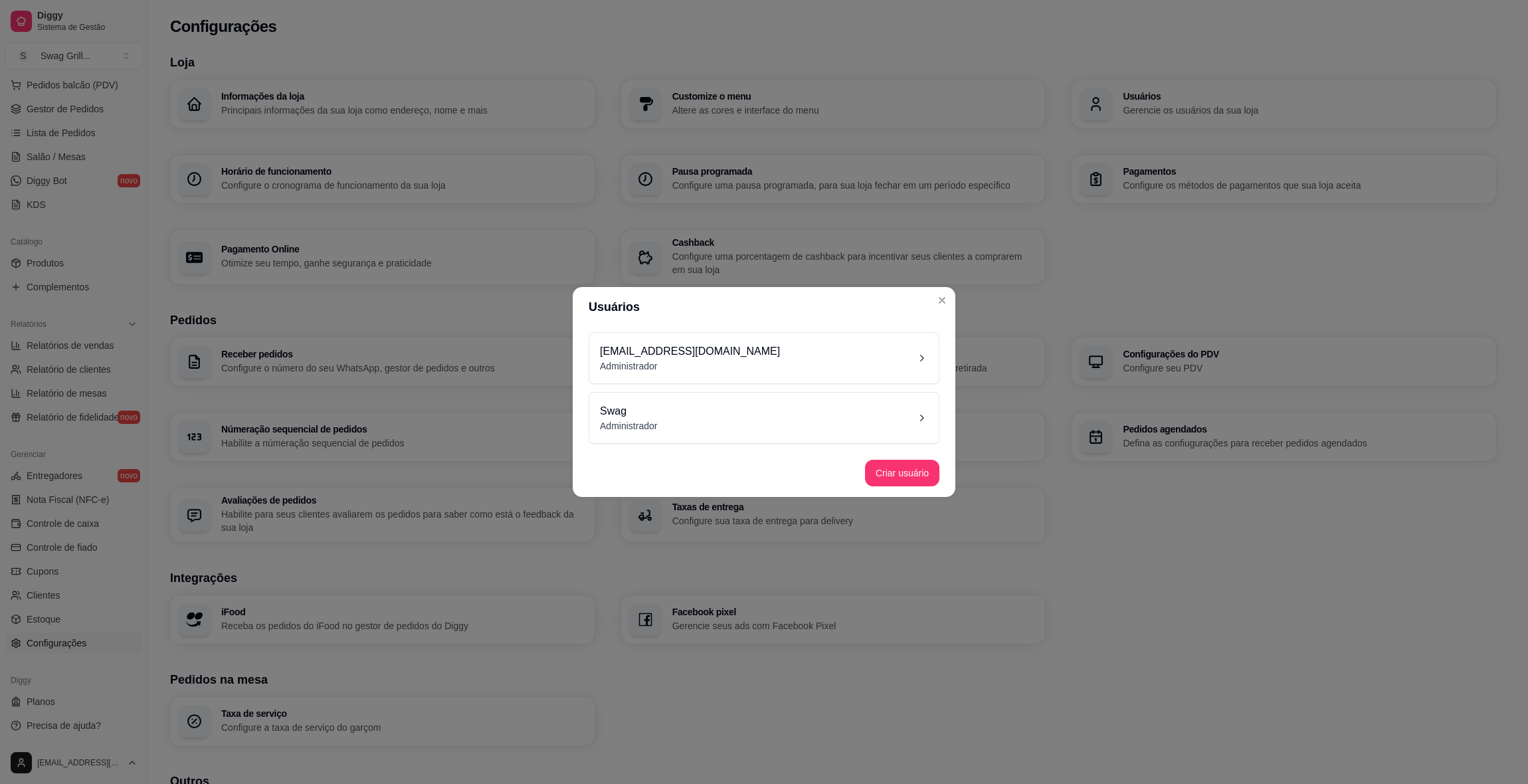
click at [773, 426] on div "Swag Administrador" at bounding box center [764, 418] width 328 height 29
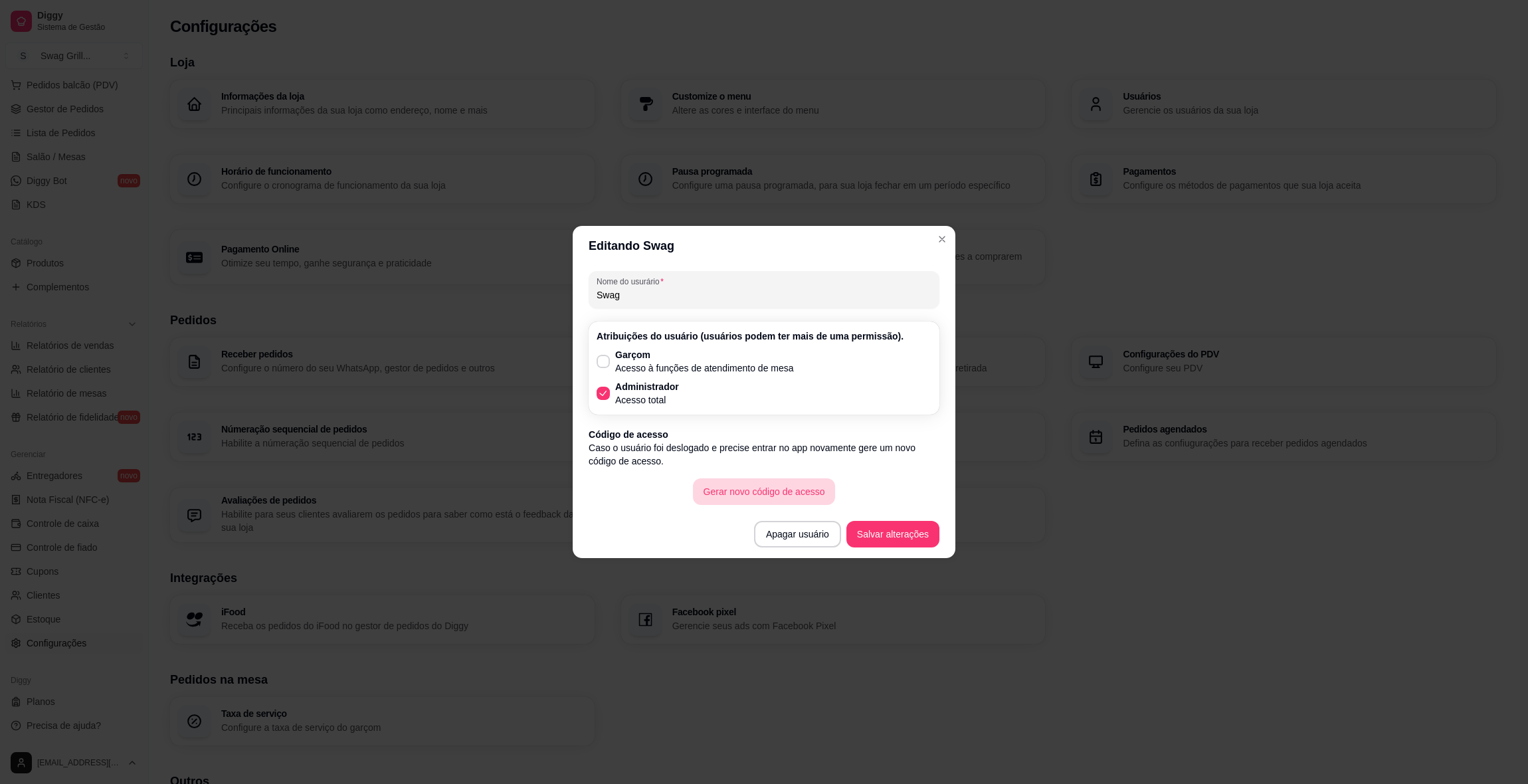
click at [766, 493] on button "Gerar novo código de acesso" at bounding box center [765, 492] width 143 height 27
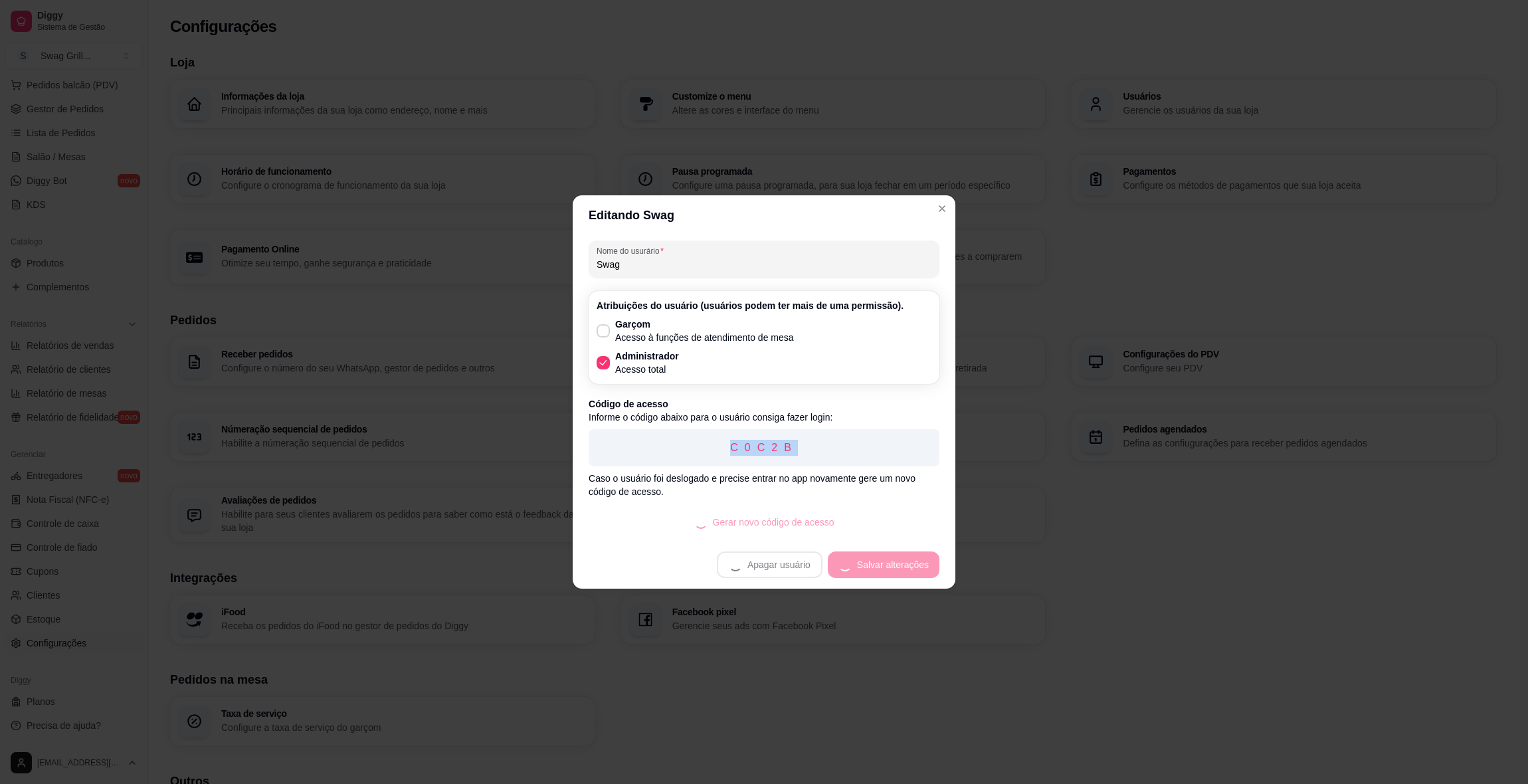
drag, startPoint x: 794, startPoint y: 448, endPoint x: 686, endPoint y: 457, distance: 108.4
click at [686, 457] on div "C0C2B" at bounding box center [764, 448] width 351 height 37
copy p "C0C2B"
click at [880, 567] on button "Salvar alterações" at bounding box center [893, 564] width 90 height 26
drag, startPoint x: 761, startPoint y: 448, endPoint x: 702, endPoint y: 451, distance: 59.1
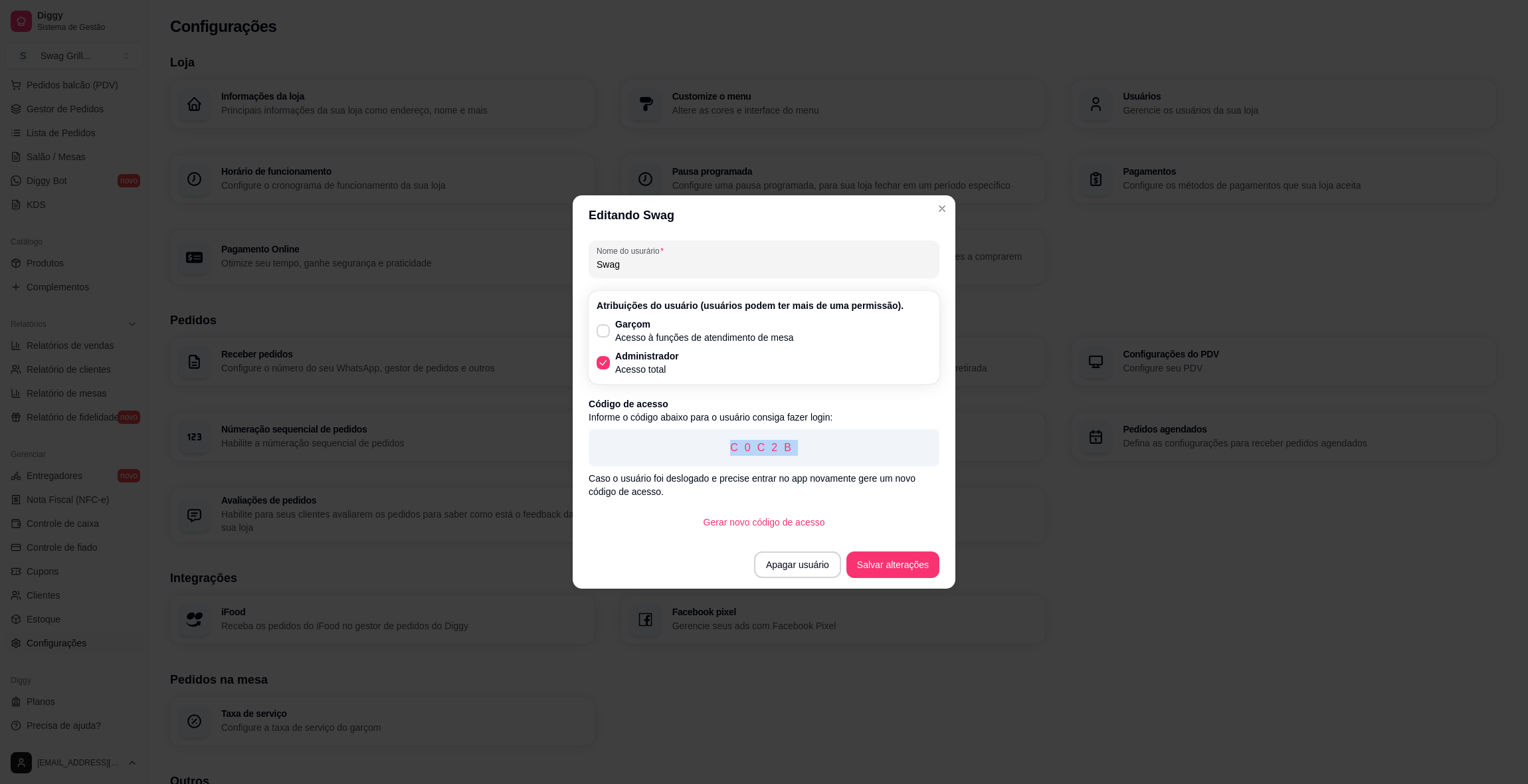
click at [702, 451] on p "C0C2B" at bounding box center [764, 448] width 330 height 16
copy p "C0C2B"
